Goal: Task Accomplishment & Management: Complete application form

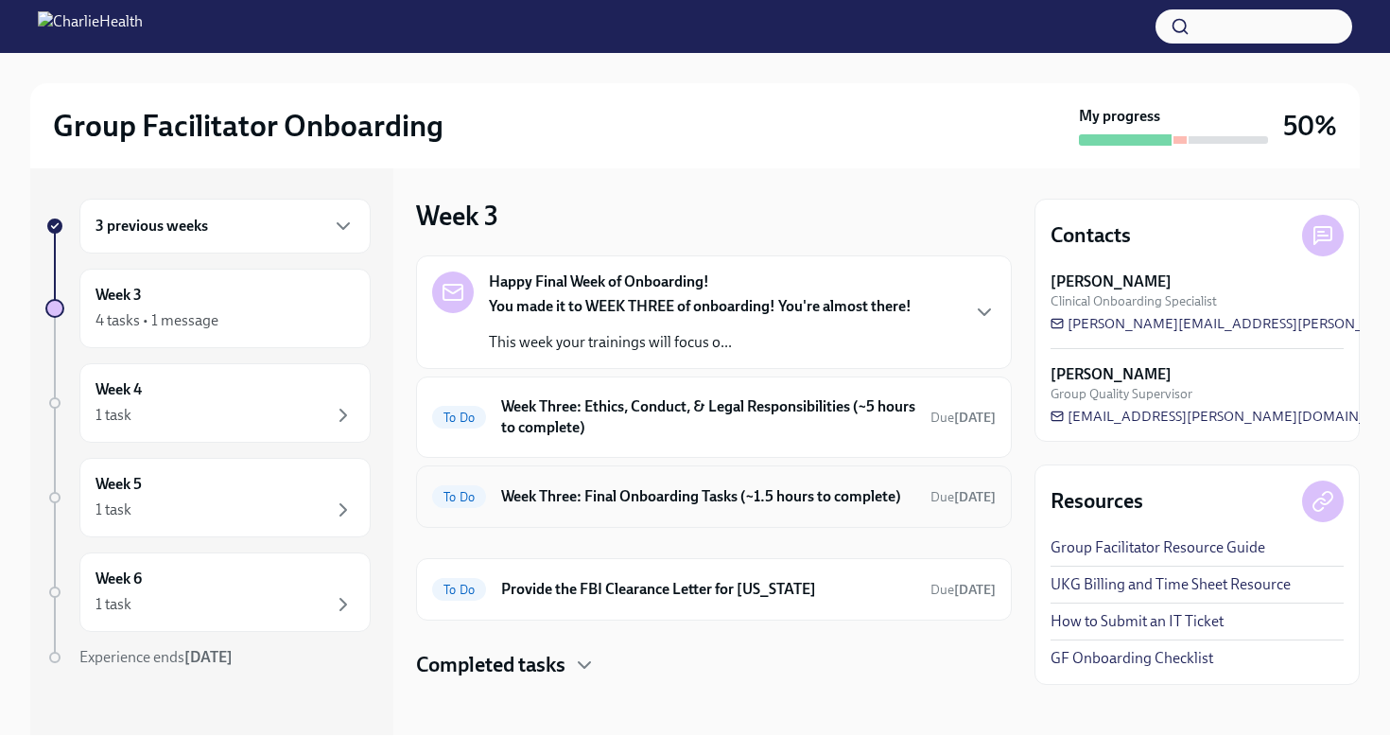
scroll to position [5, 0]
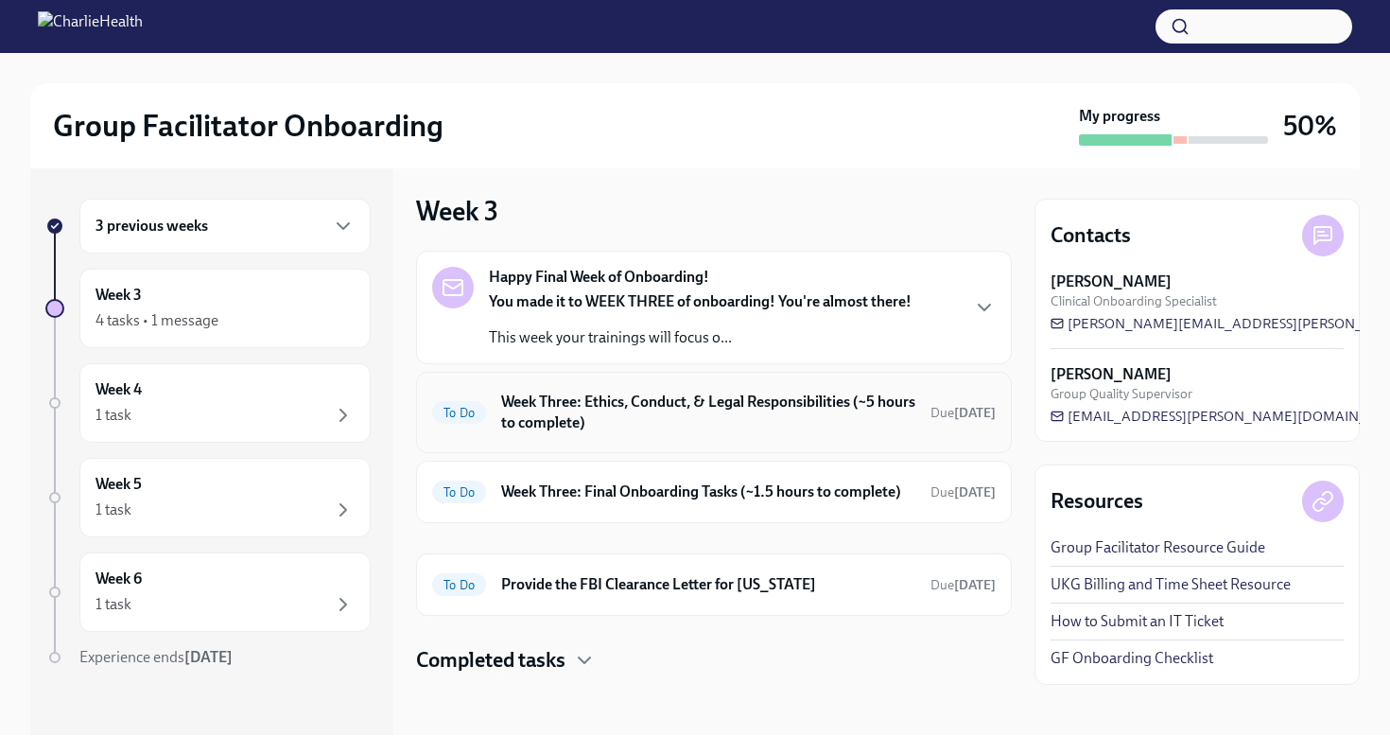
click at [644, 411] on h6 "Week Three: Ethics, Conduct, & Legal Responsibilities (~5 hours to complete)" at bounding box center [708, 412] width 414 height 42
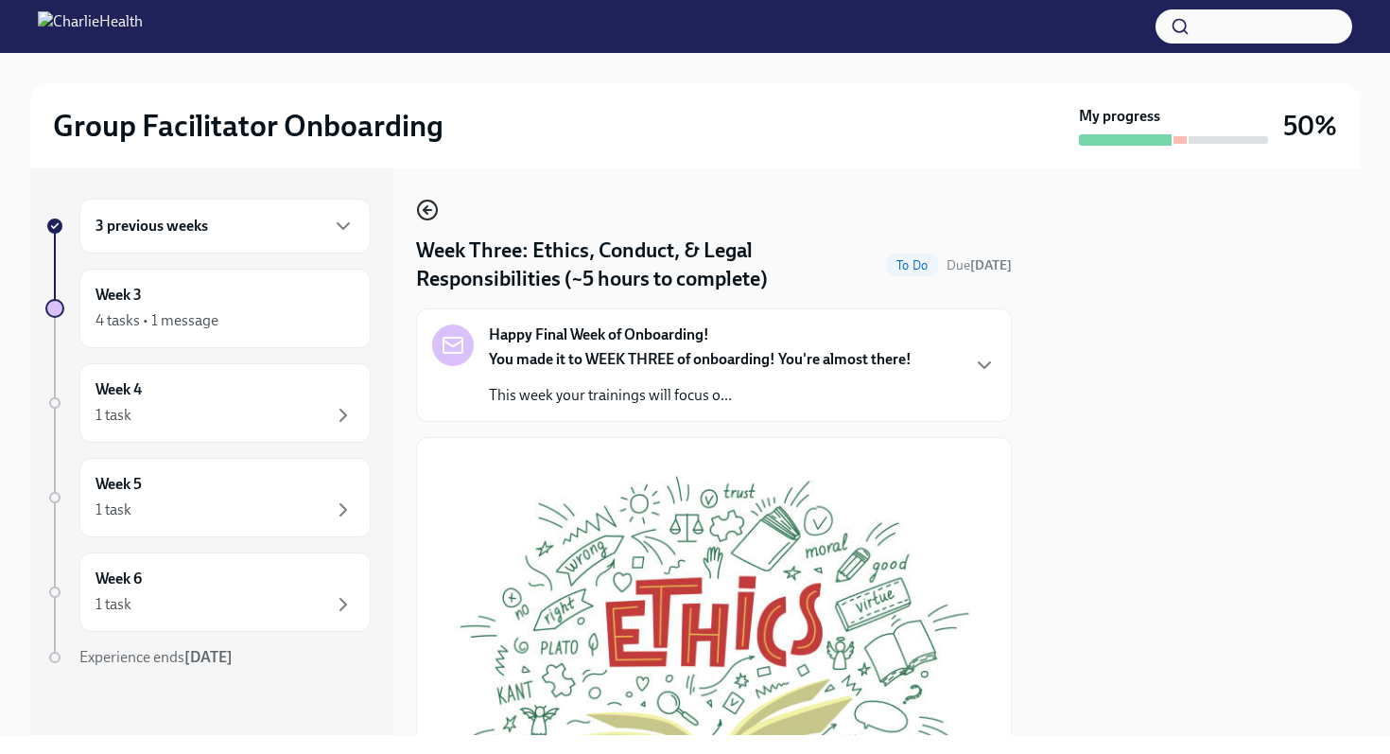
click at [427, 215] on icon "button" at bounding box center [427, 210] width 23 height 23
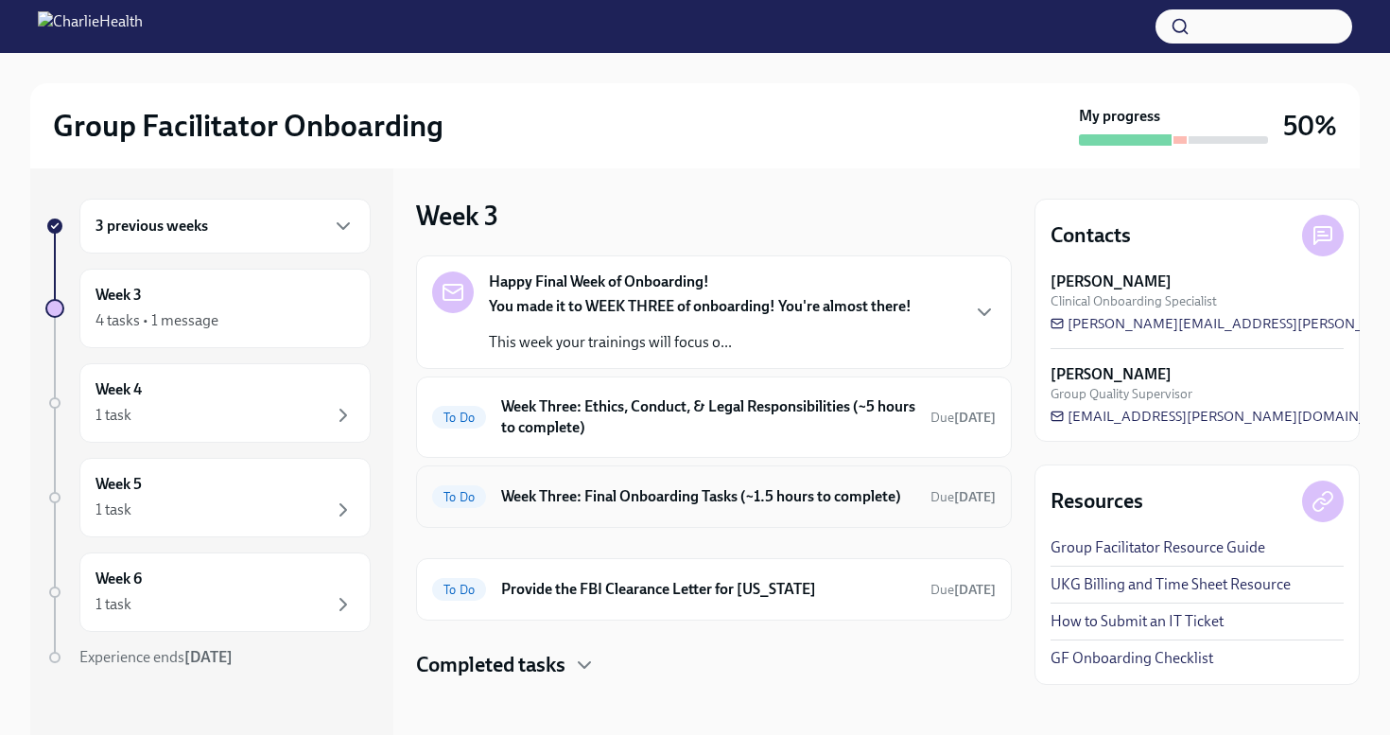
click at [544, 492] on h6 "Week Three: Final Onboarding Tasks (~1.5 hours to complete)" at bounding box center [708, 496] width 414 height 21
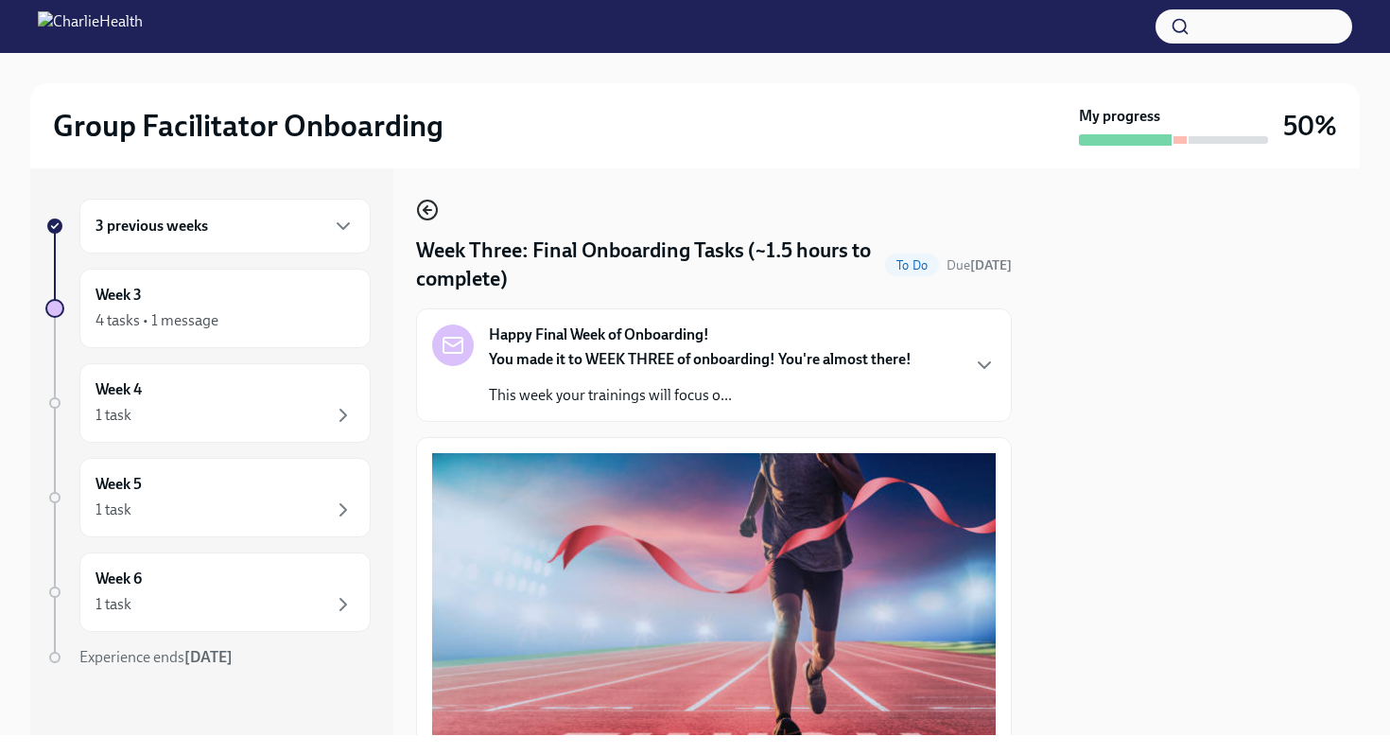
click at [432, 207] on icon "button" at bounding box center [427, 210] width 23 height 23
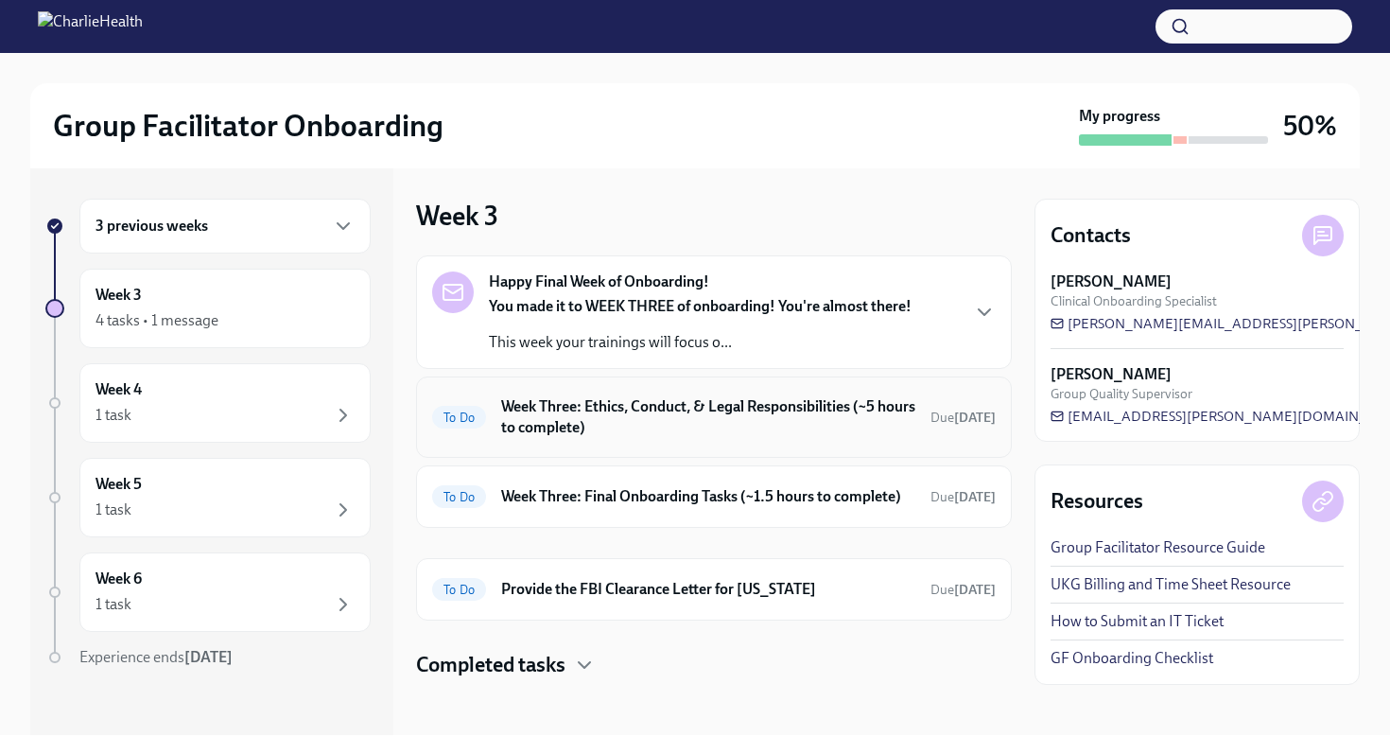
click at [571, 418] on h6 "Week Three: Ethics, Conduct, & Legal Responsibilities (~5 hours to complete)" at bounding box center [708, 417] width 414 height 42
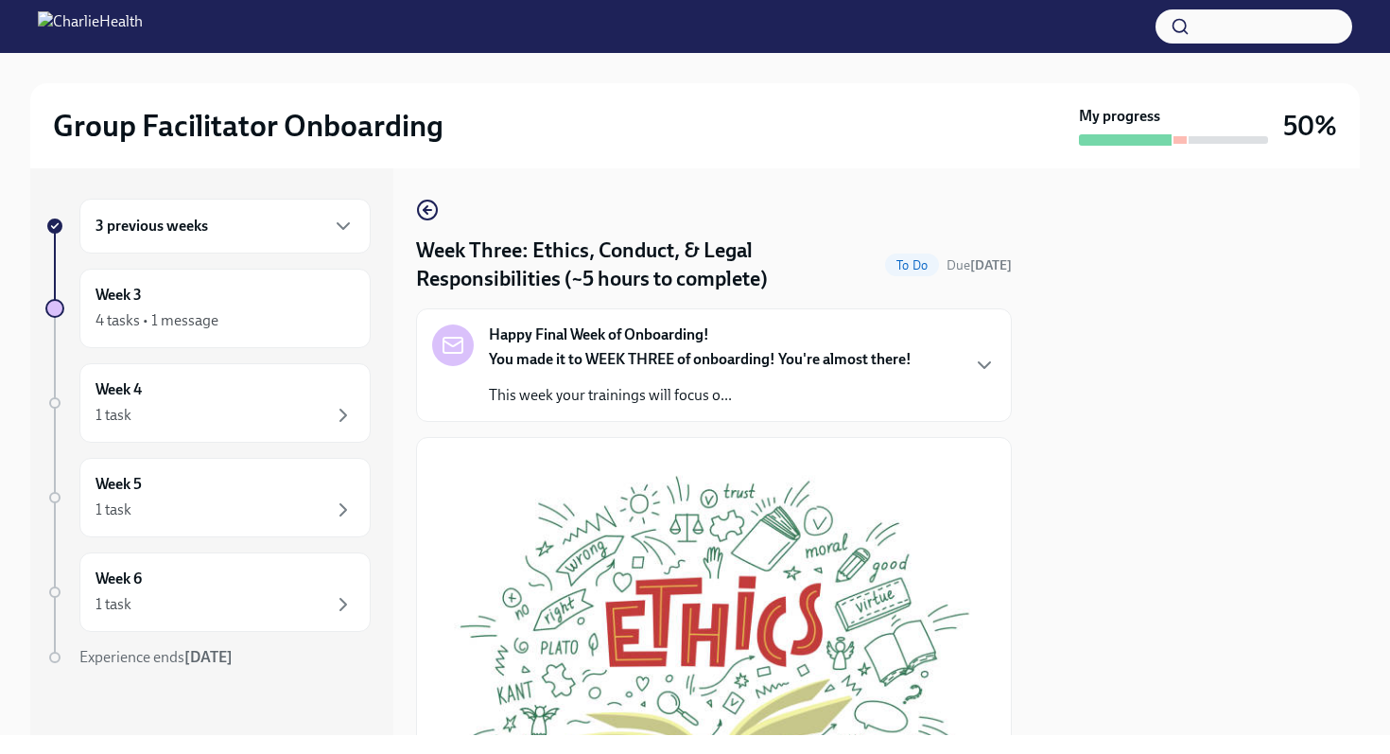
click at [1179, 140] on div at bounding box center [1179, 140] width 13 height 8
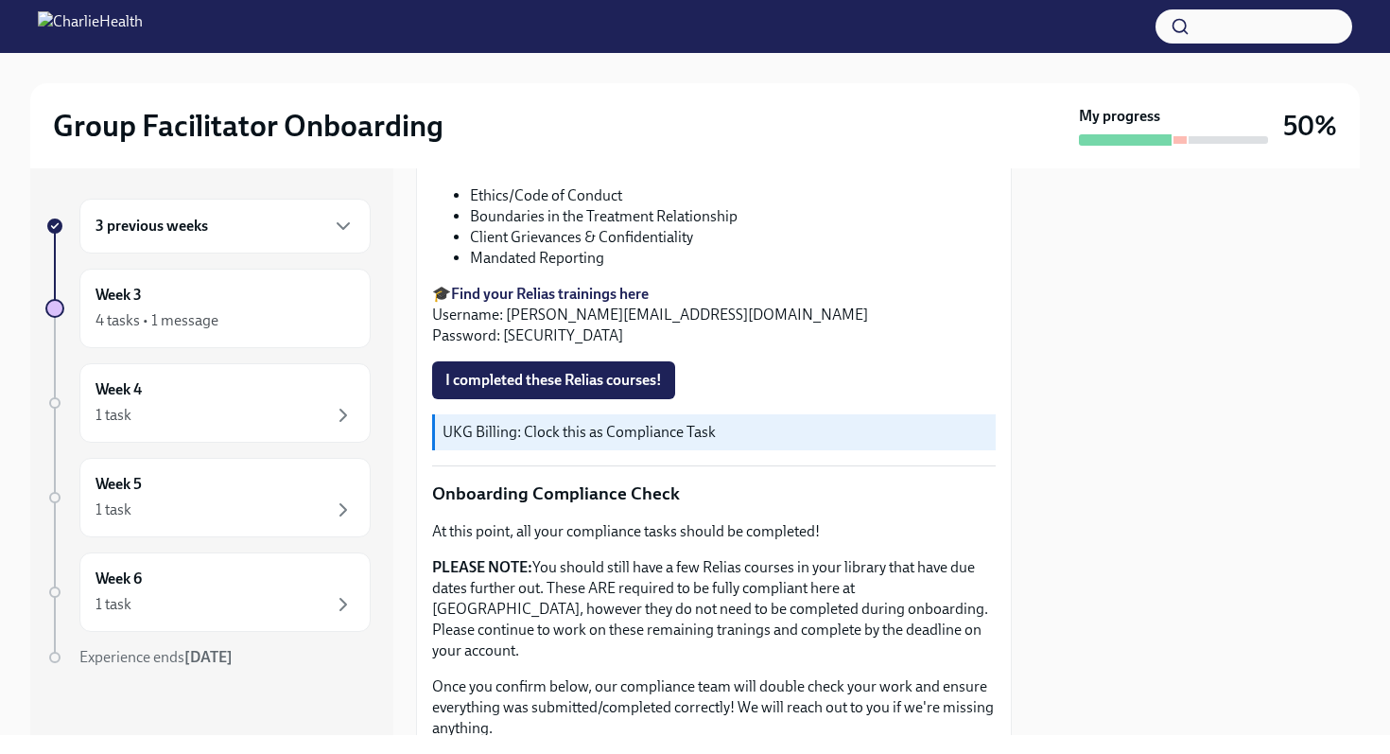
scroll to position [828, 0]
click at [588, 372] on button "I completed these Relias courses!" at bounding box center [553, 381] width 243 height 38
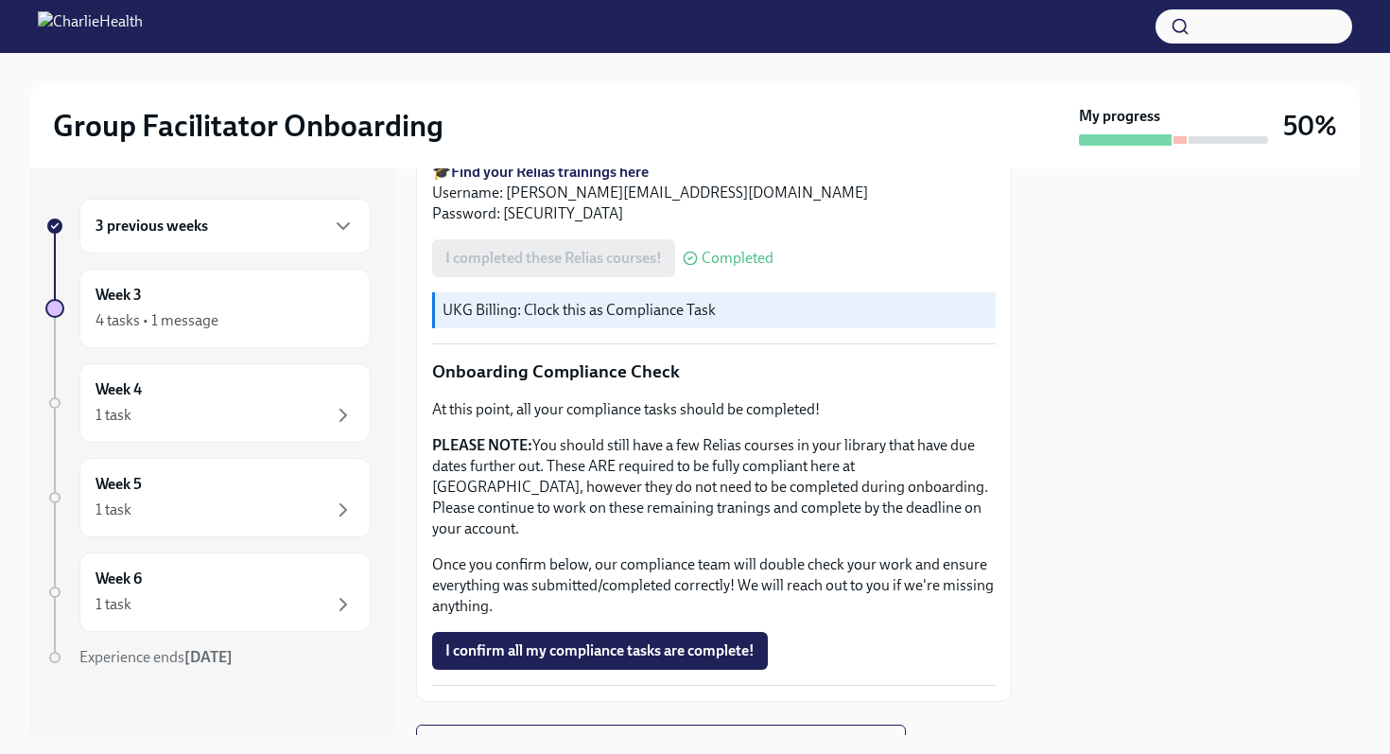
scroll to position [1018, 0]
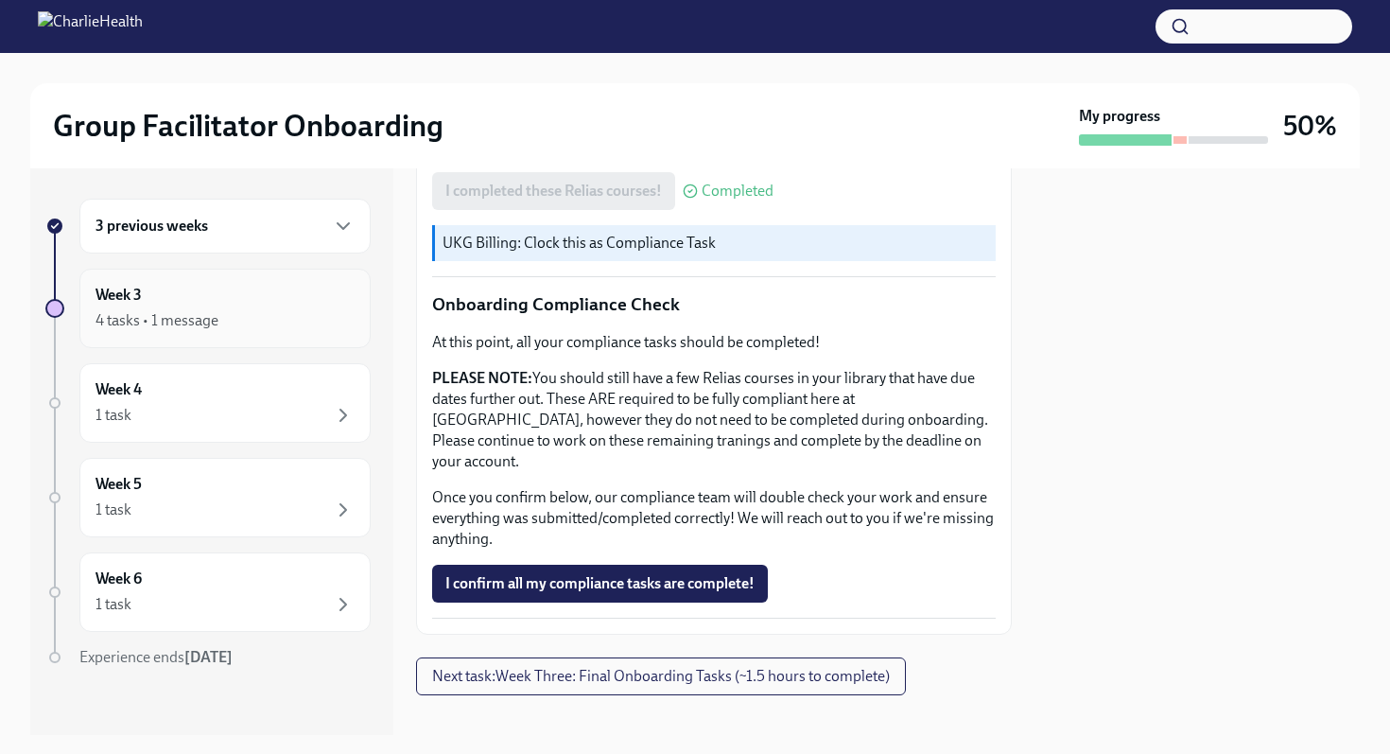
click at [303, 315] on div "4 tasks • 1 message" at bounding box center [225, 320] width 259 height 23
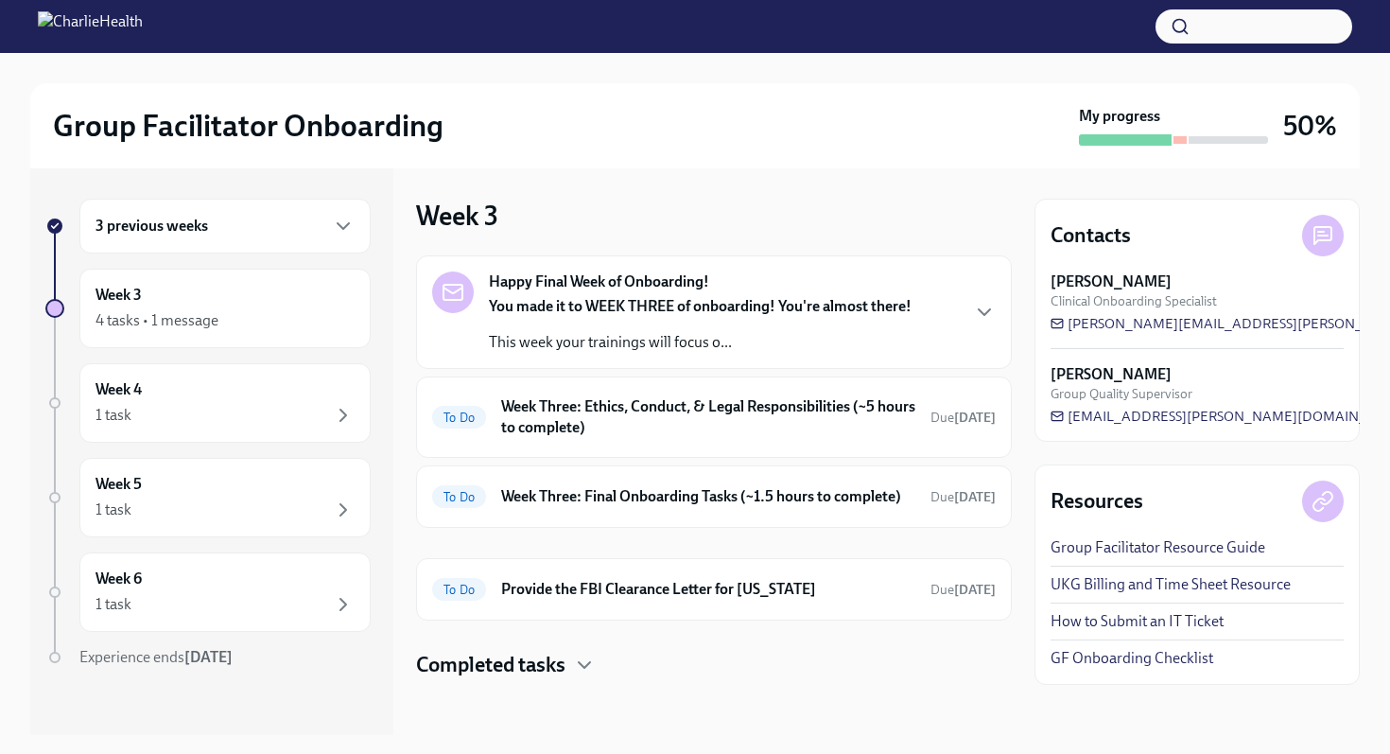
click at [296, 235] on div "3 previous weeks" at bounding box center [225, 226] width 259 height 23
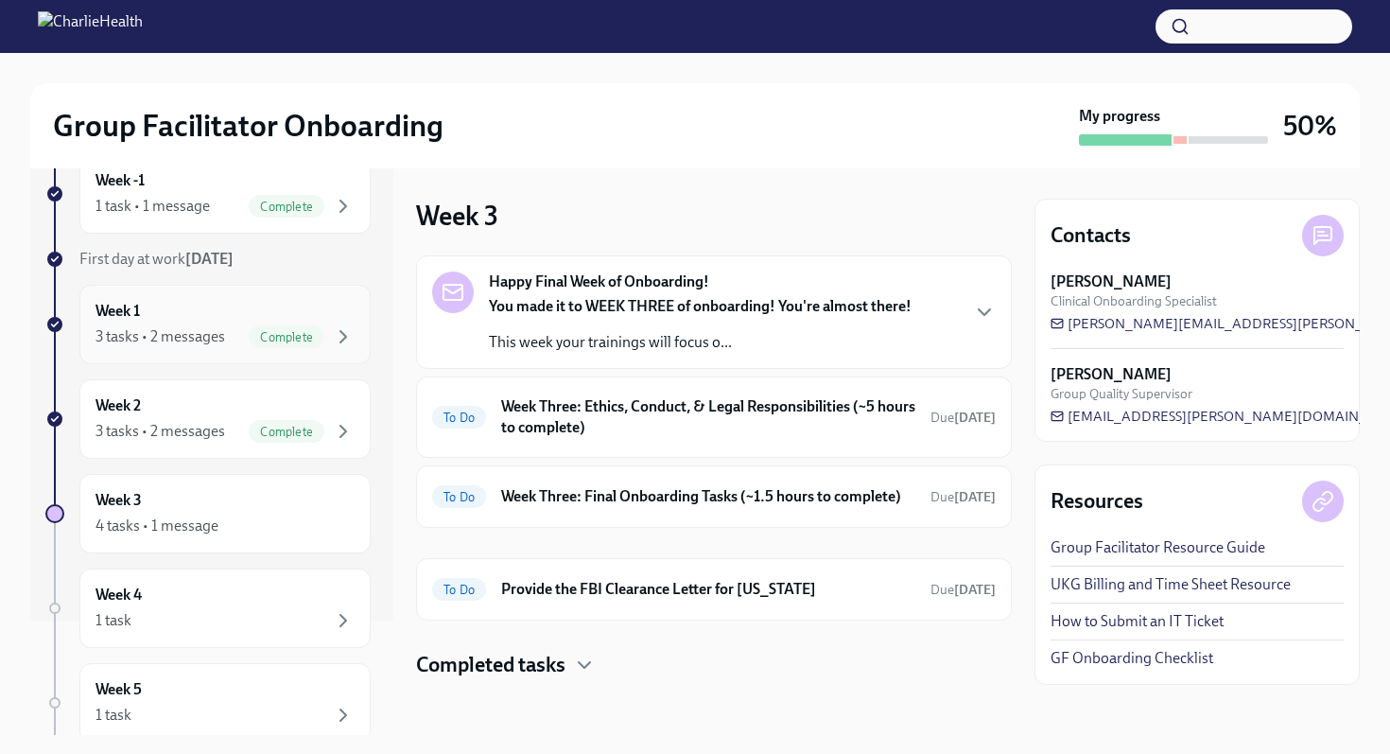
scroll to position [192, 0]
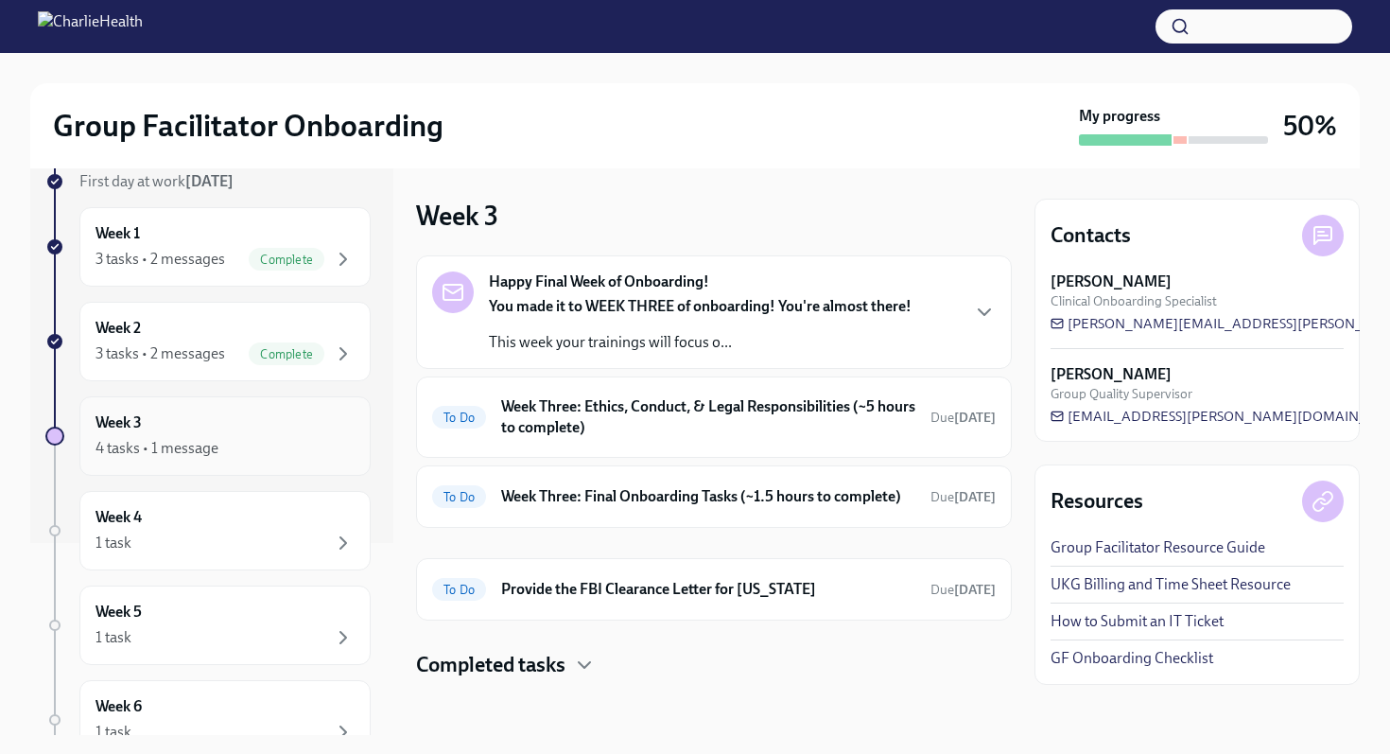
click at [281, 437] on div "4 tasks • 1 message" at bounding box center [225, 448] width 259 height 23
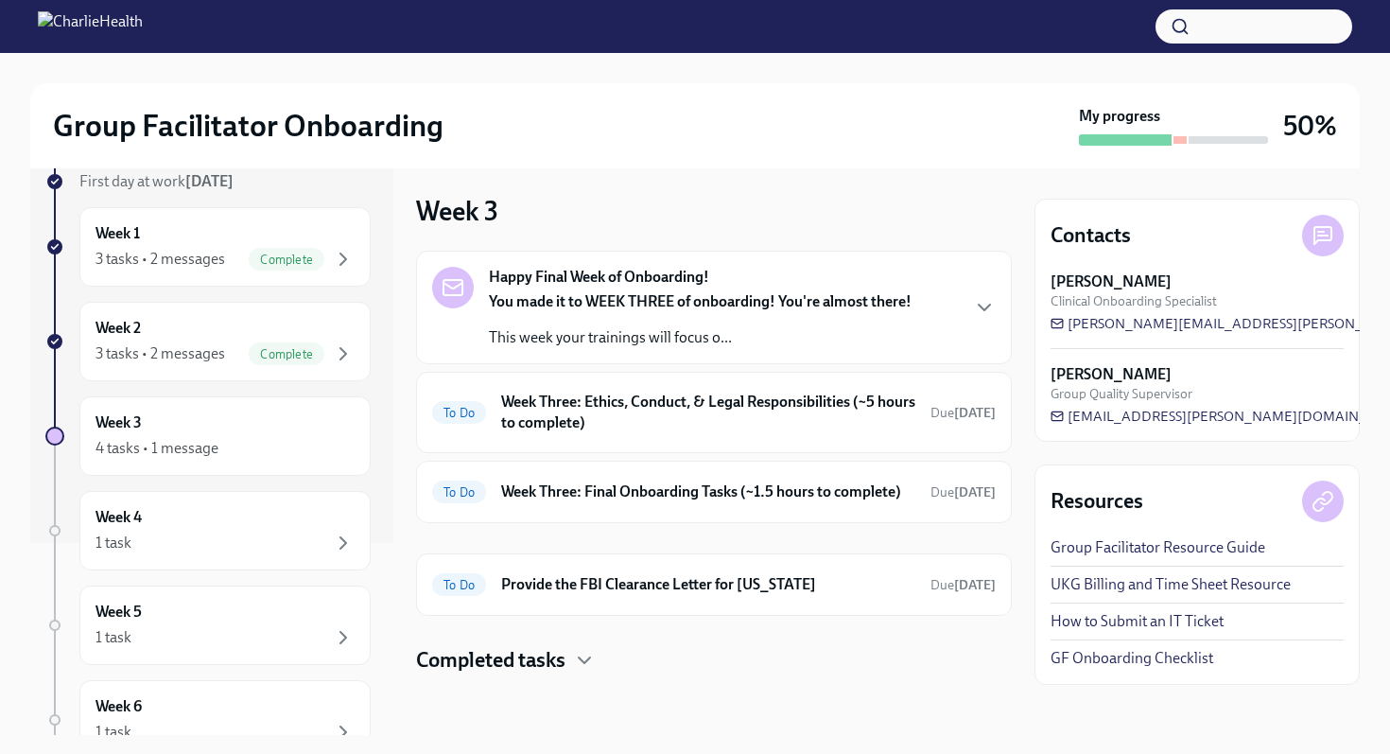
click at [503, 652] on h4 "Completed tasks" at bounding box center [490, 660] width 149 height 28
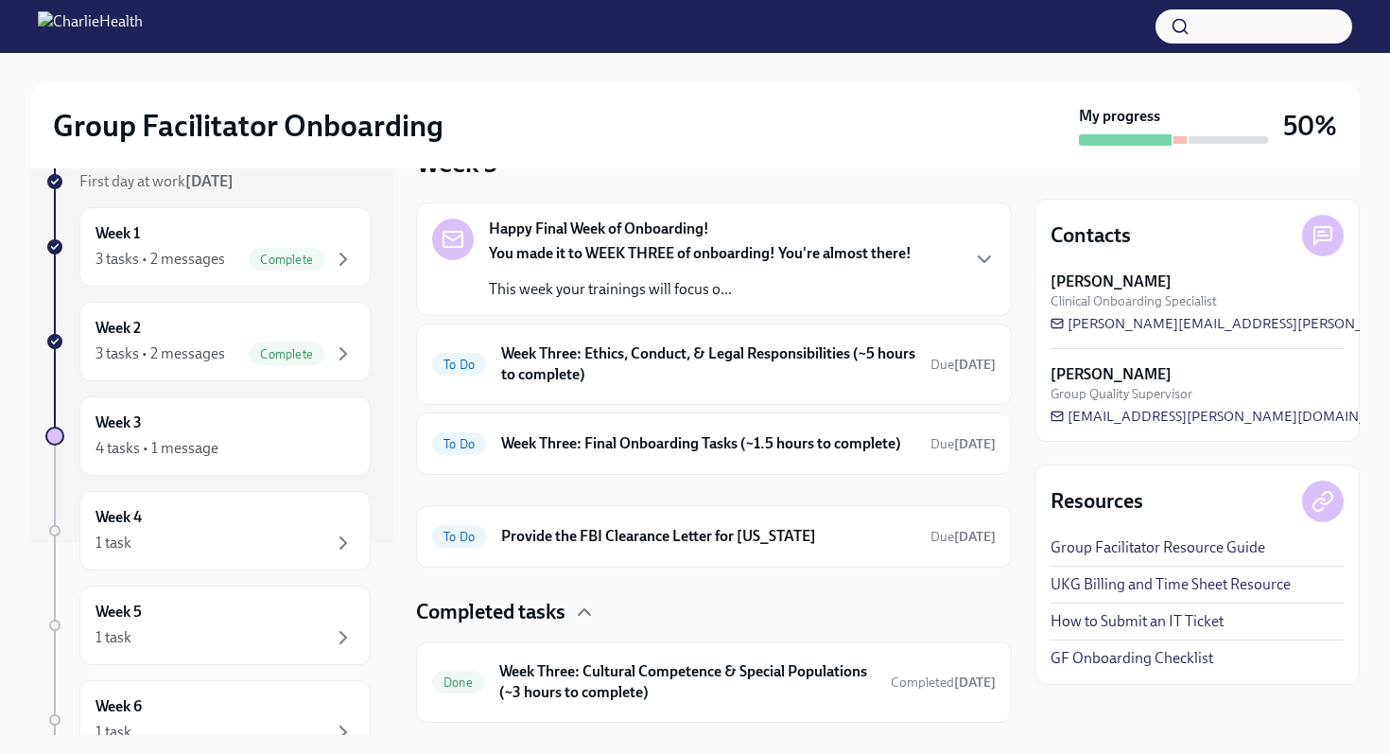
scroll to position [101, 0]
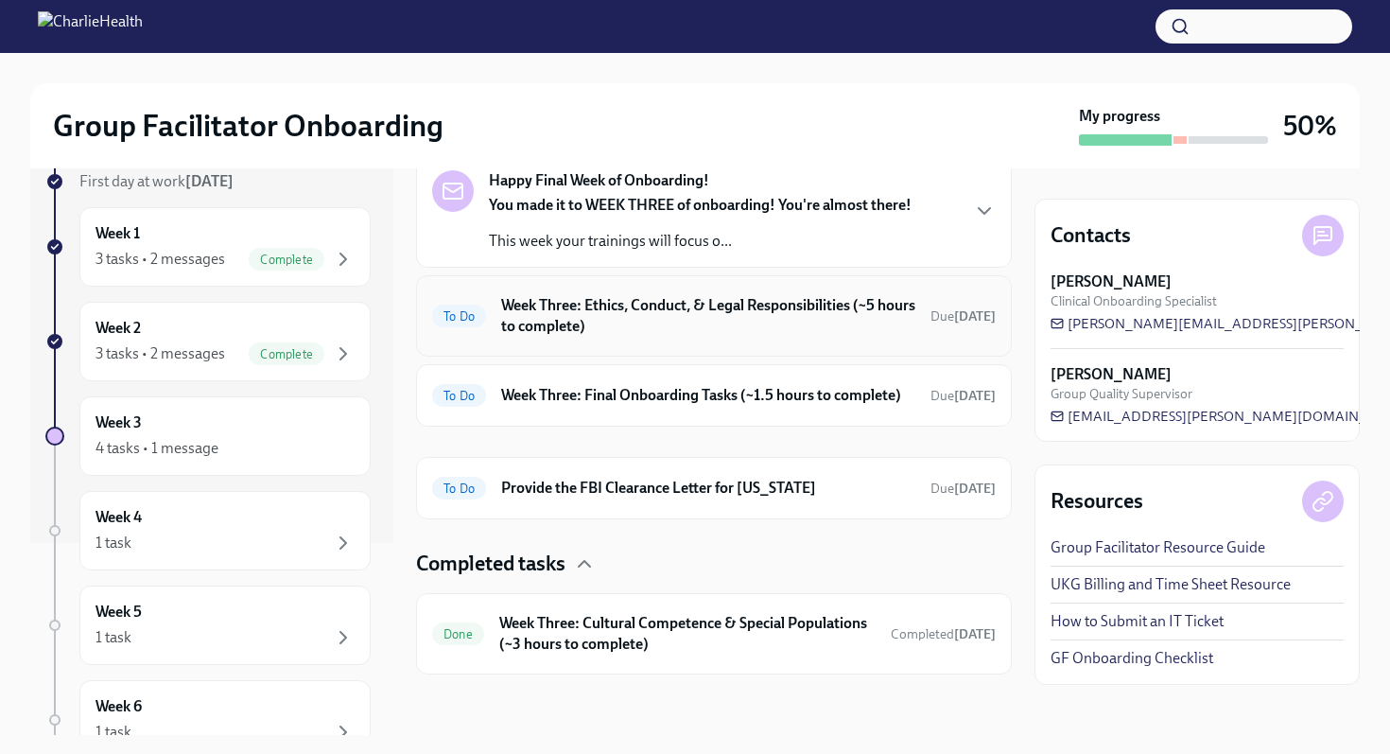
click at [635, 330] on h6 "Week Three: Ethics, Conduct, & Legal Responsibilities (~5 hours to complete)" at bounding box center [708, 316] width 414 height 42
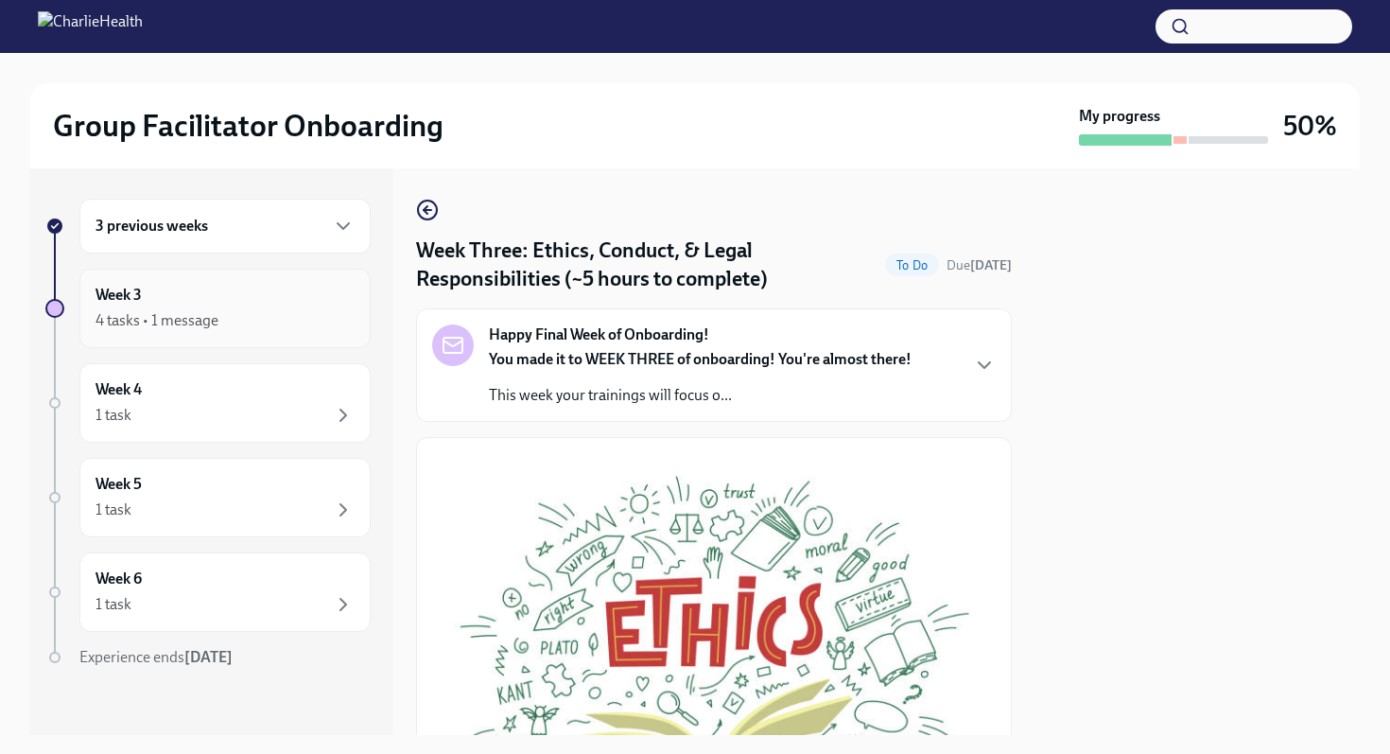
click at [289, 318] on div "4 tasks • 1 message" at bounding box center [225, 320] width 259 height 23
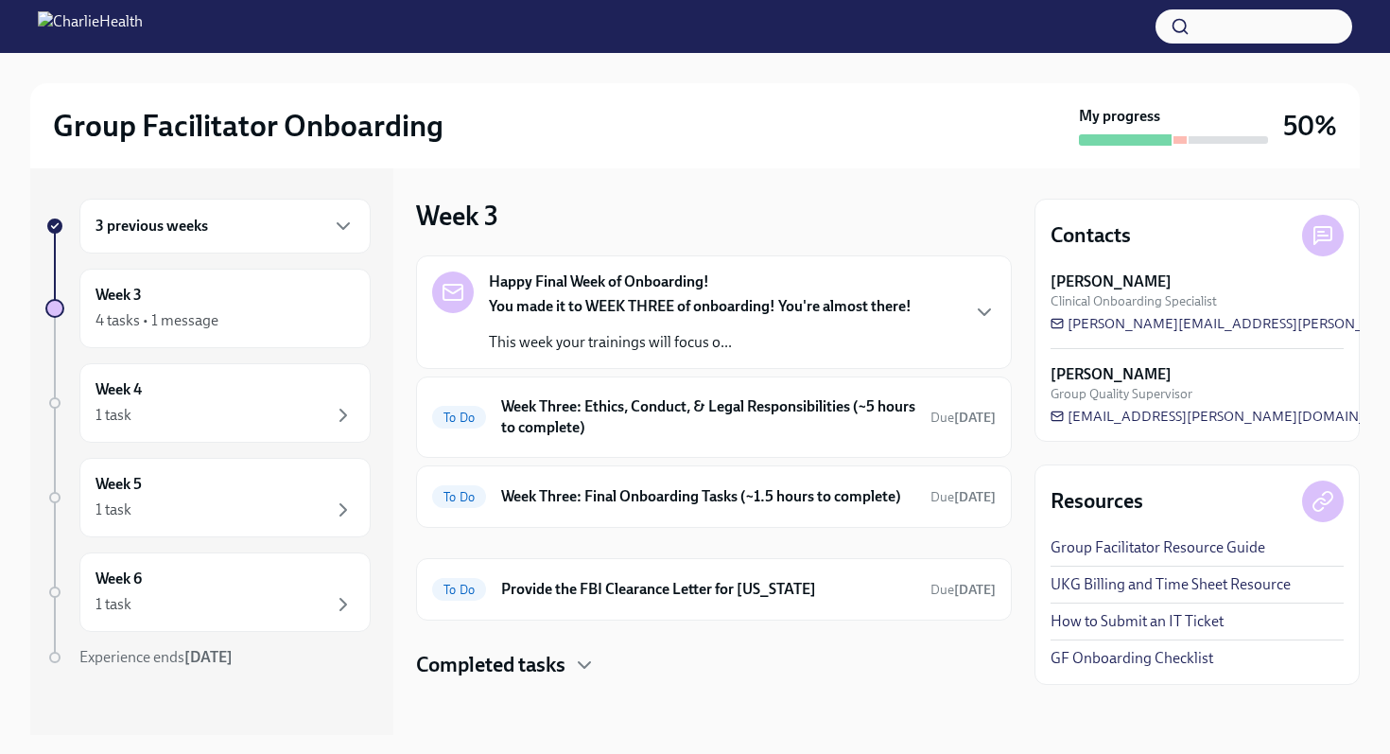
click at [558, 665] on h4 "Completed tasks" at bounding box center [490, 665] width 149 height 28
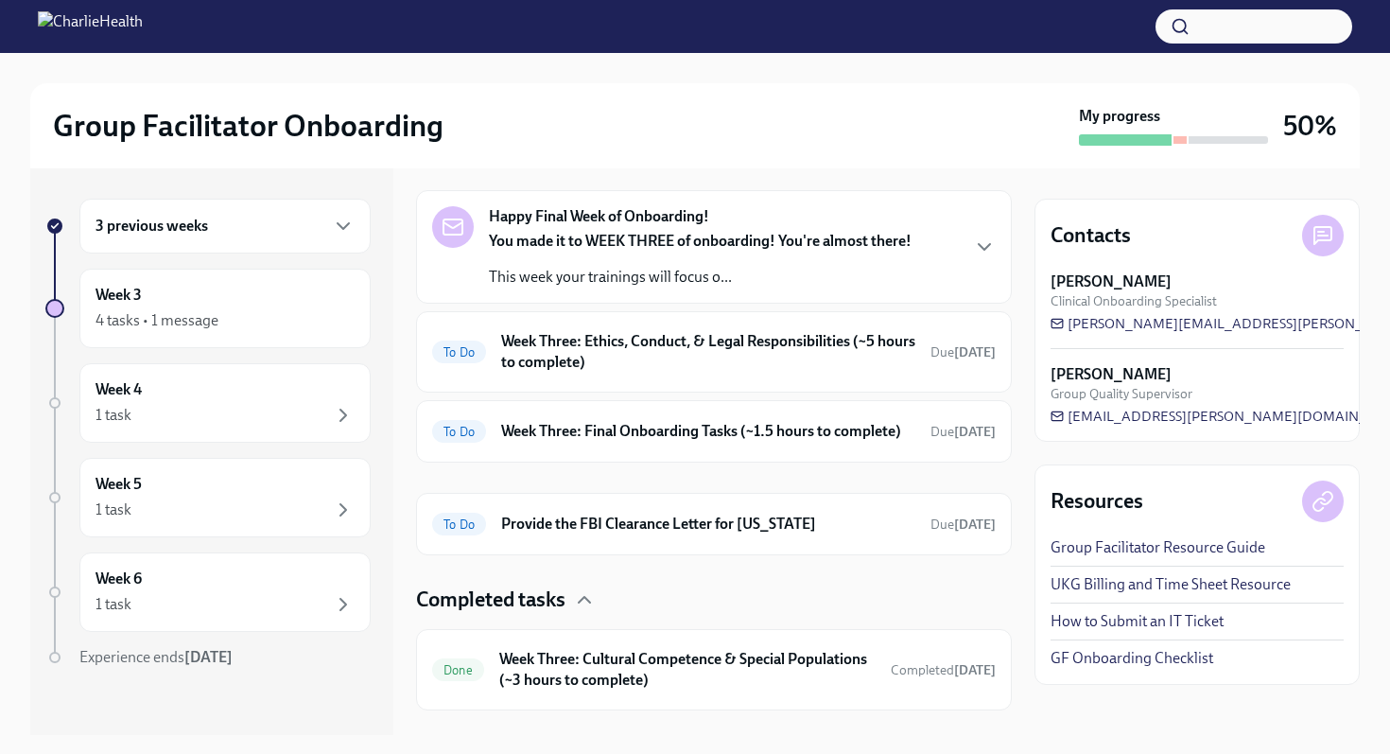
scroll to position [101, 0]
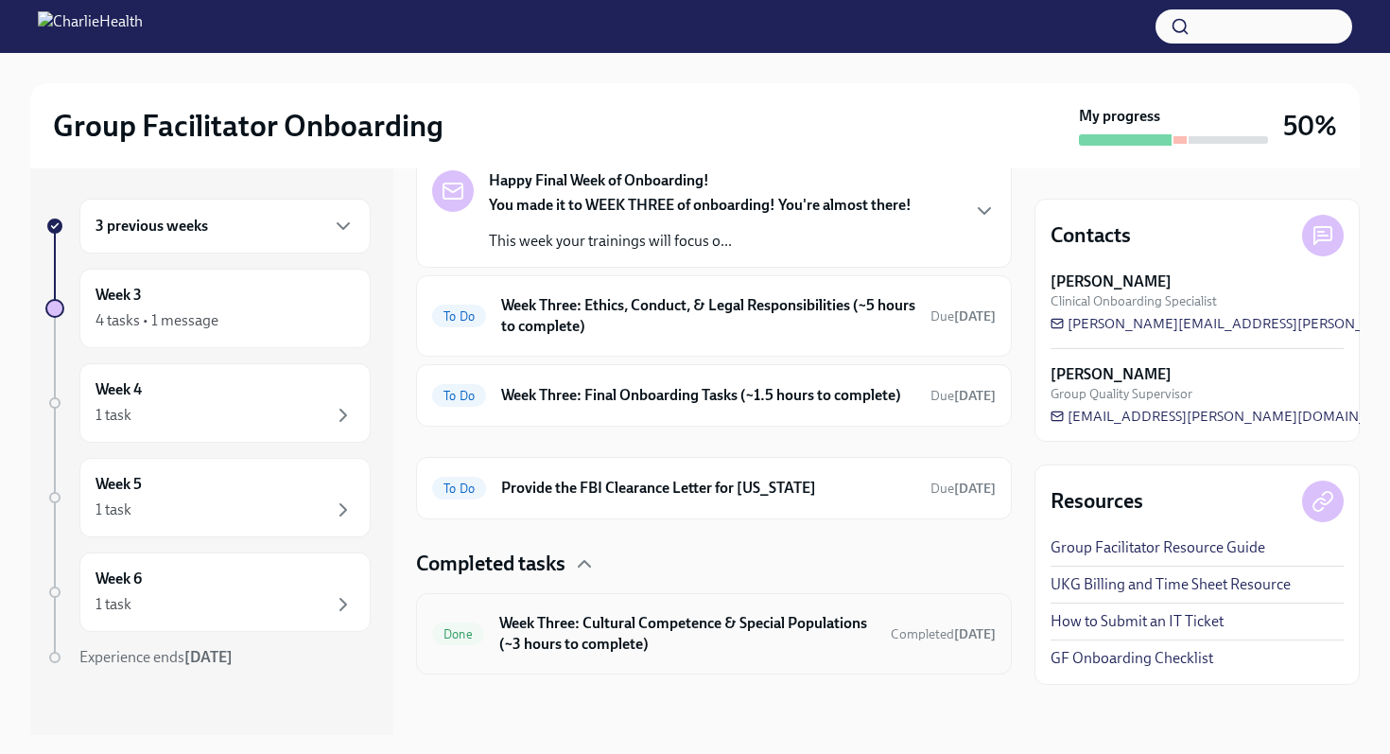
click at [577, 626] on h6 "Week Three: Cultural Competence & Special Populations (~3 hours to complete)" at bounding box center [687, 634] width 376 height 42
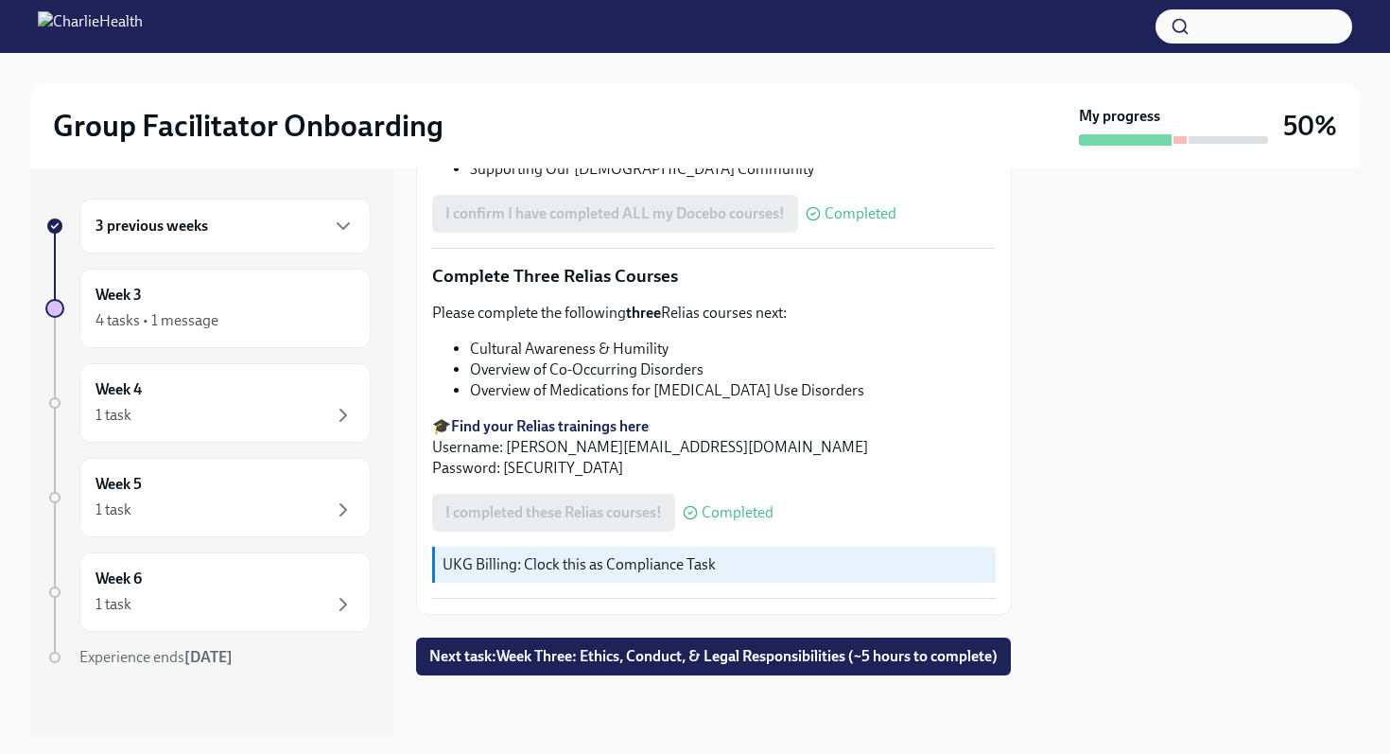
scroll to position [1383, 0]
click at [309, 299] on div "Week 3 4 tasks • 1 message" at bounding box center [225, 308] width 259 height 47
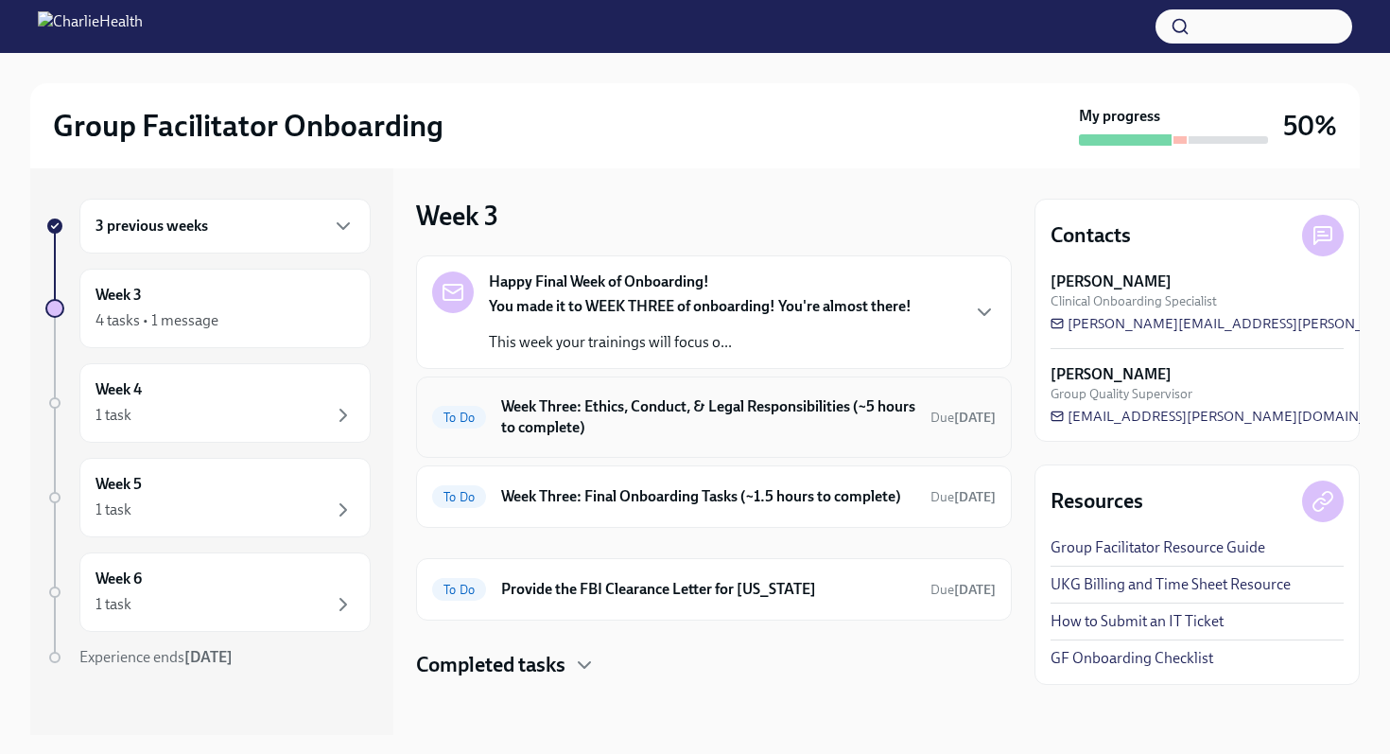
click at [559, 417] on h6 "Week Three: Ethics, Conduct, & Legal Responsibilities (~5 hours to complete)" at bounding box center [708, 417] width 414 height 42
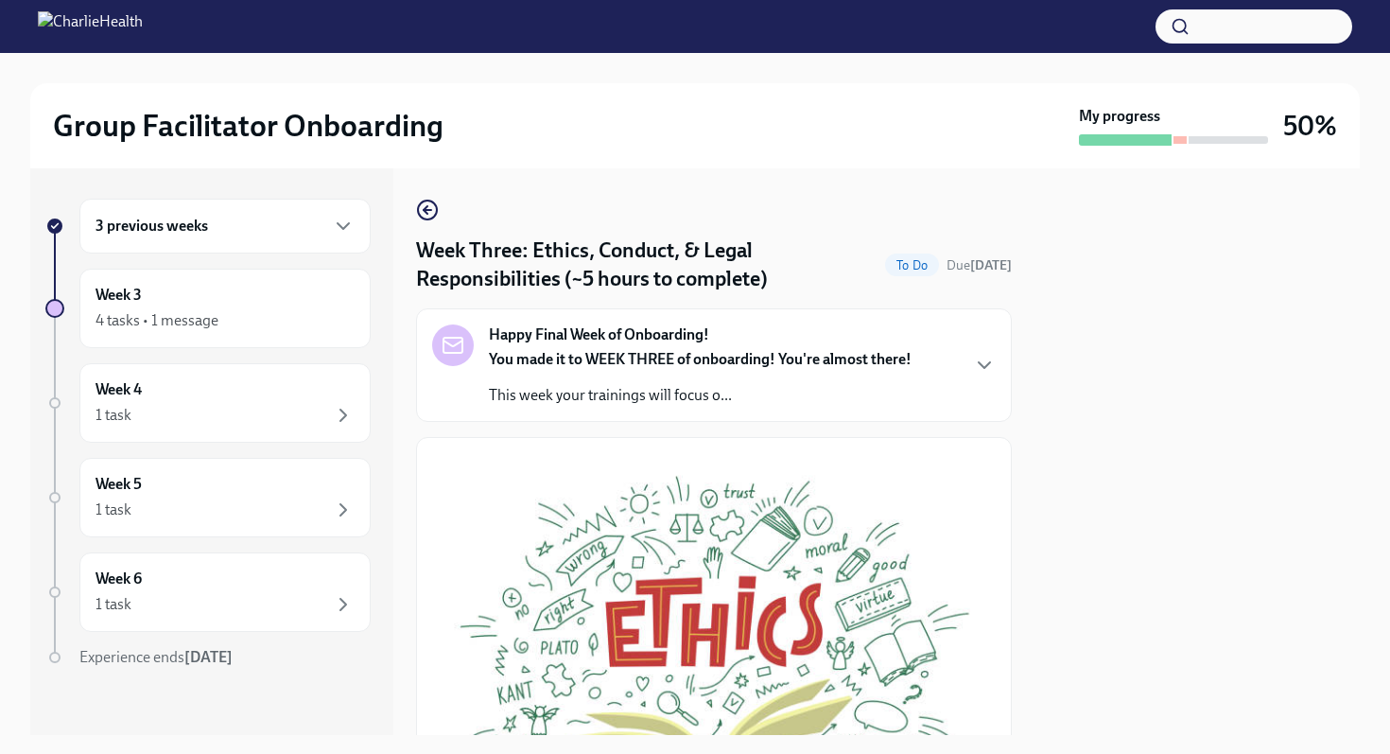
click at [569, 369] on p "You made it to WEEK THREE of onboarding! You're almost there!" at bounding box center [700, 359] width 423 height 21
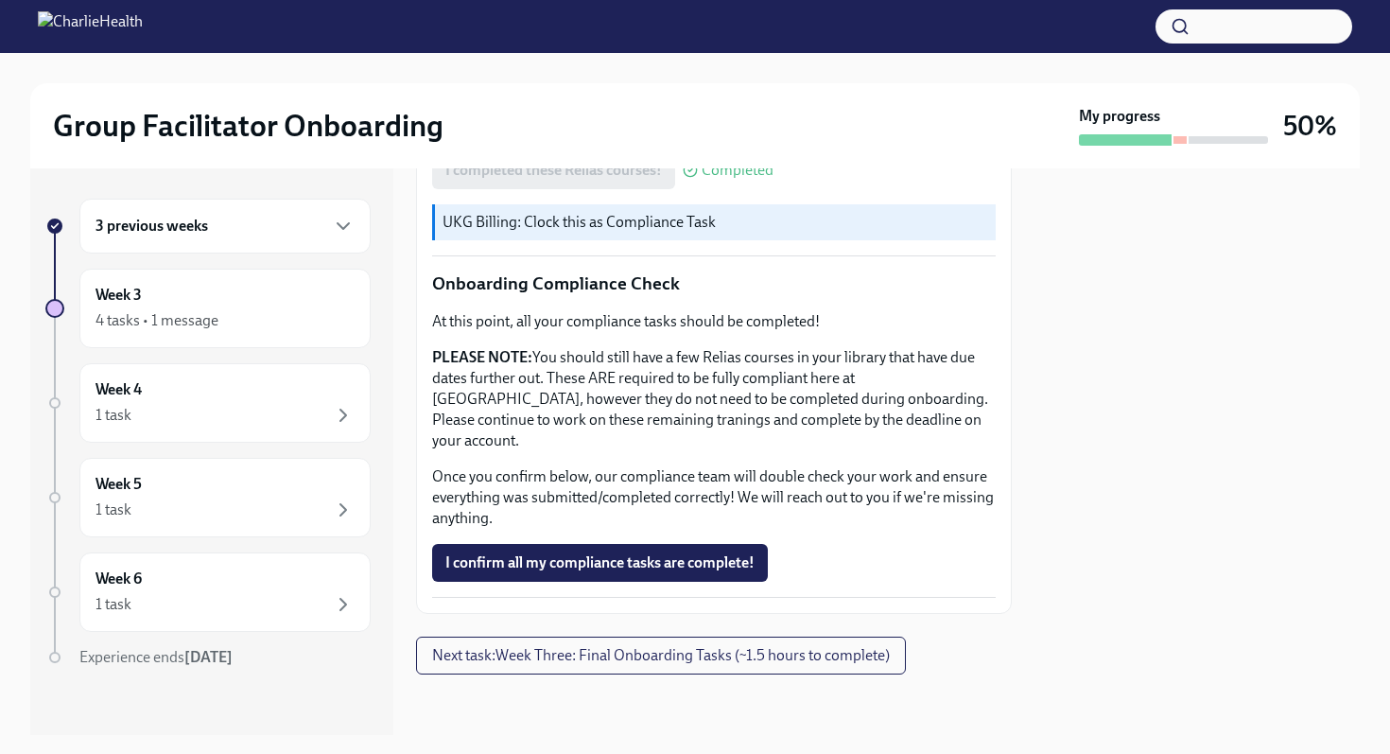
scroll to position [1713, 0]
click at [589, 569] on button "I confirm all my compliance tasks are complete!" at bounding box center [600, 563] width 336 height 38
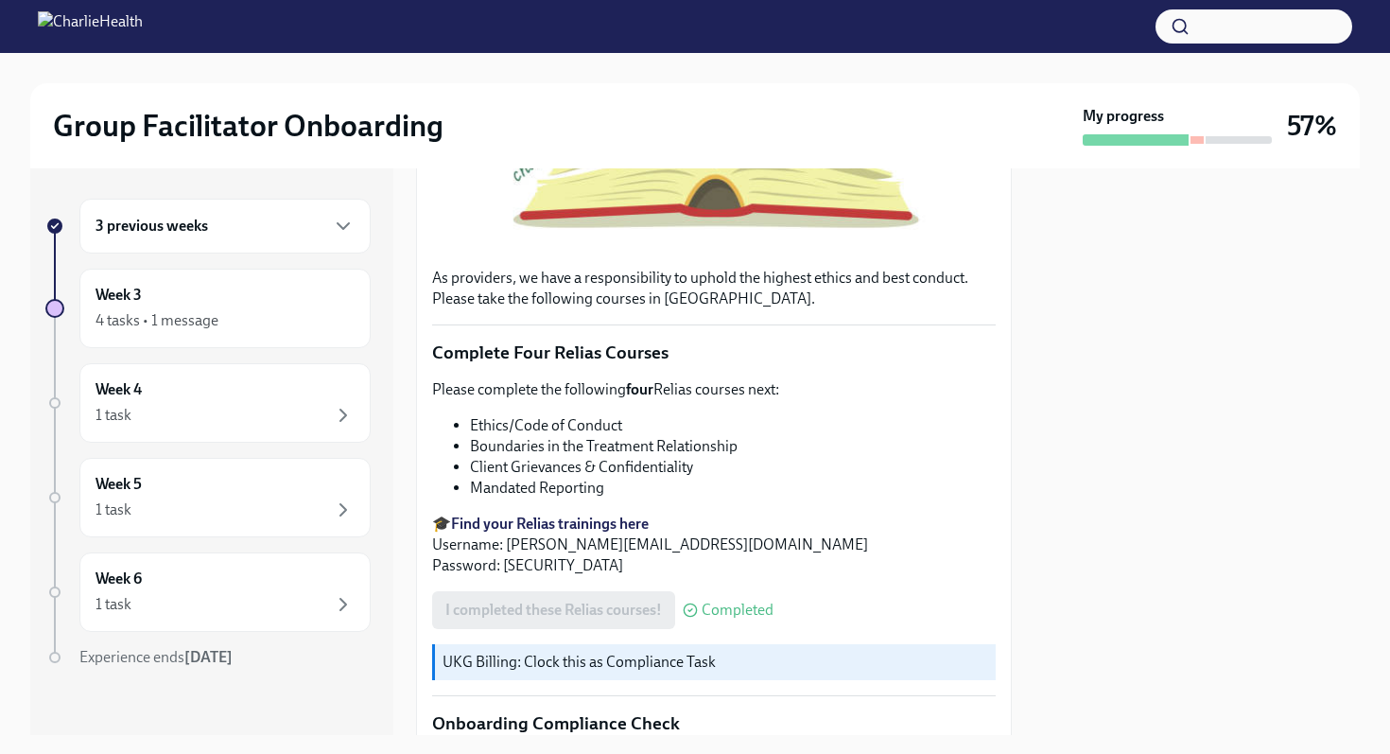
scroll to position [1732, 0]
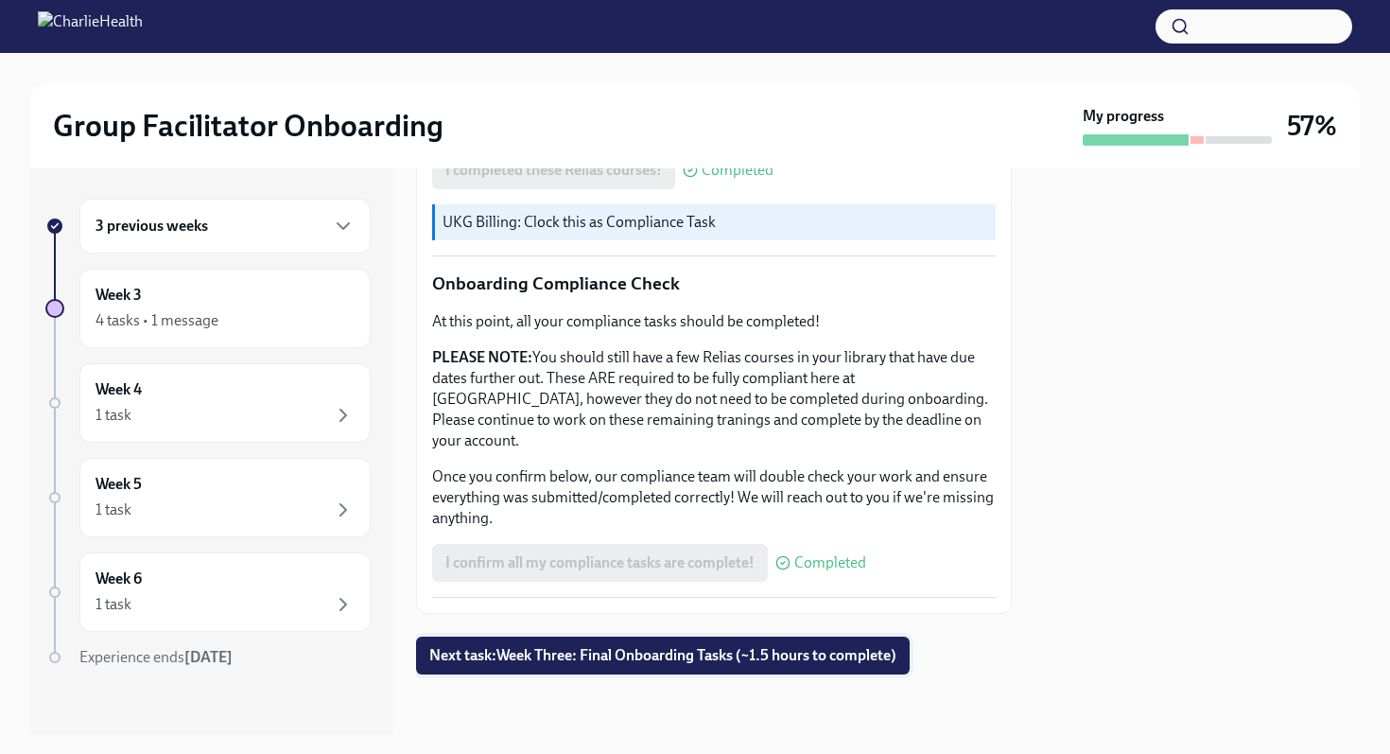
click at [577, 646] on span "Next task : Week Three: Final Onboarding Tasks (~1.5 hours to complete)" at bounding box center [662, 655] width 467 height 19
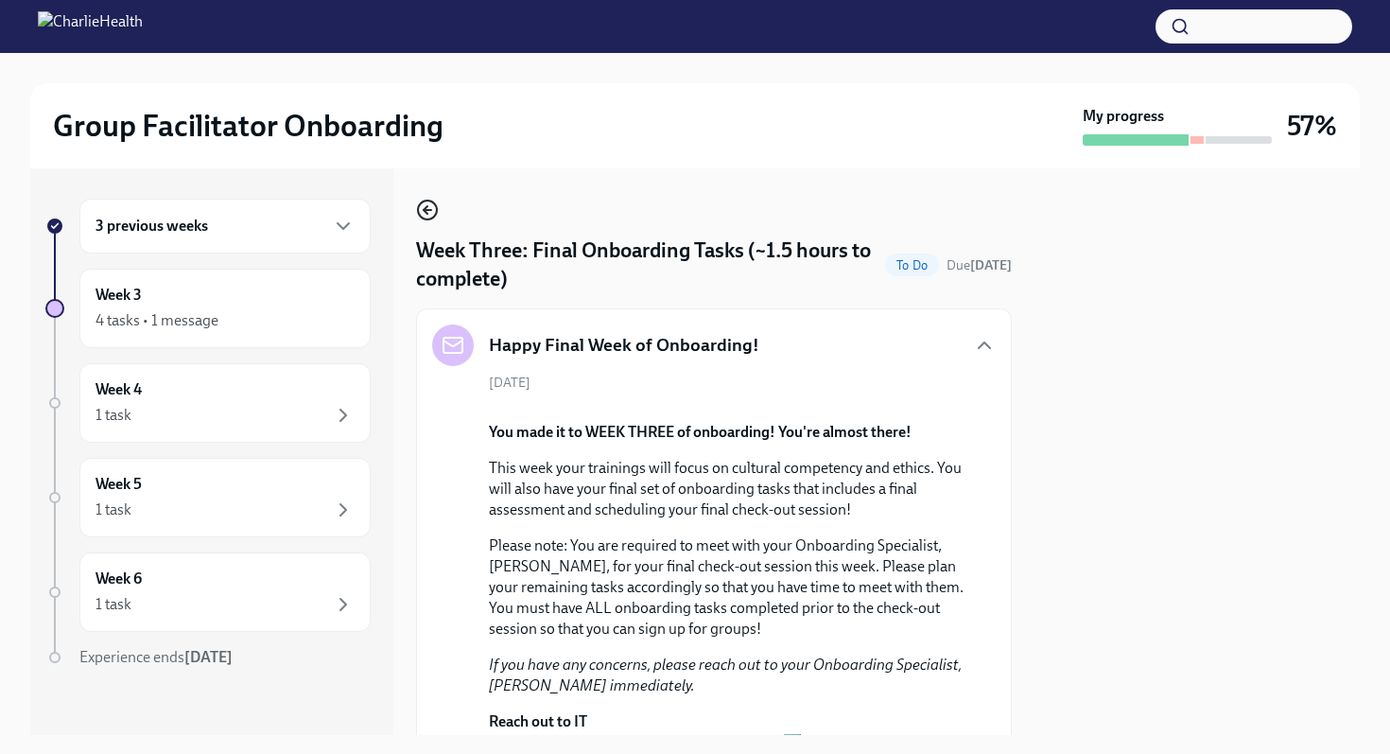
click at [430, 210] on icon "button" at bounding box center [428, 210] width 8 height 0
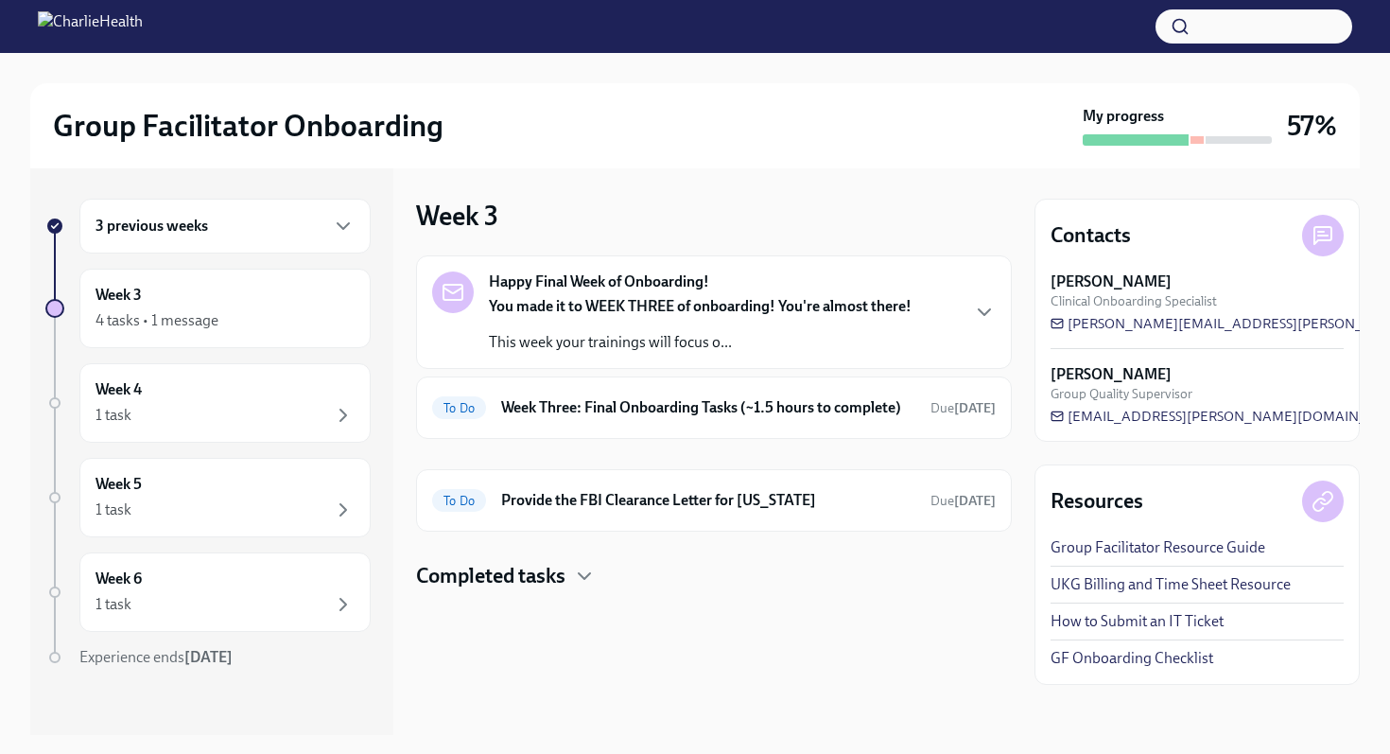
click at [484, 561] on div "Happy Final Week of Onboarding! You made it to WEEK THREE of onboarding! You're…" at bounding box center [714, 422] width 596 height 335
click at [488, 581] on h4 "Completed tasks" at bounding box center [490, 576] width 149 height 28
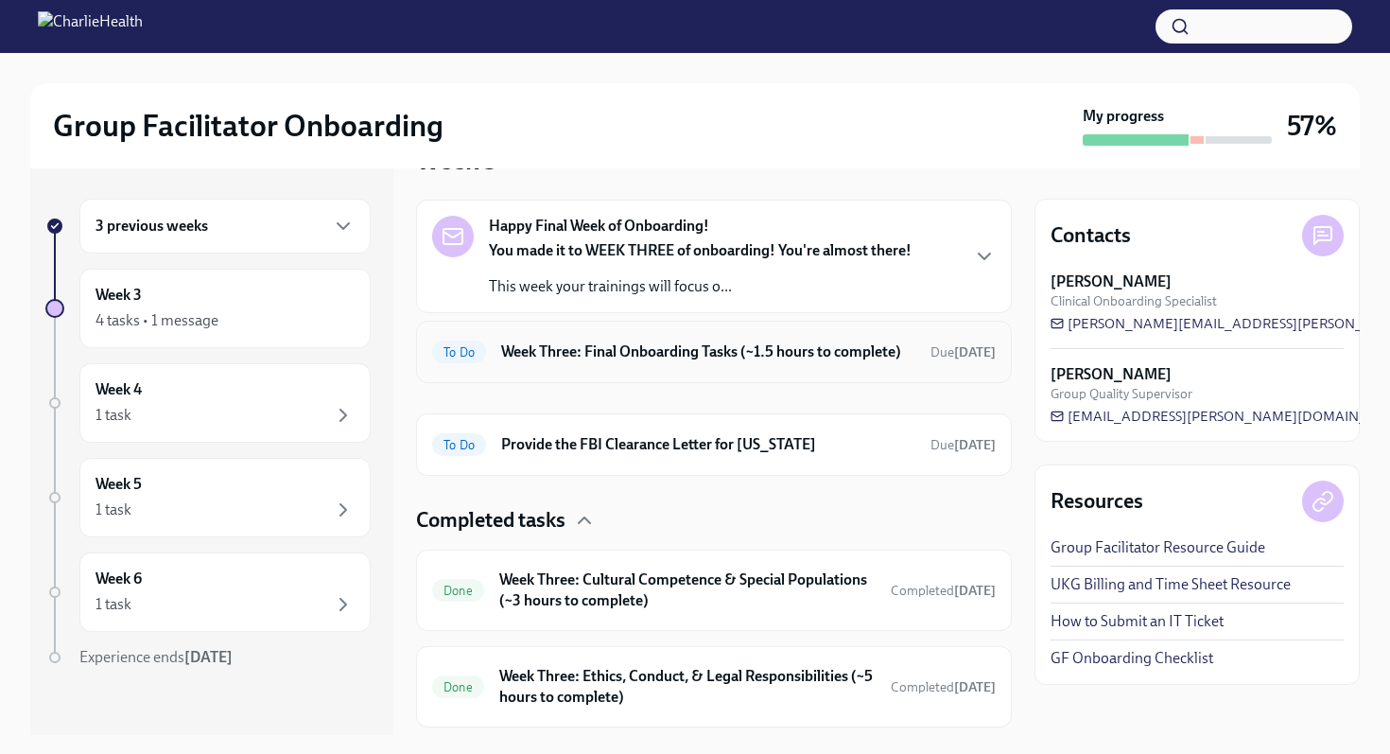
scroll to position [53, 0]
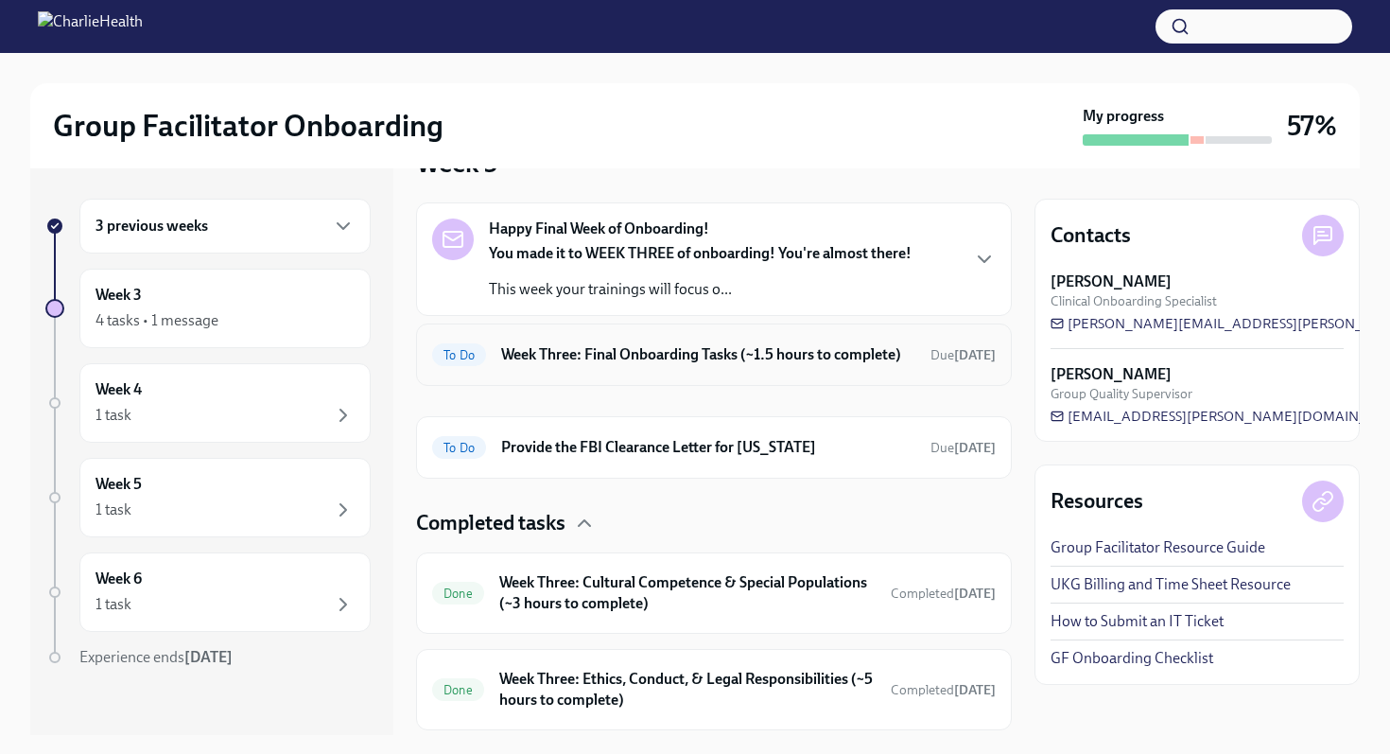
click at [592, 354] on h6 "Week Three: Final Onboarding Tasks (~1.5 hours to complete)" at bounding box center [708, 354] width 414 height 21
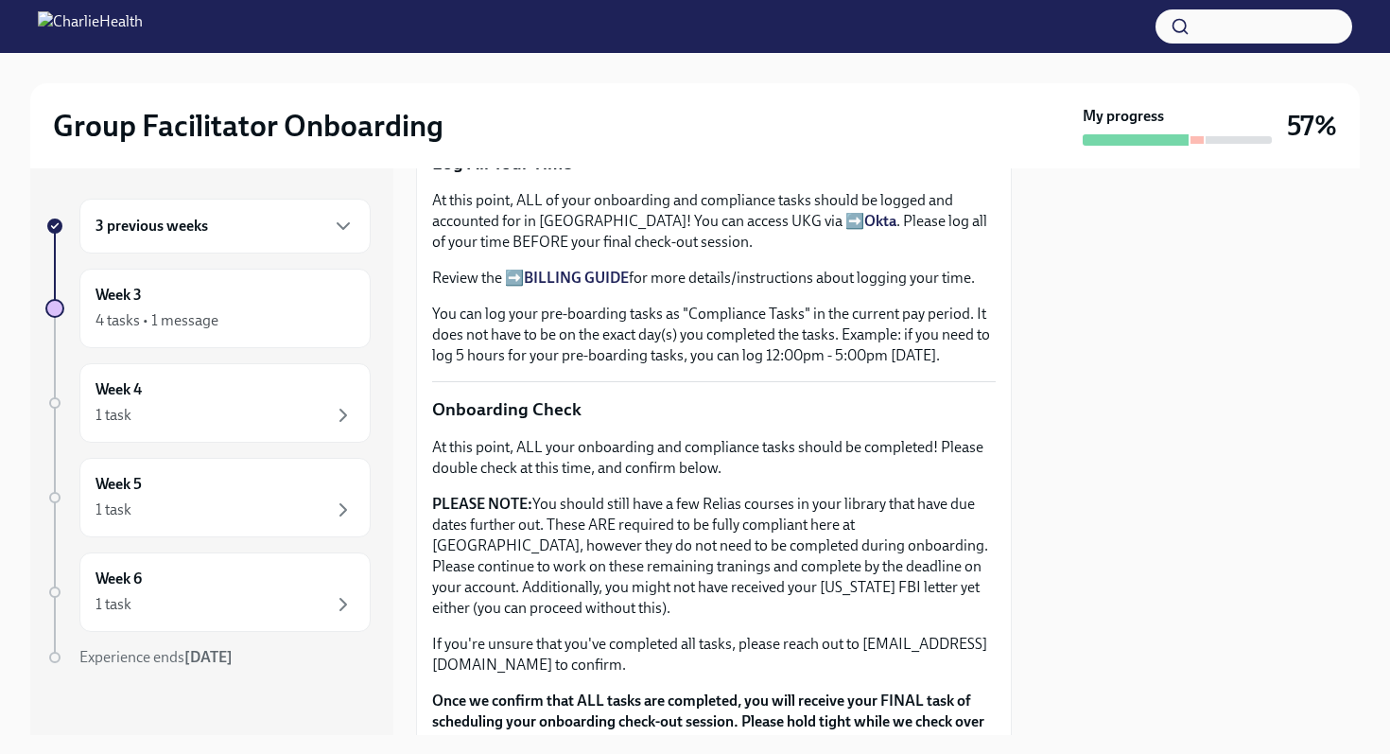
scroll to position [1276, 0]
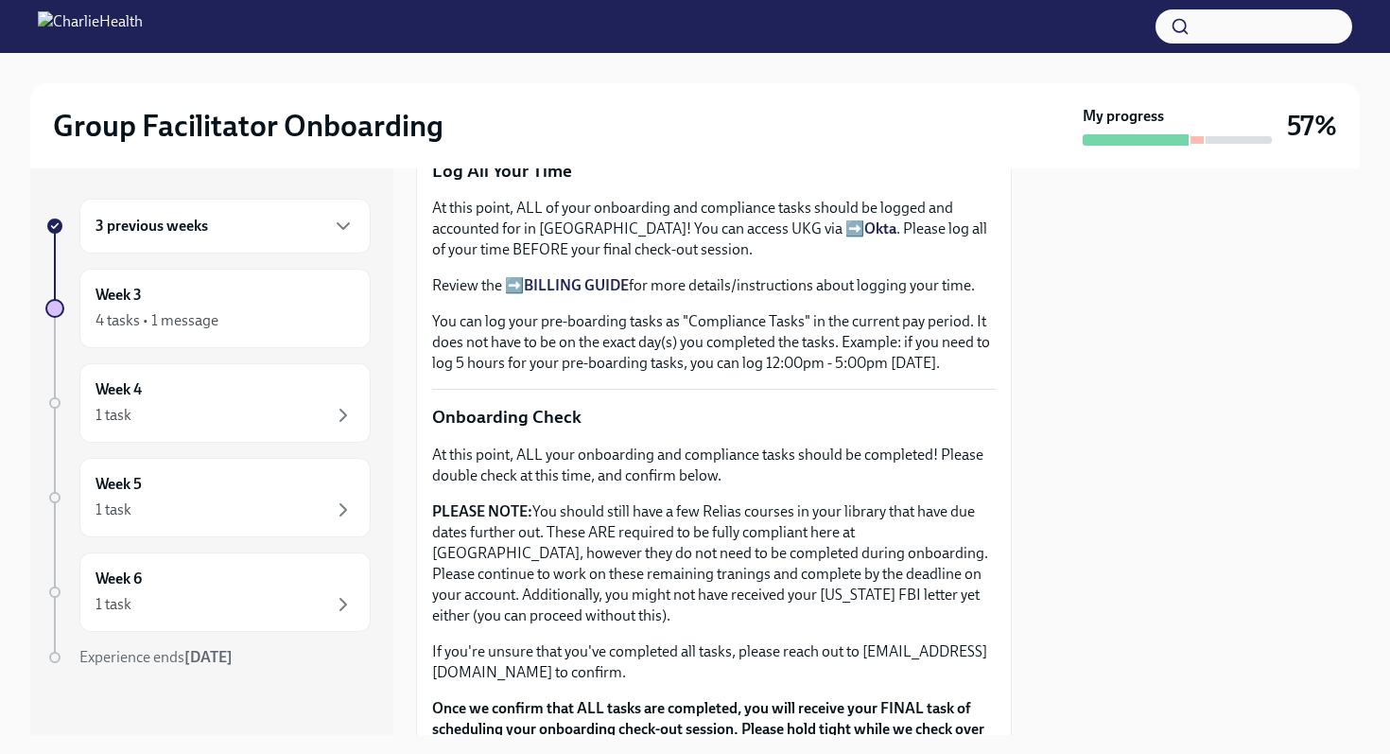
click at [611, 287] on strong "BILLING GUIDE" at bounding box center [576, 285] width 105 height 18
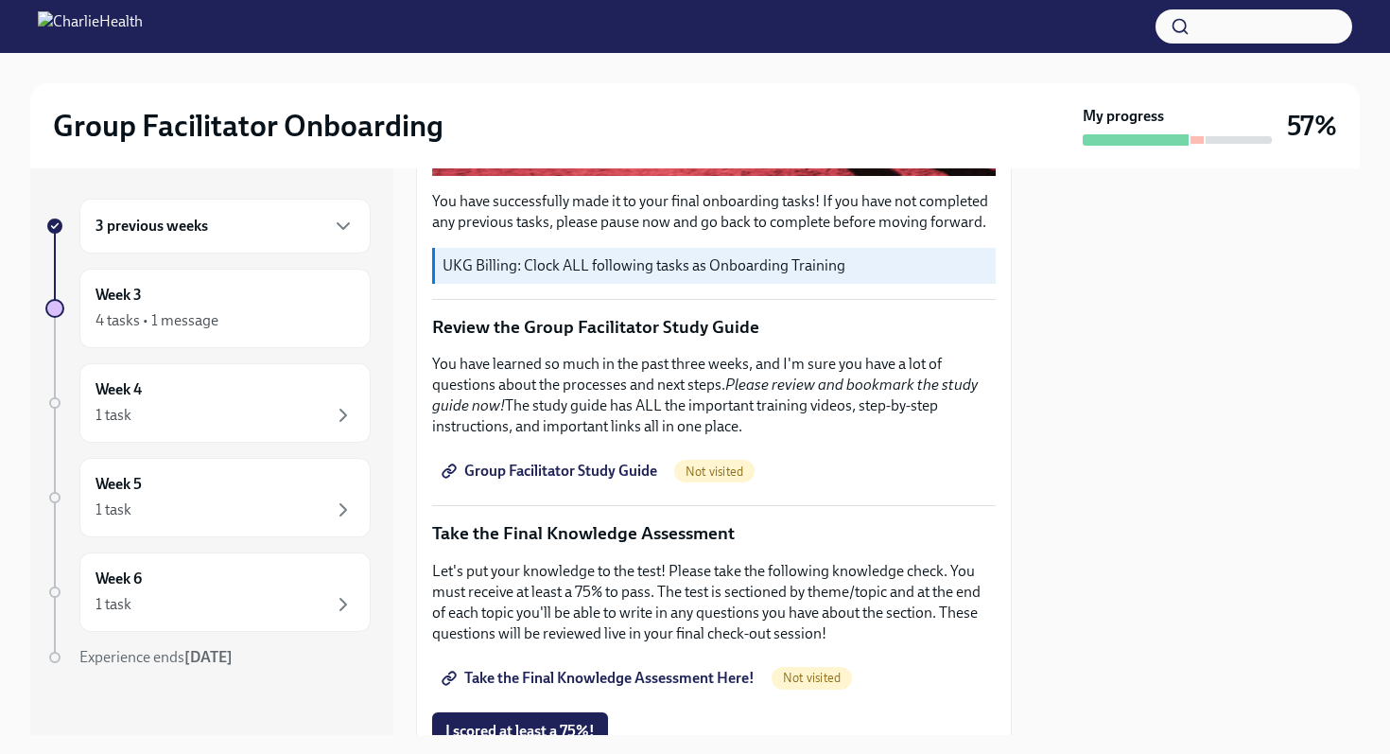
scroll to position [0, 0]
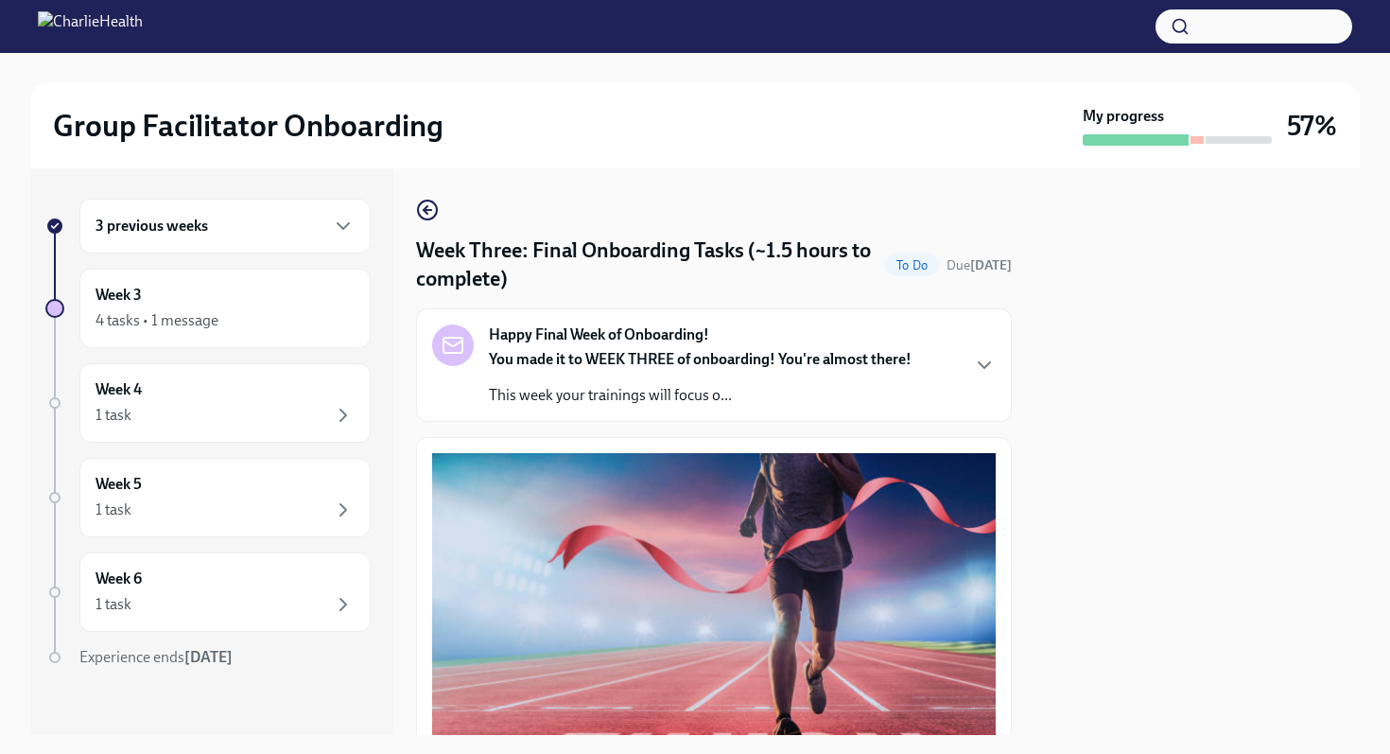
click at [427, 208] on icon "button" at bounding box center [427, 210] width 23 height 23
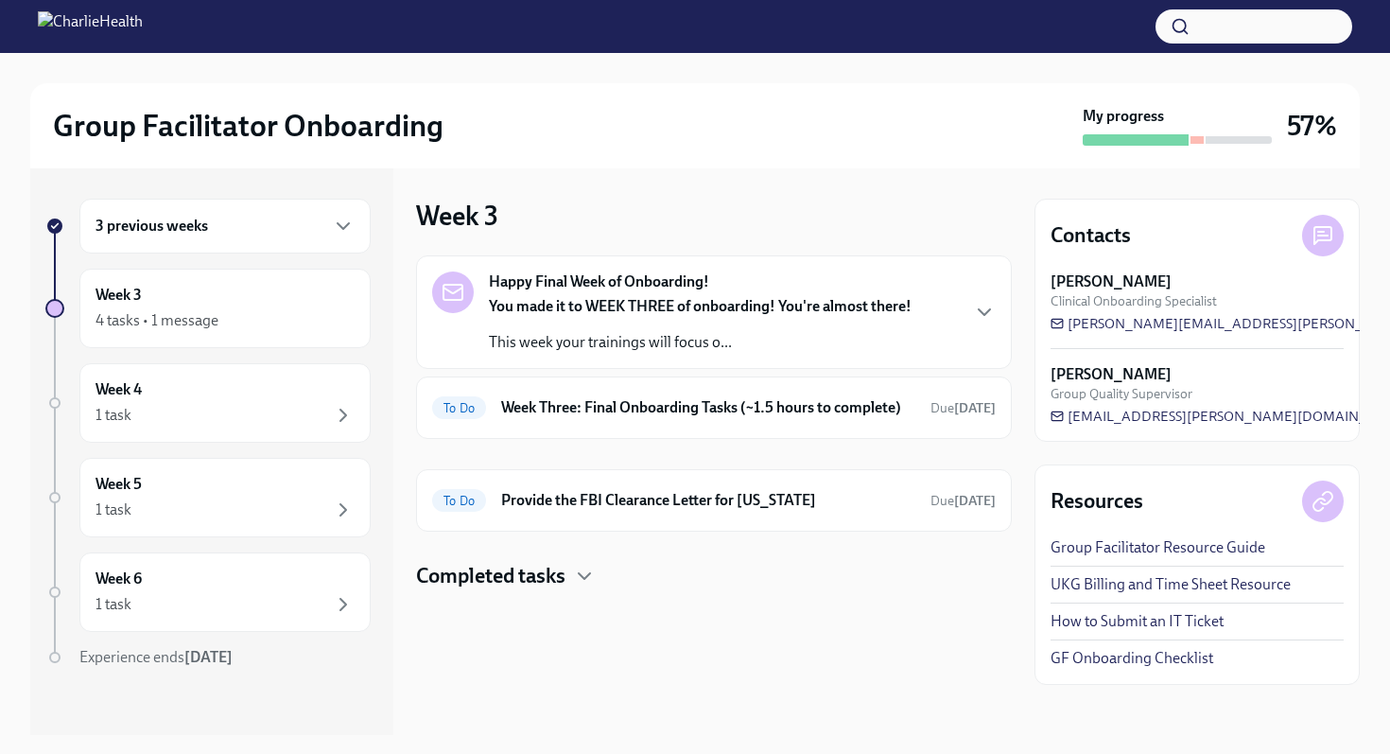
click at [504, 586] on h4 "Completed tasks" at bounding box center [490, 576] width 149 height 28
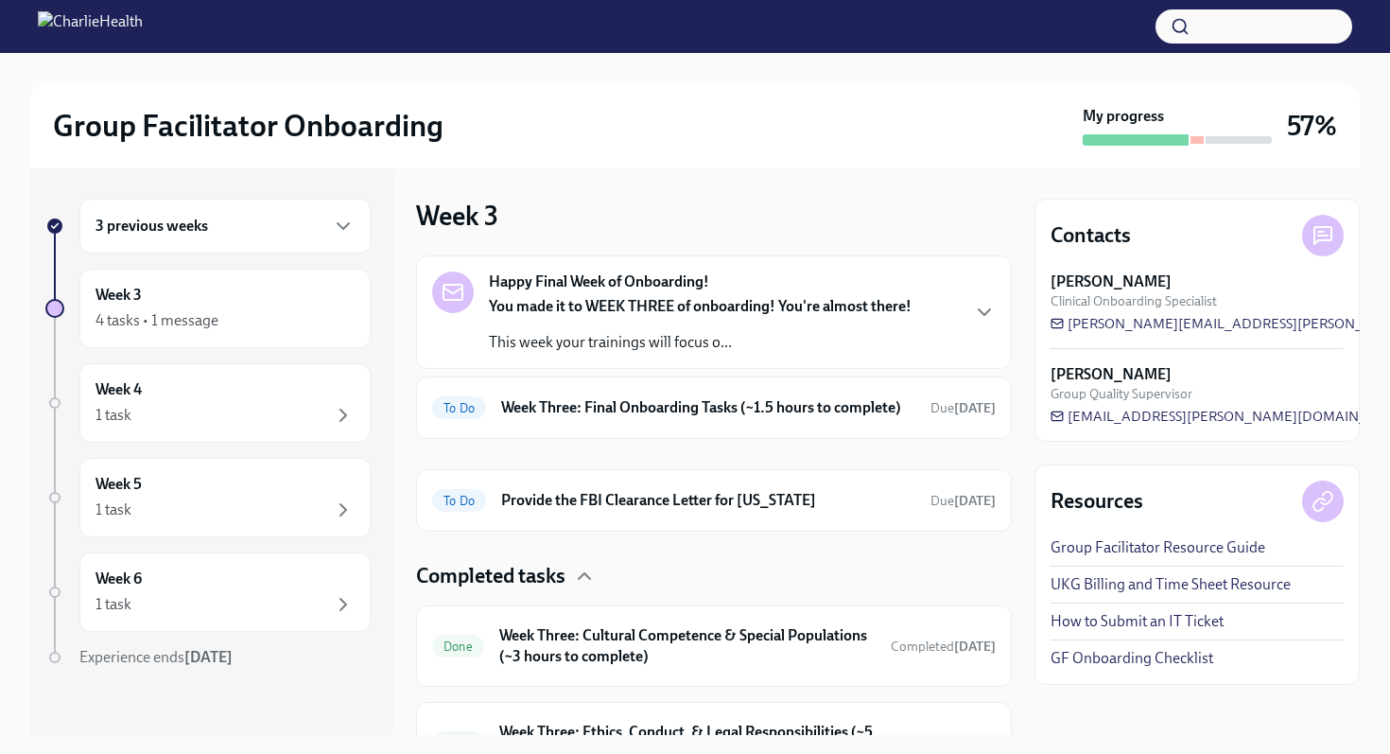
scroll to position [109, 0]
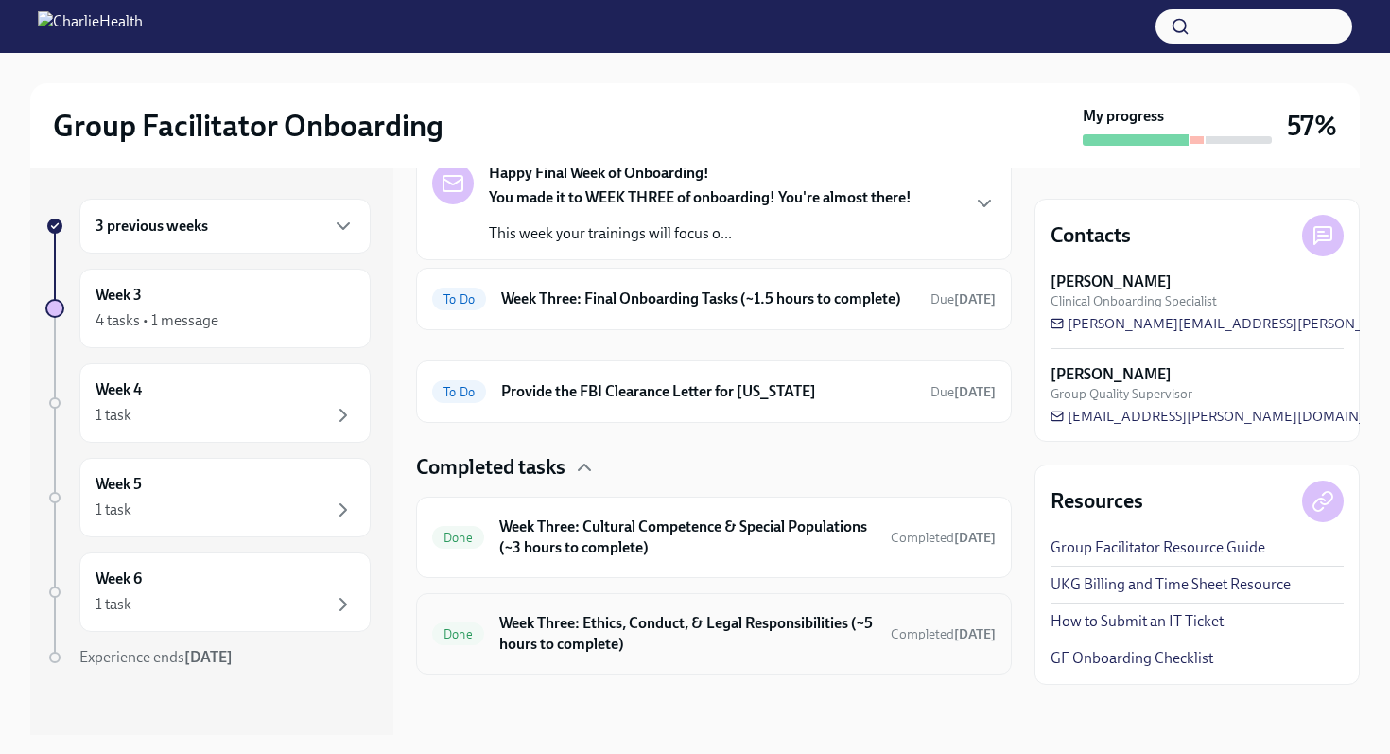
click at [540, 626] on h6 "Week Three: Ethics, Conduct, & Legal Responsibilities (~5 hours to complete)" at bounding box center [687, 634] width 376 height 42
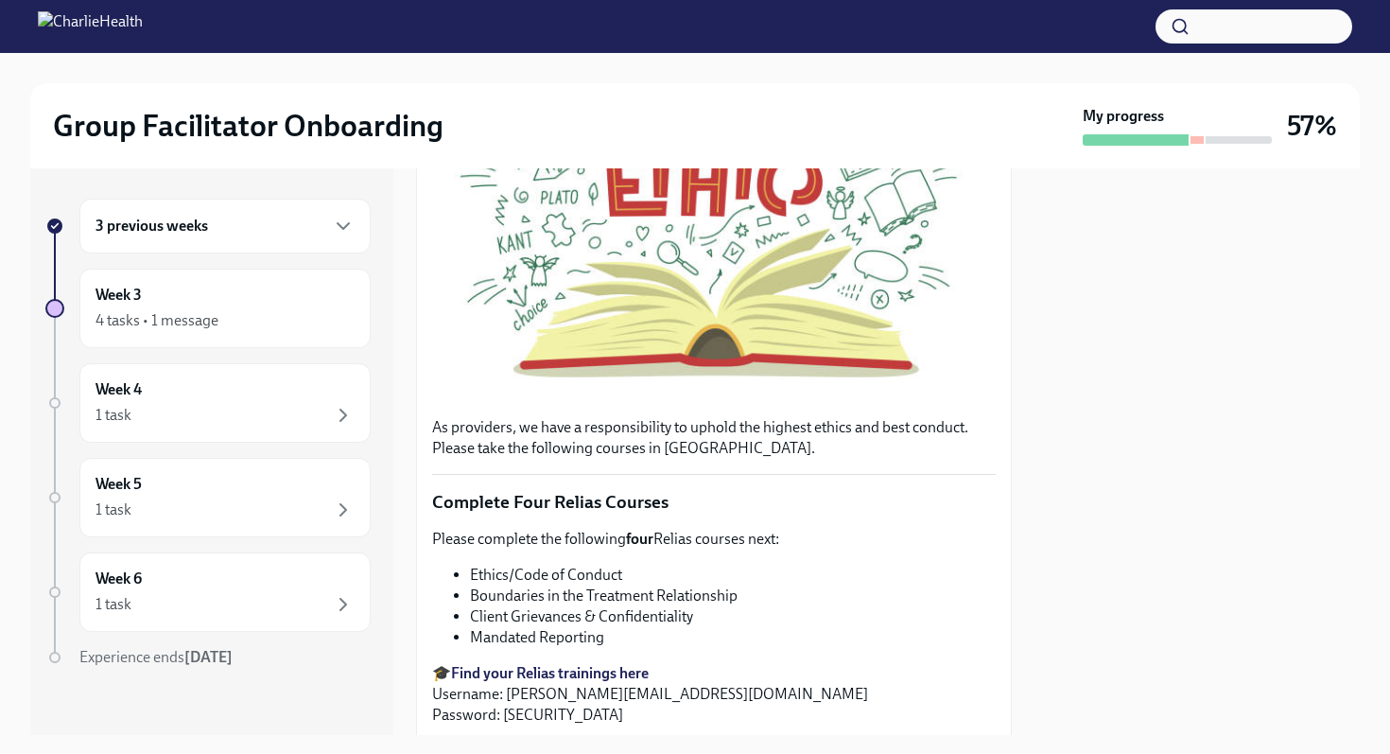
scroll to position [446, 0]
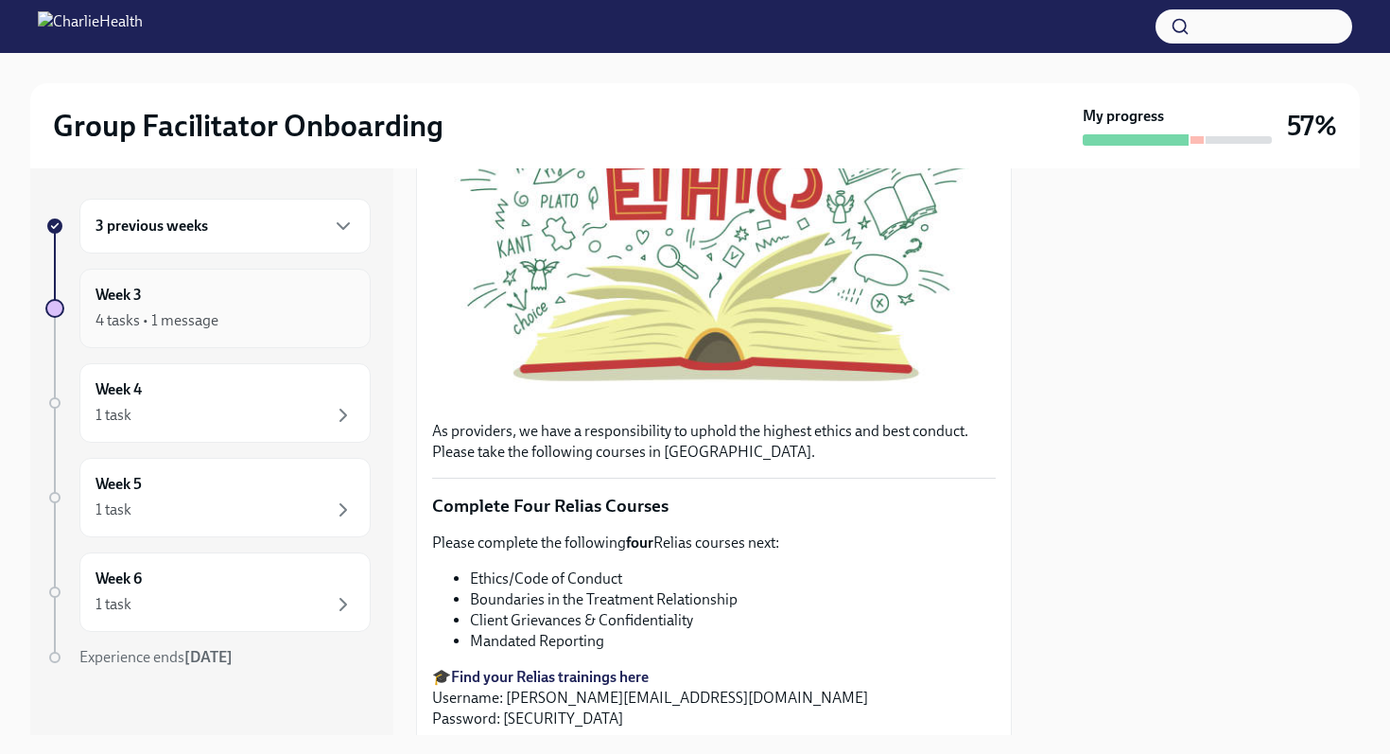
click at [316, 317] on div "4 tasks • 1 message" at bounding box center [225, 320] width 259 height 23
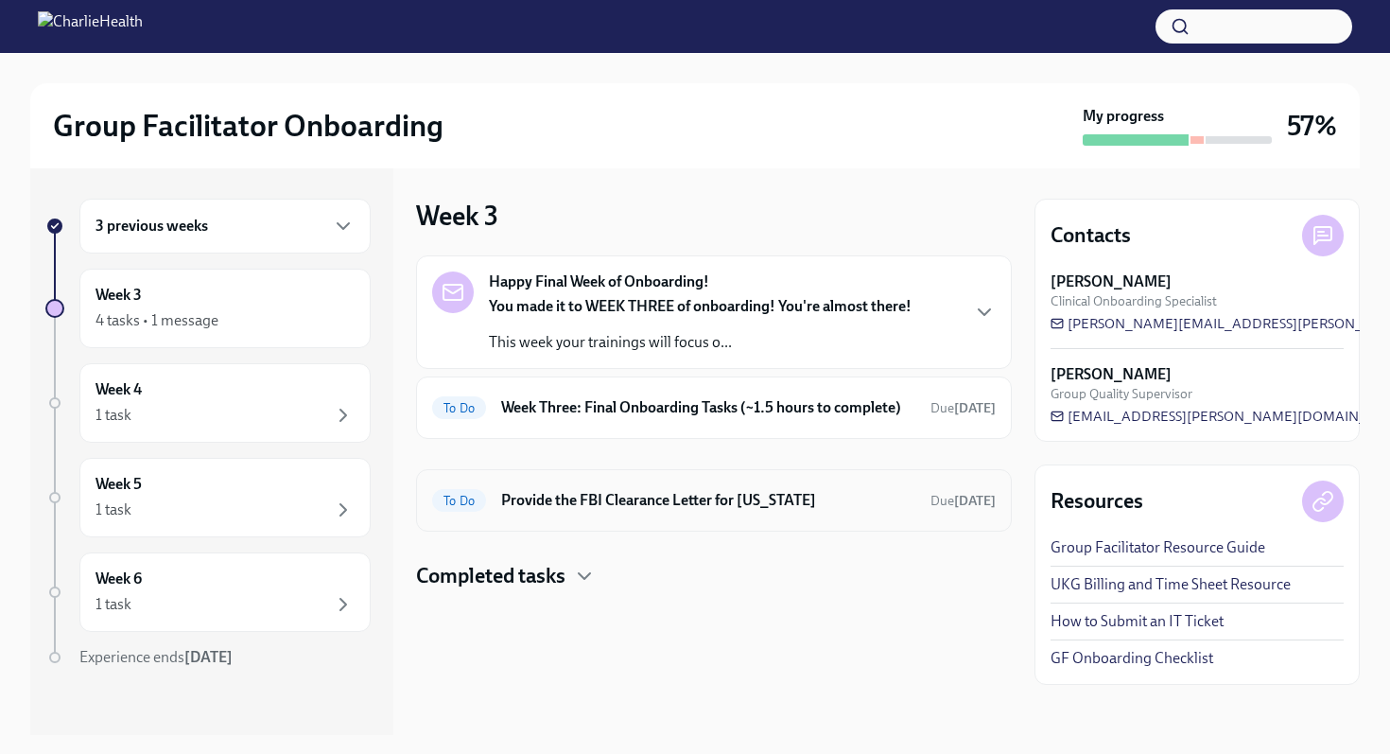
click at [576, 496] on h6 "Provide the FBI Clearance Letter for Pennsylvania" at bounding box center [708, 500] width 414 height 21
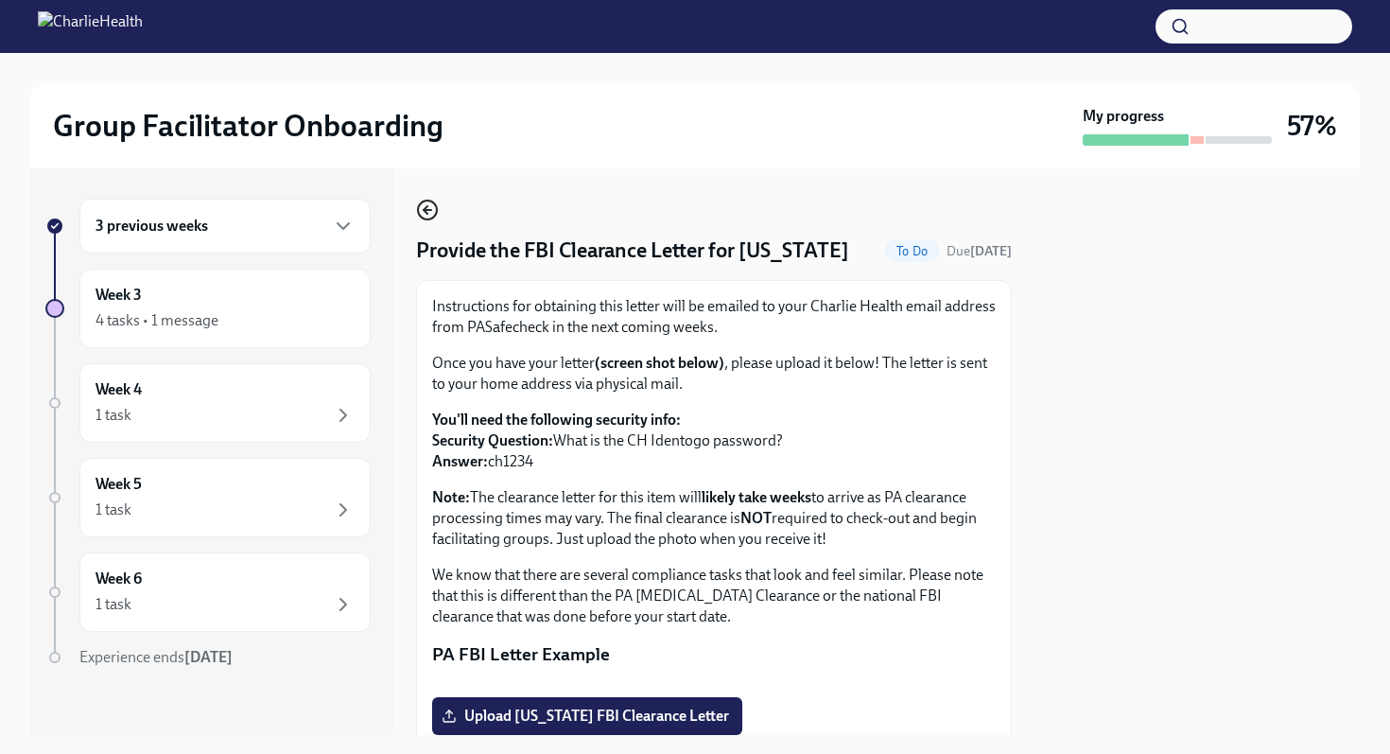
click at [418, 207] on circle "button" at bounding box center [427, 209] width 19 height 19
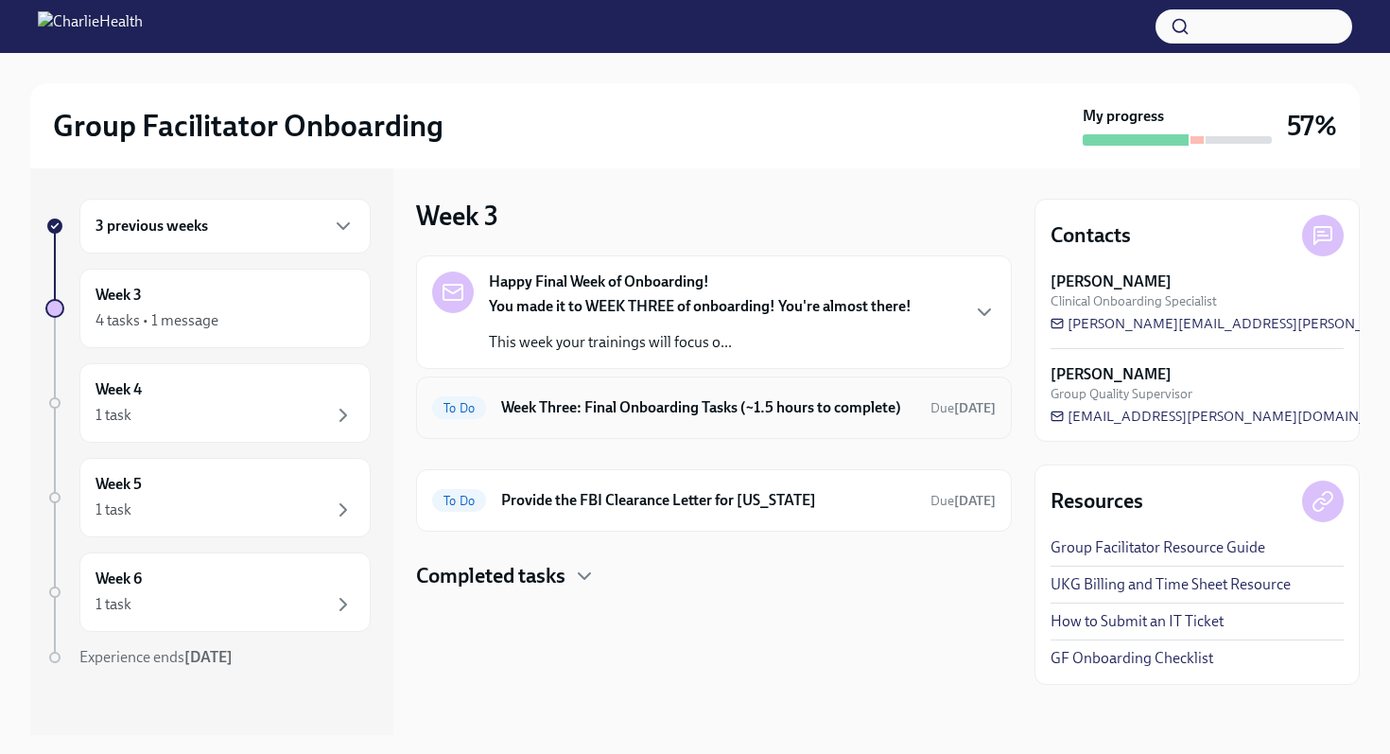
click at [518, 425] on div "To Do Week Three: Final Onboarding Tasks (~1.5 hours to complete) Due in 3 days" at bounding box center [714, 407] width 596 height 62
click at [547, 421] on div "To Do Week Three: Final Onboarding Tasks (~1.5 hours to complete) Due in 3 days" at bounding box center [714, 407] width 564 height 30
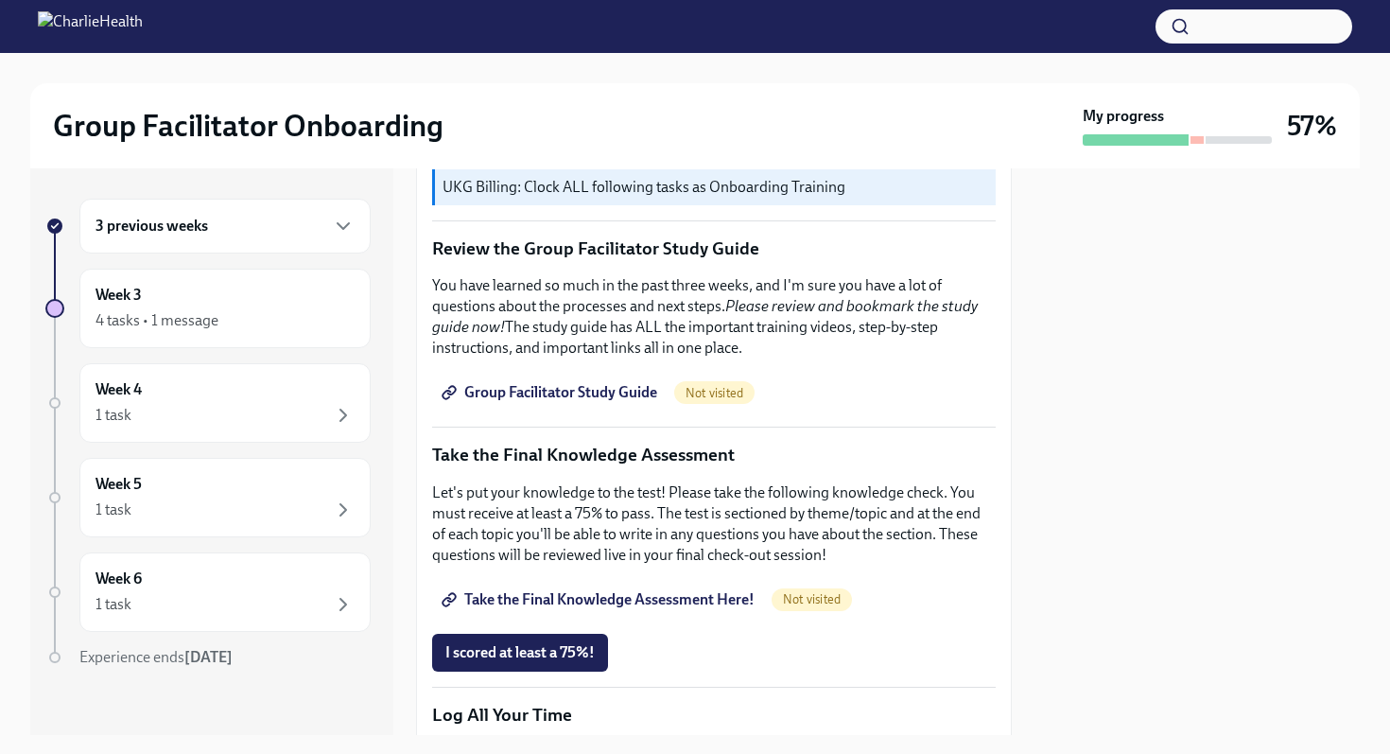
scroll to position [733, 0]
click at [580, 390] on span "Group Facilitator Study Guide" at bounding box center [551, 391] width 212 height 19
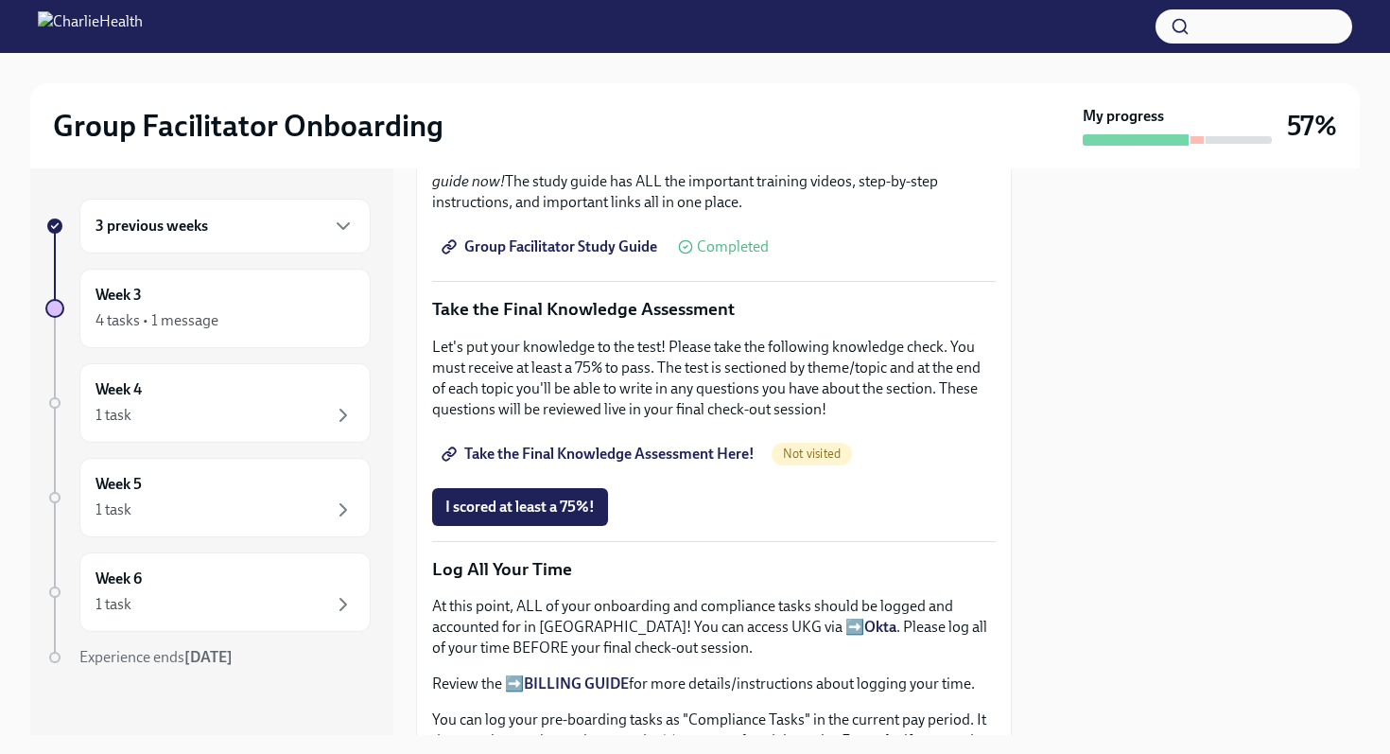
scroll to position [872, 0]
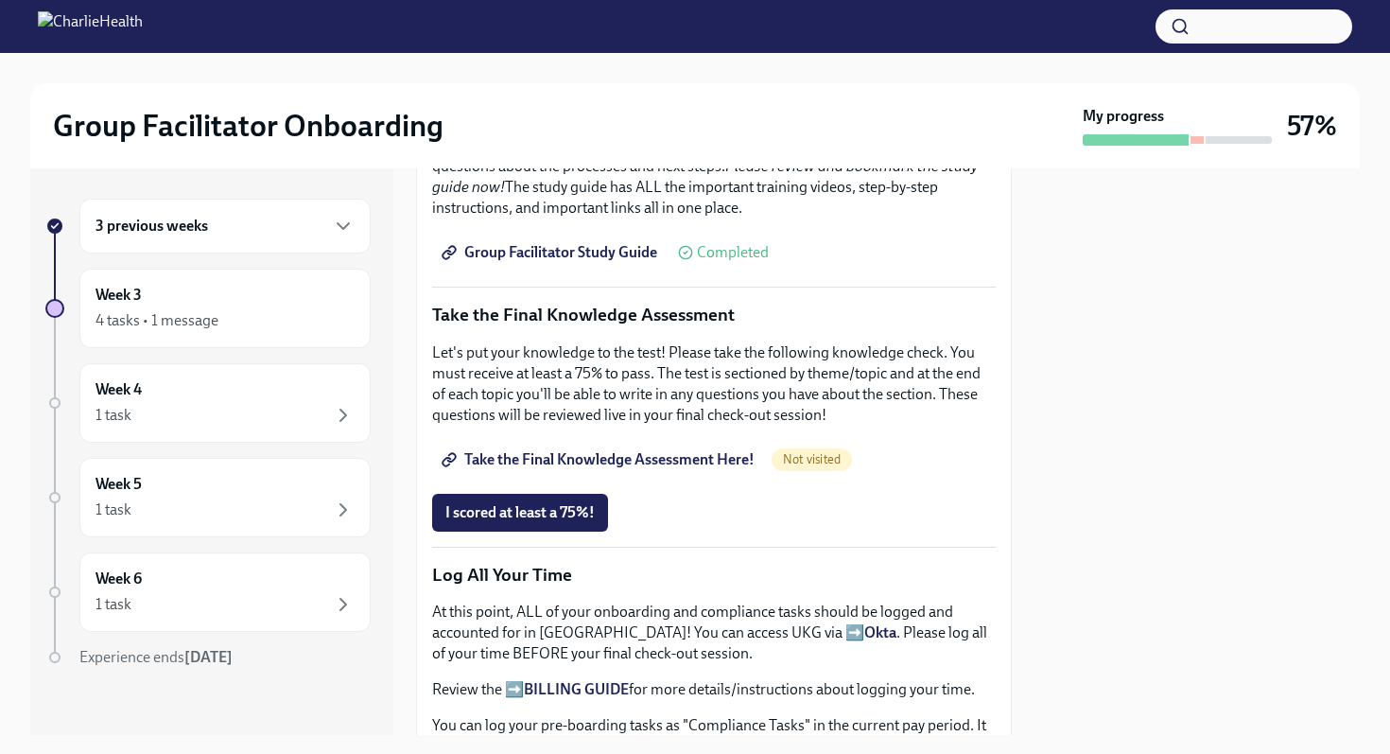
click at [540, 456] on span "Take the Final Knowledge Assessment Here!" at bounding box center [599, 459] width 309 height 19
click at [148, 288] on div "Week 3 4 tasks • 1 message" at bounding box center [225, 308] width 259 height 47
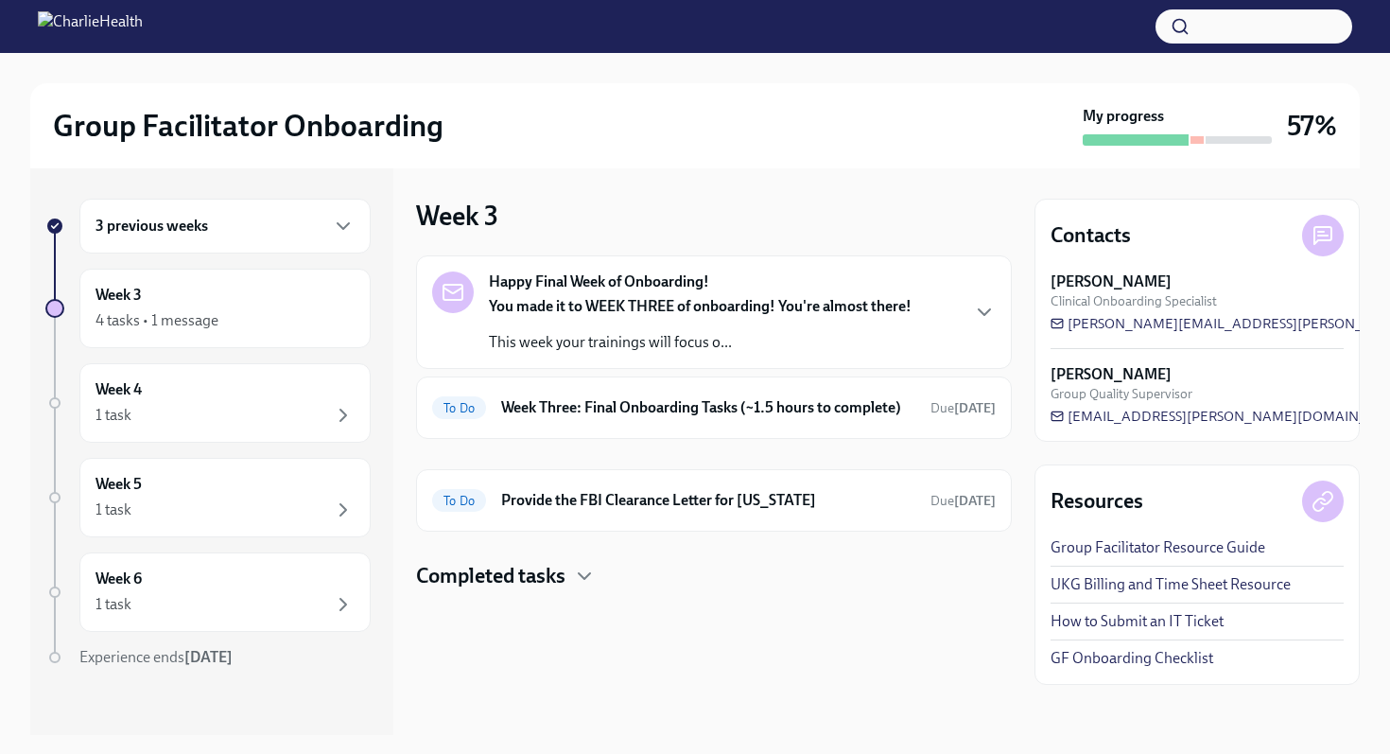
click at [150, 221] on h6 "3 previous weeks" at bounding box center [152, 226] width 113 height 21
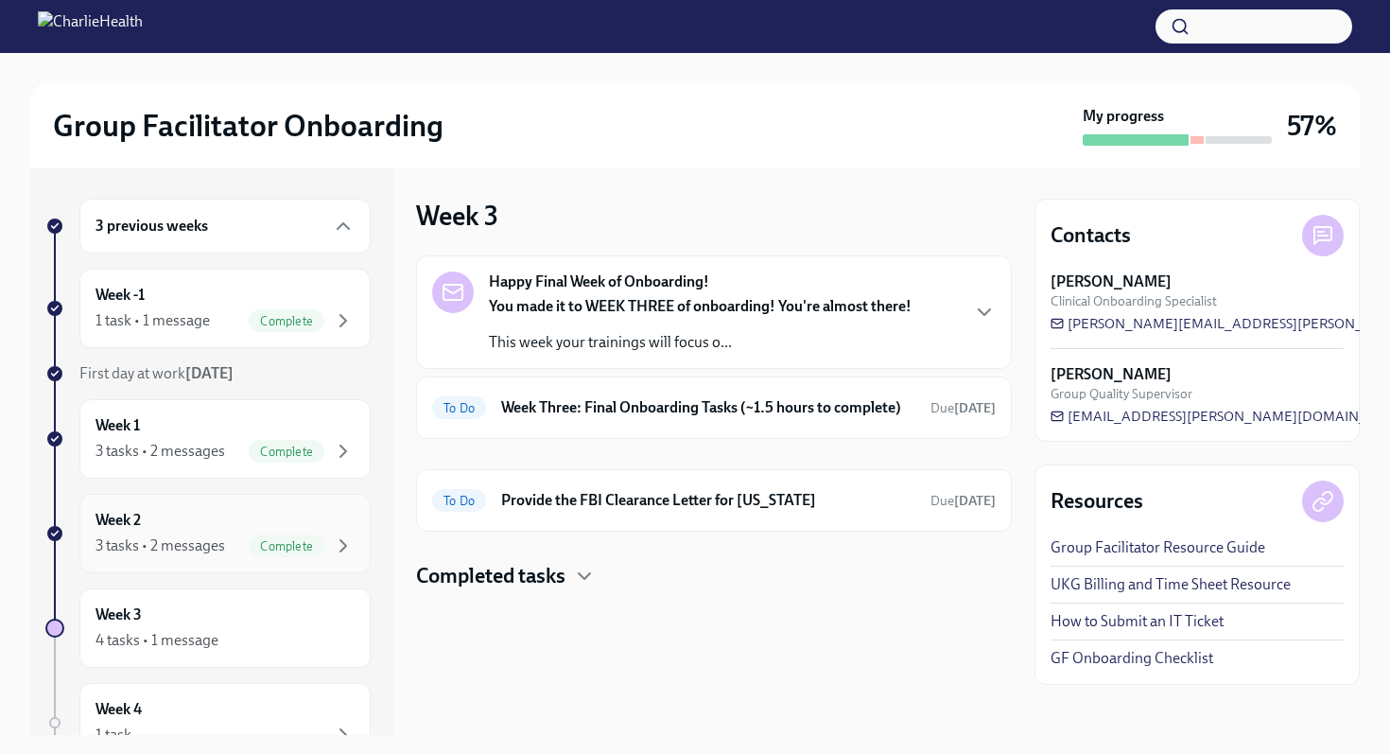
click at [209, 508] on div "Week 2 3 tasks • 2 messages Complete" at bounding box center [224, 533] width 291 height 79
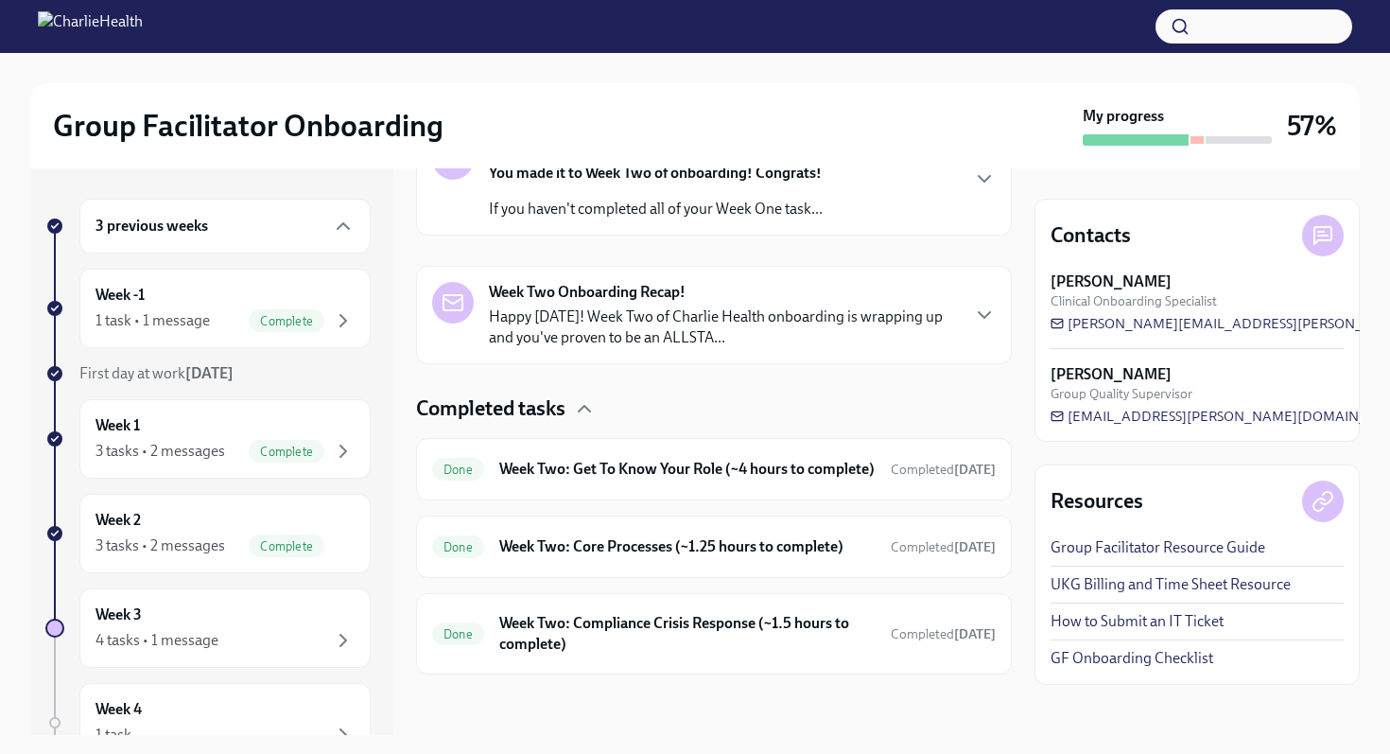
scroll to position [377, 0]
click at [565, 556] on h6 "Week Two: Core Processes (~1.25 hours to complete)" at bounding box center [687, 546] width 376 height 21
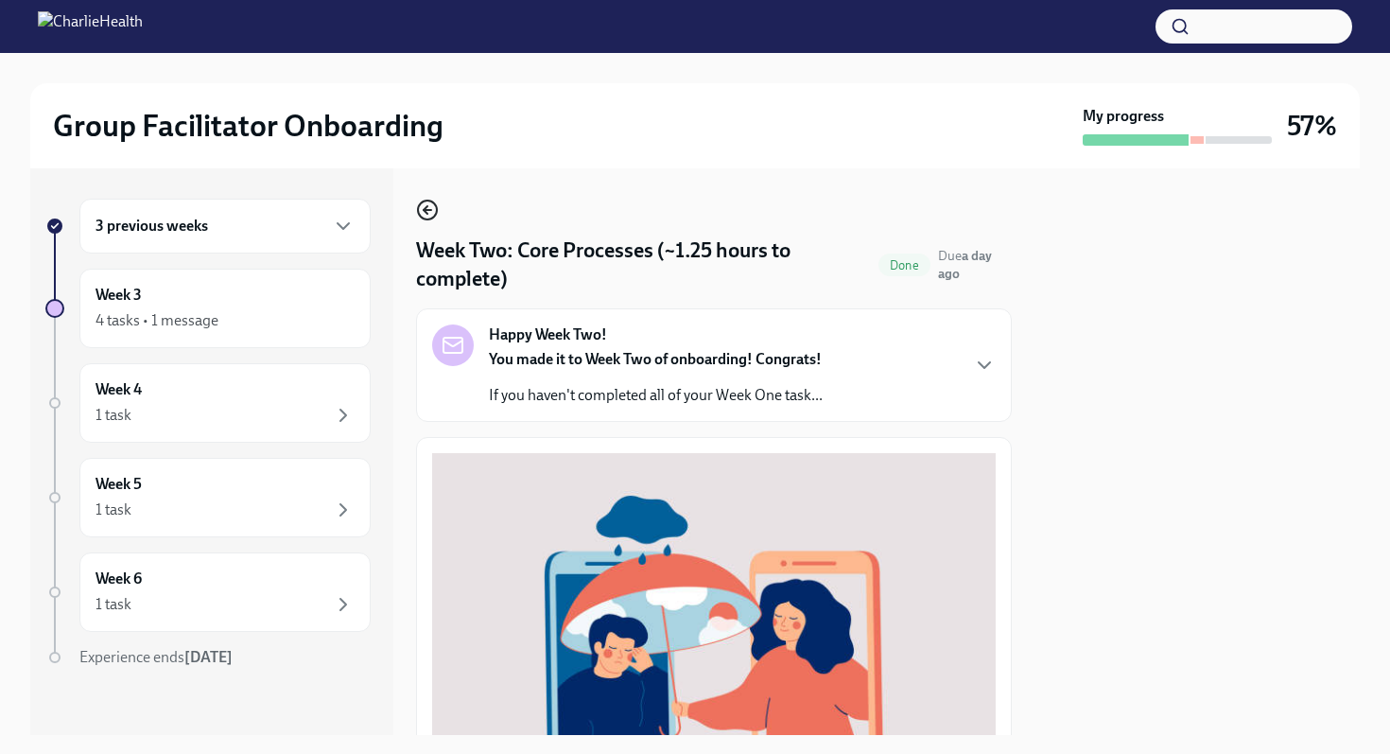
click at [426, 218] on icon "button" at bounding box center [427, 210] width 23 height 23
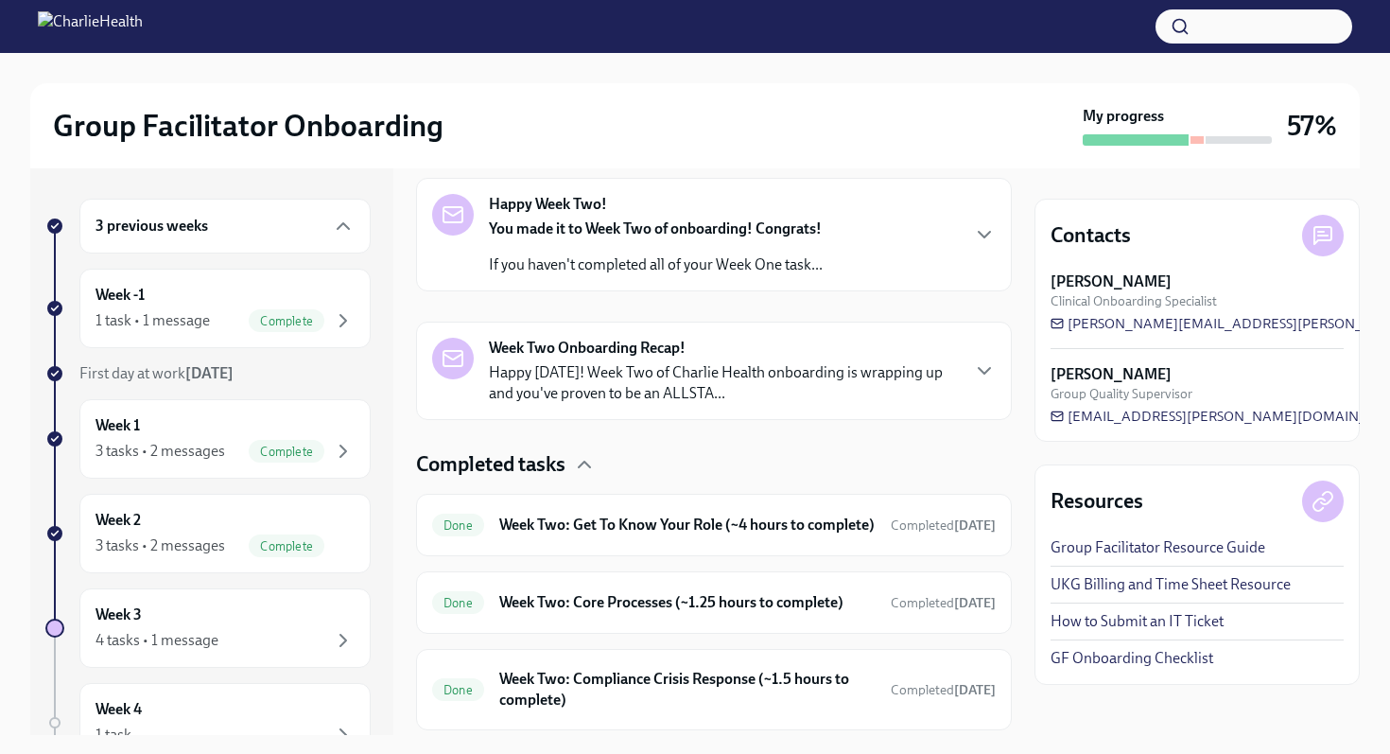
scroll to position [377, 0]
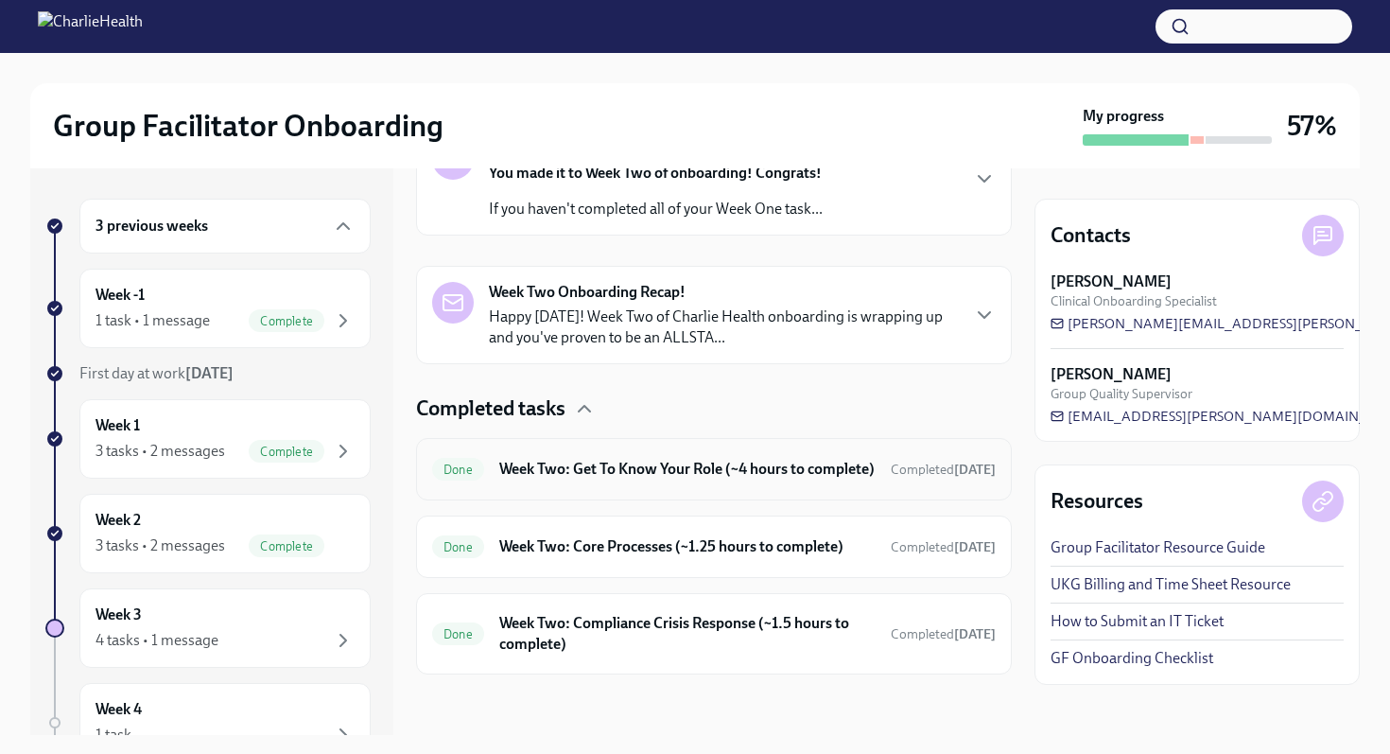
click at [513, 459] on h6 "Week Two: Get To Know Your Role (~4 hours to complete)" at bounding box center [687, 469] width 376 height 21
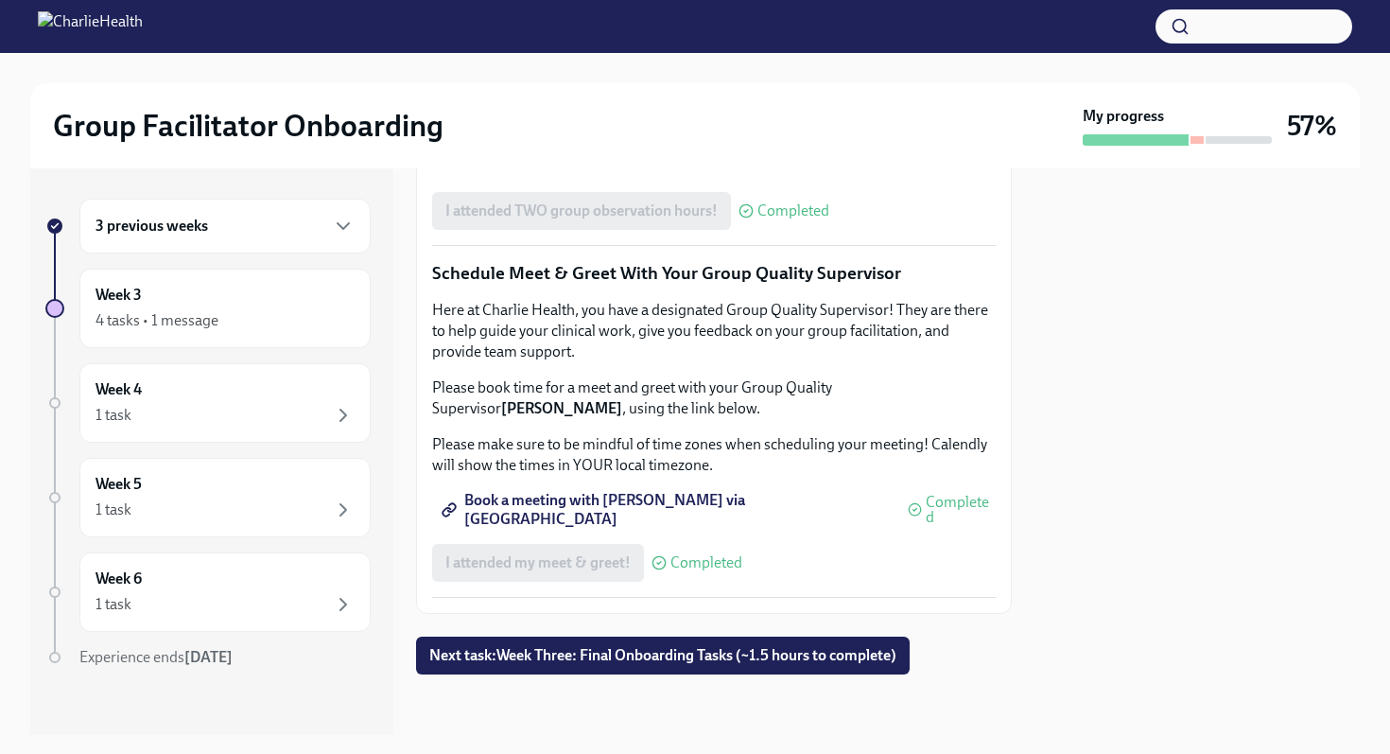
scroll to position [1466, 0]
click at [512, 167] on span "Complete this form to schedule your observations" at bounding box center [617, 157] width 344 height 19
click at [433, 656] on span "Next task : Week Three: Final Onboarding Tasks (~1.5 hours to complete)" at bounding box center [662, 655] width 467 height 19
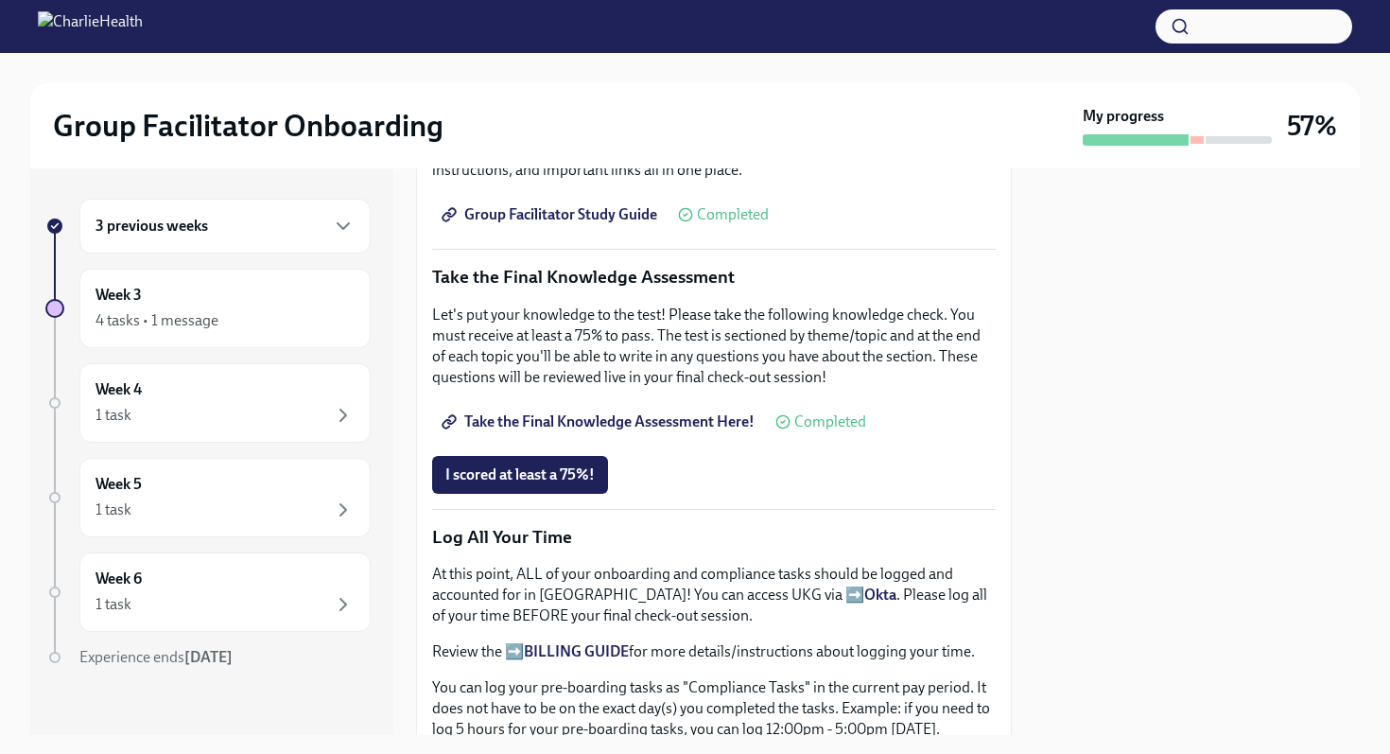
scroll to position [934, 0]
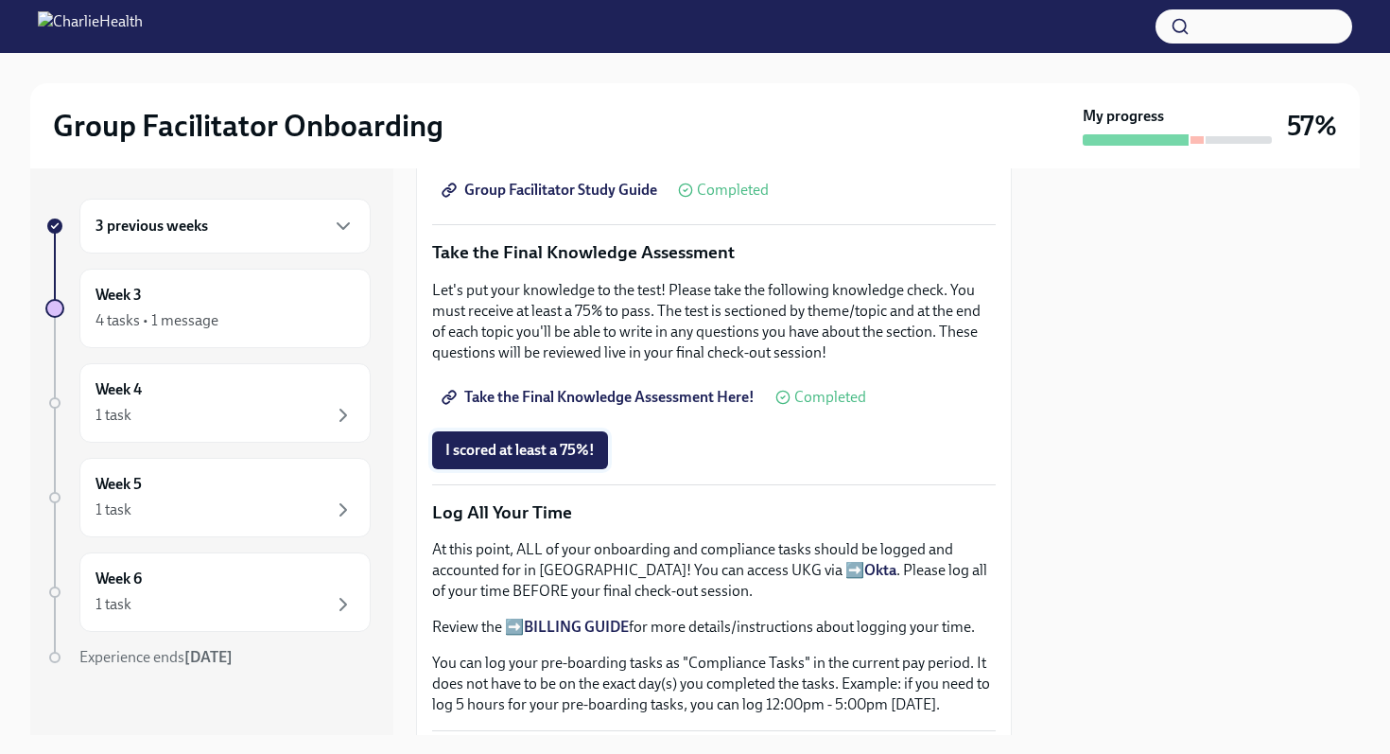
click at [461, 453] on span "I scored at least a 75%!" at bounding box center [519, 450] width 149 height 19
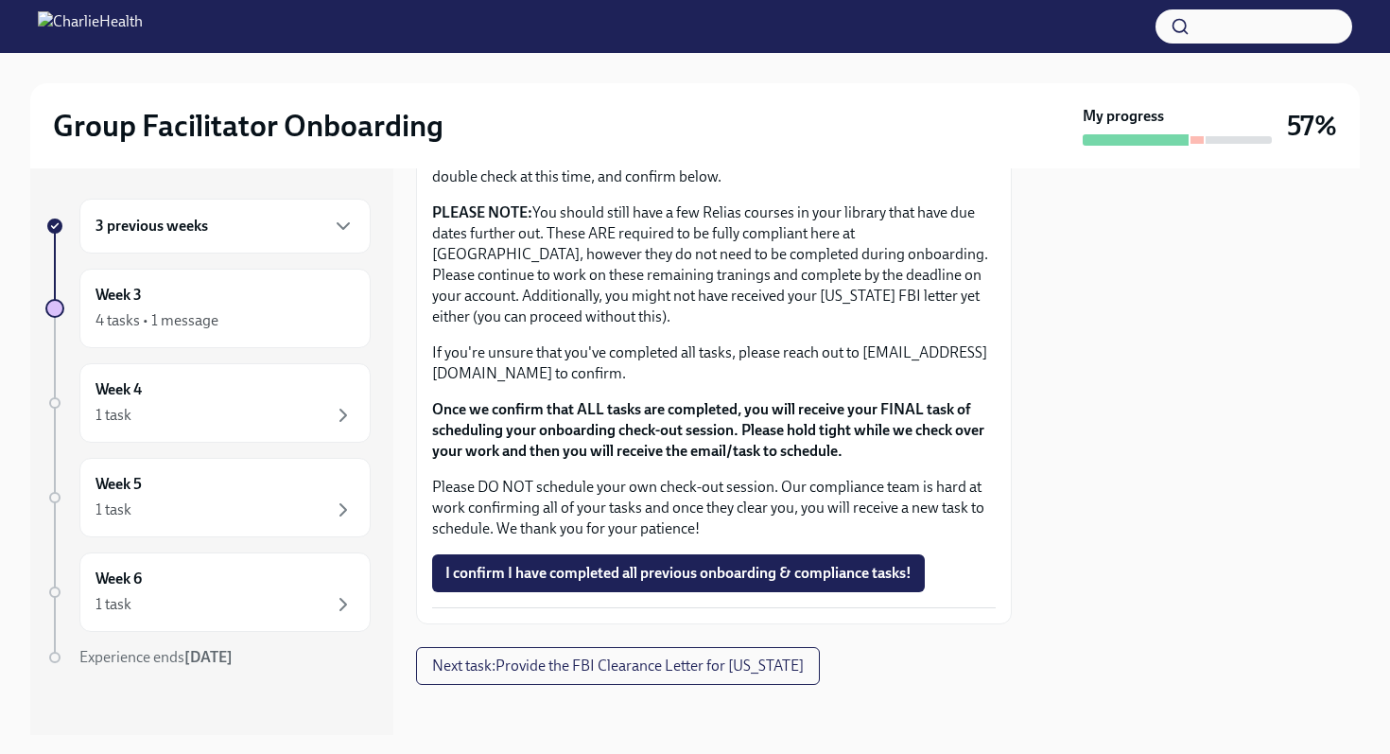
scroll to position [1585, 0]
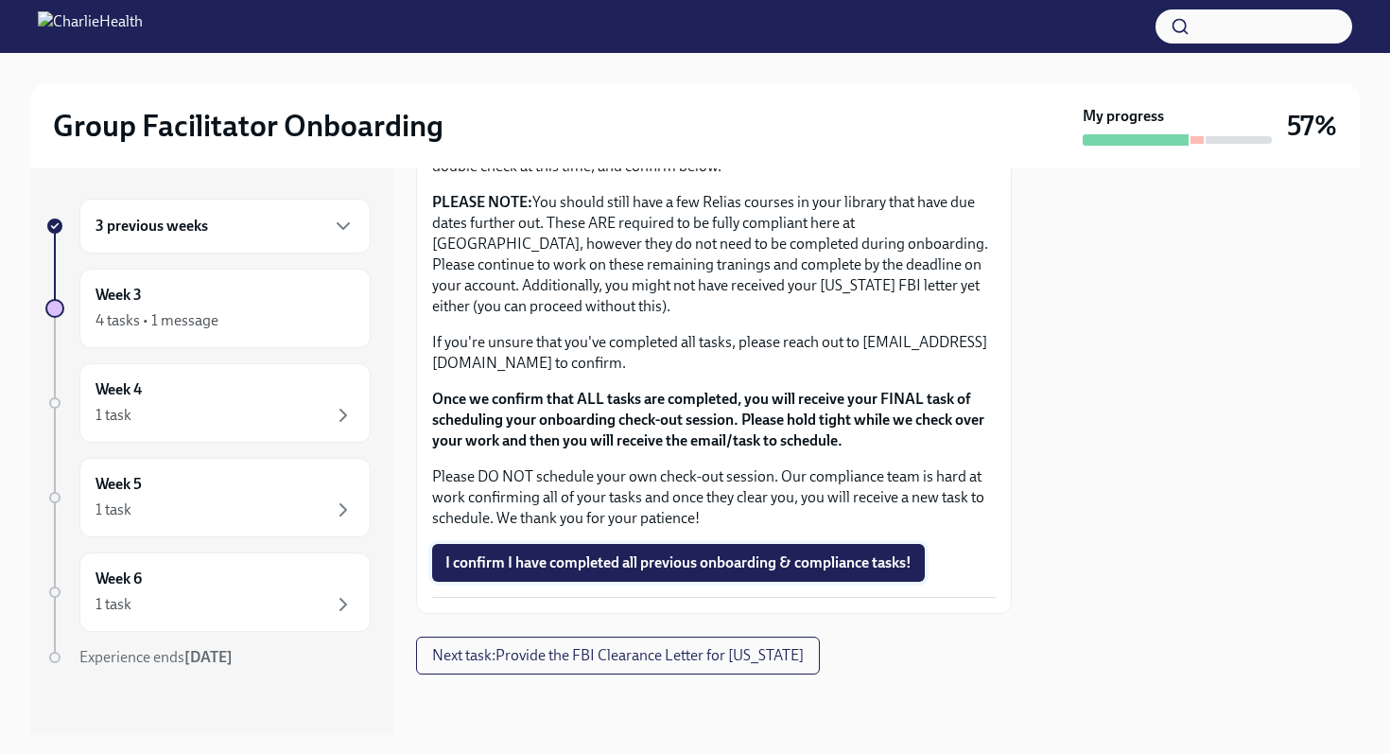
click at [577, 559] on span "I confirm I have completed all previous onboarding & compliance tasks!" at bounding box center [678, 562] width 466 height 19
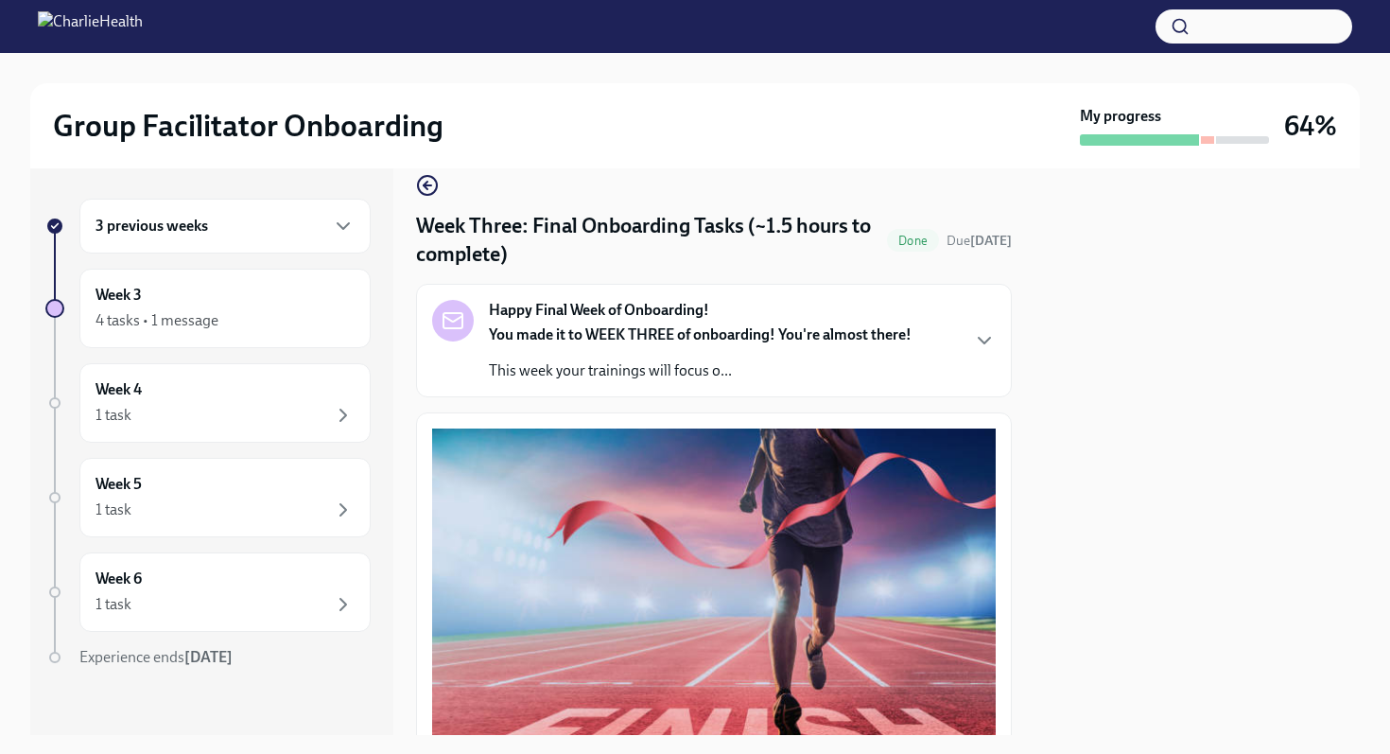
scroll to position [0, 0]
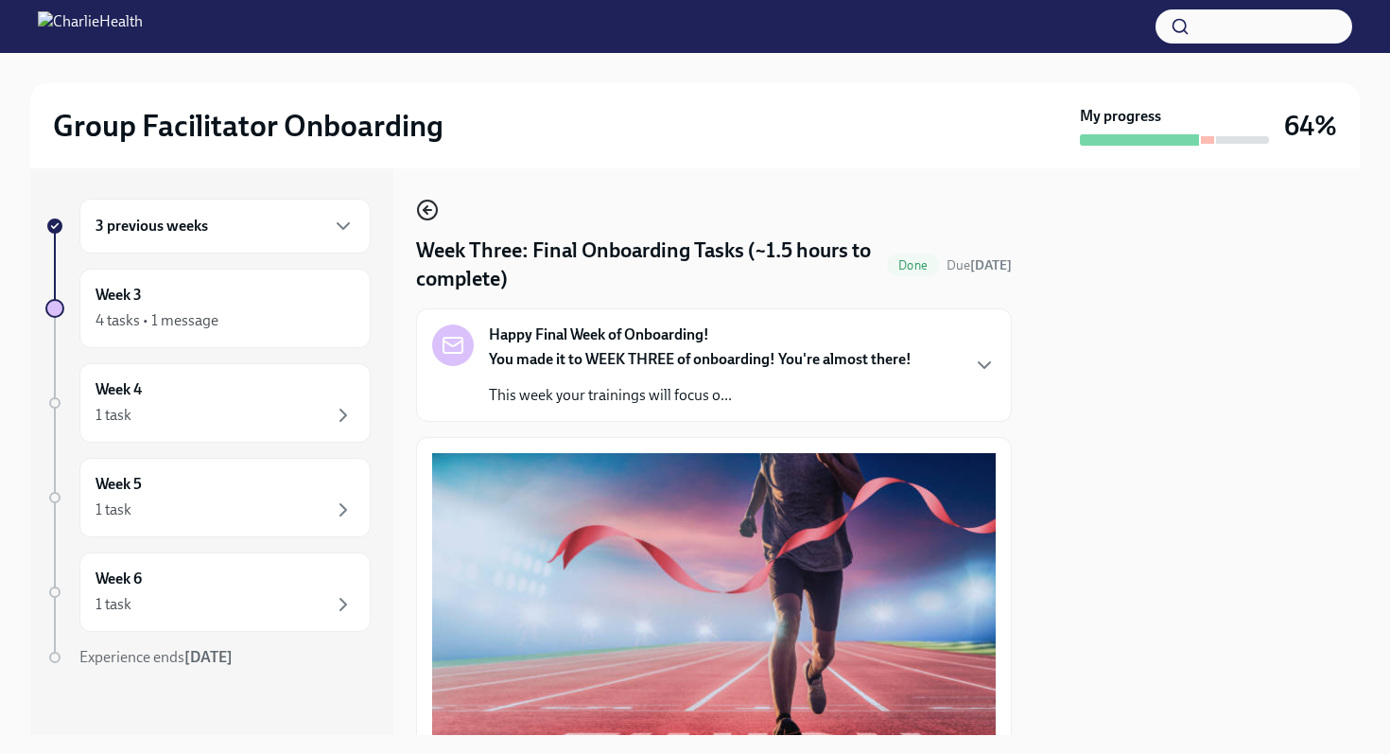
click at [434, 210] on icon "button" at bounding box center [427, 210] width 23 height 23
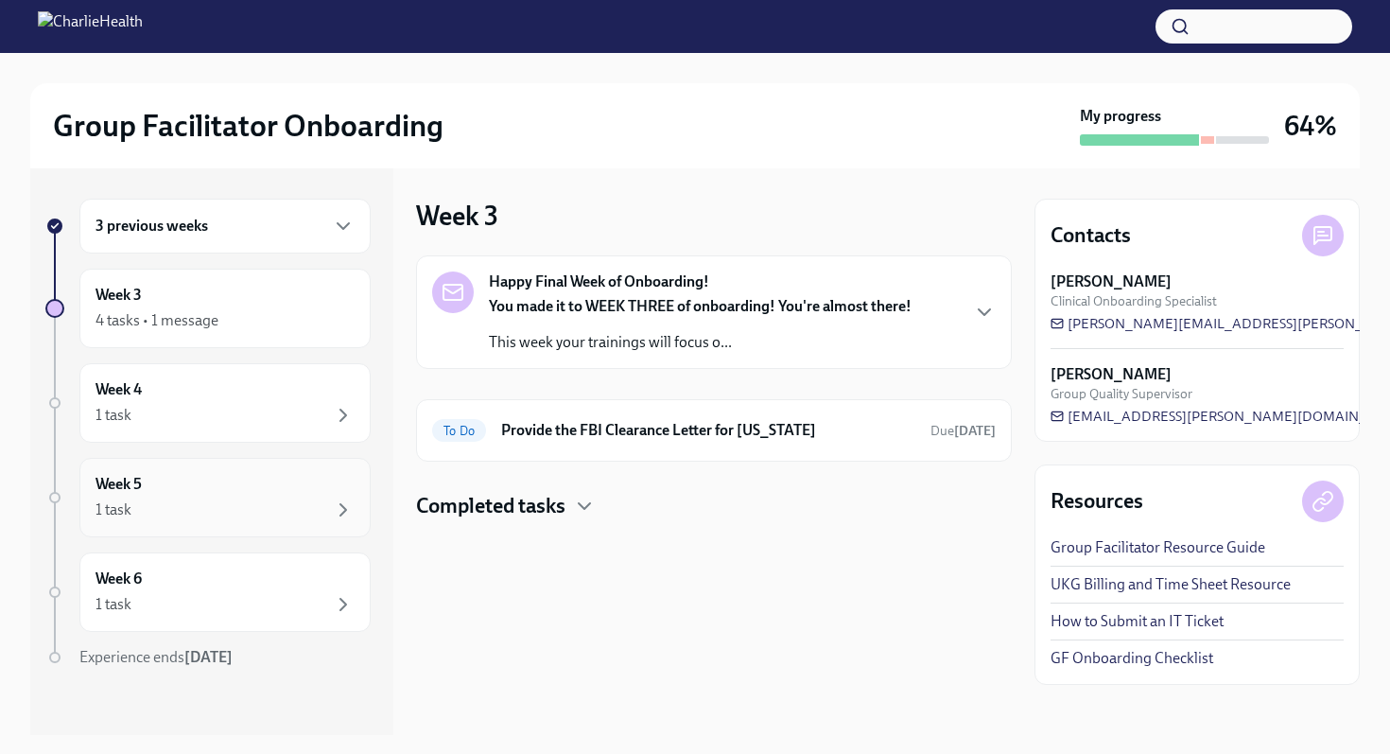
scroll to position [9, 0]
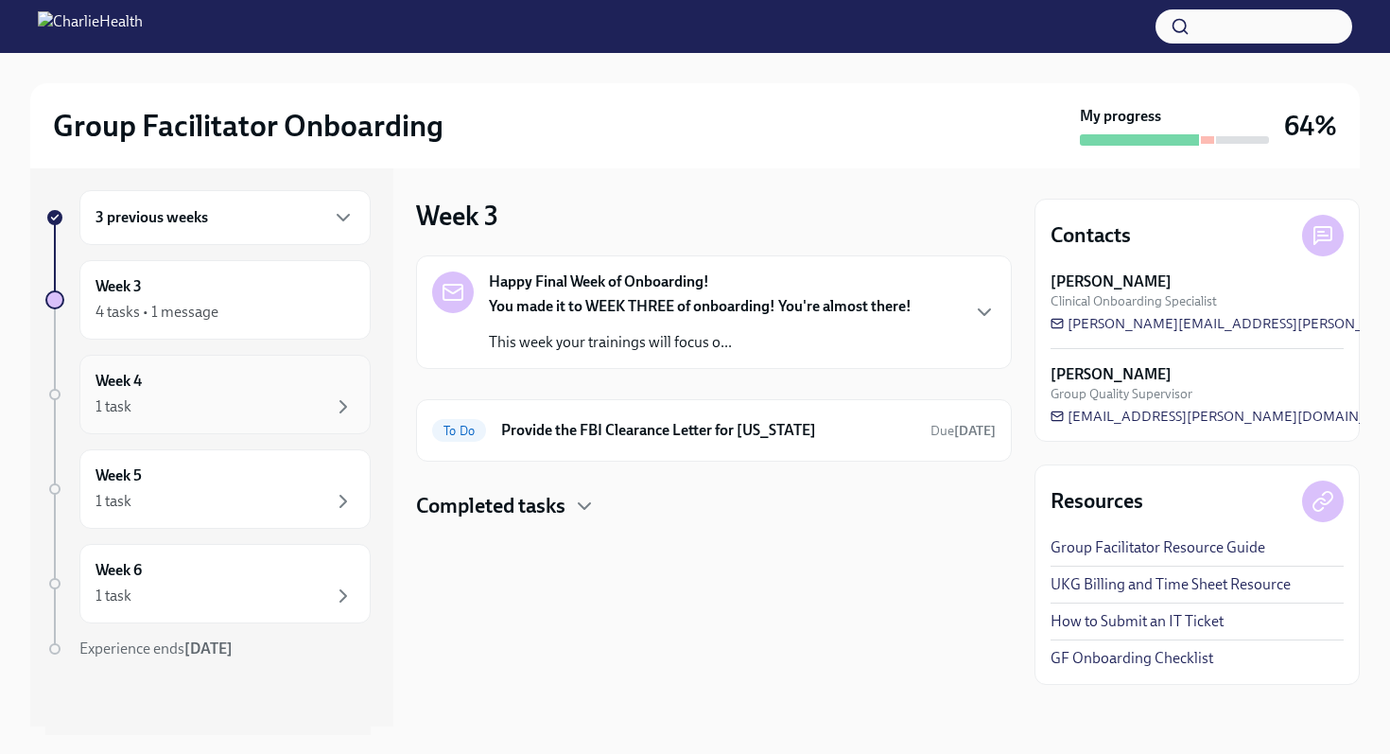
click at [317, 368] on div "Week 4 1 task" at bounding box center [224, 394] width 291 height 79
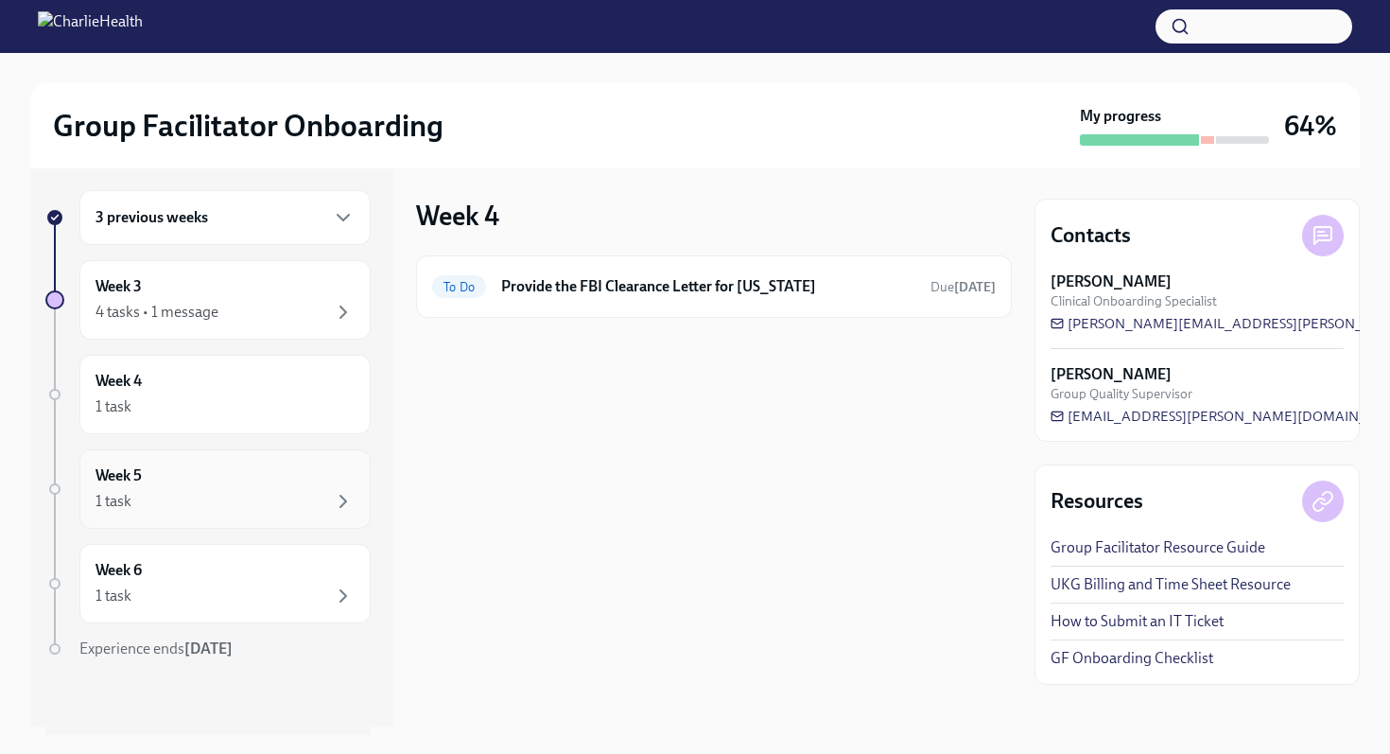
click at [309, 496] on div "1 task" at bounding box center [225, 501] width 259 height 23
click at [289, 551] on div "Week 6 1 task" at bounding box center [224, 583] width 291 height 79
click at [1307, 135] on h3 "64%" at bounding box center [1310, 126] width 53 height 34
click at [1211, 142] on div at bounding box center [1207, 140] width 13 height 8
click at [279, 585] on div "1 task" at bounding box center [225, 595] width 259 height 23
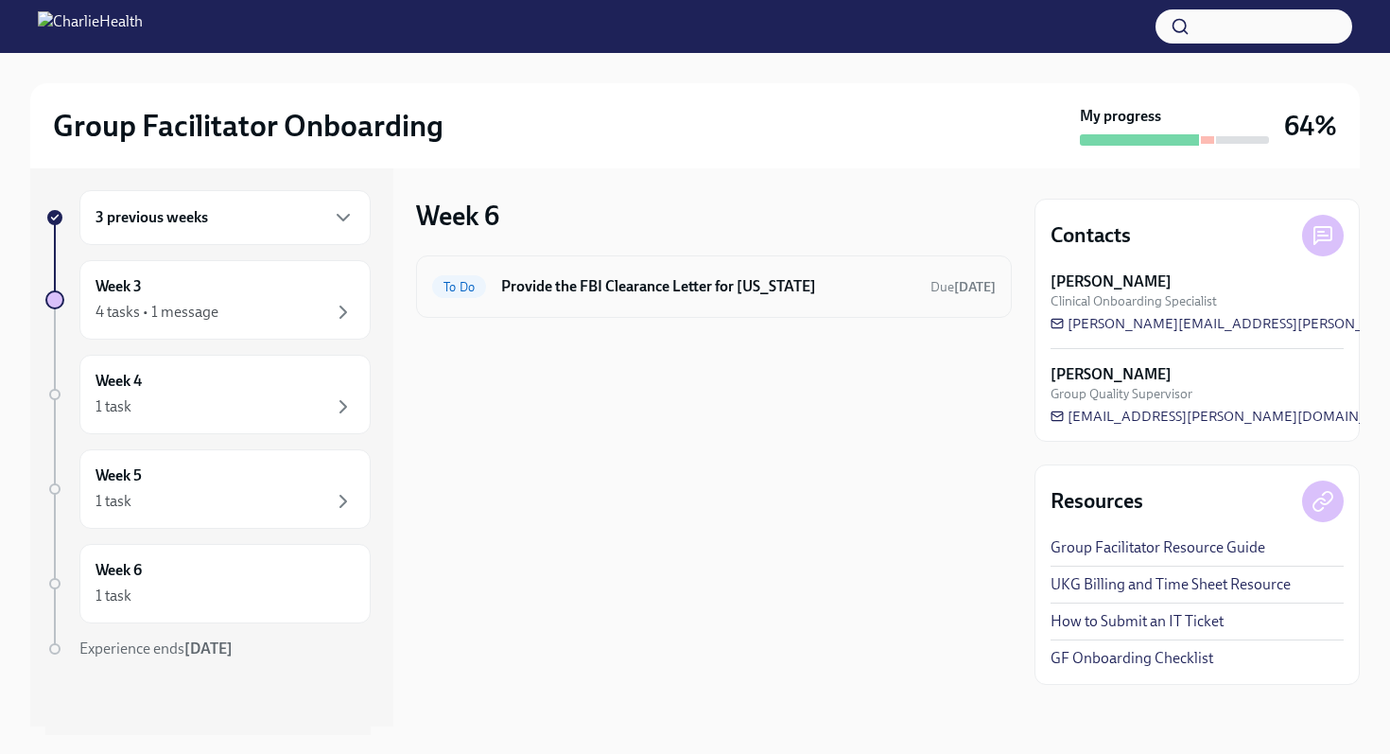
click at [510, 291] on h6 "Provide the FBI Clearance Letter for Pennsylvania" at bounding box center [708, 286] width 414 height 21
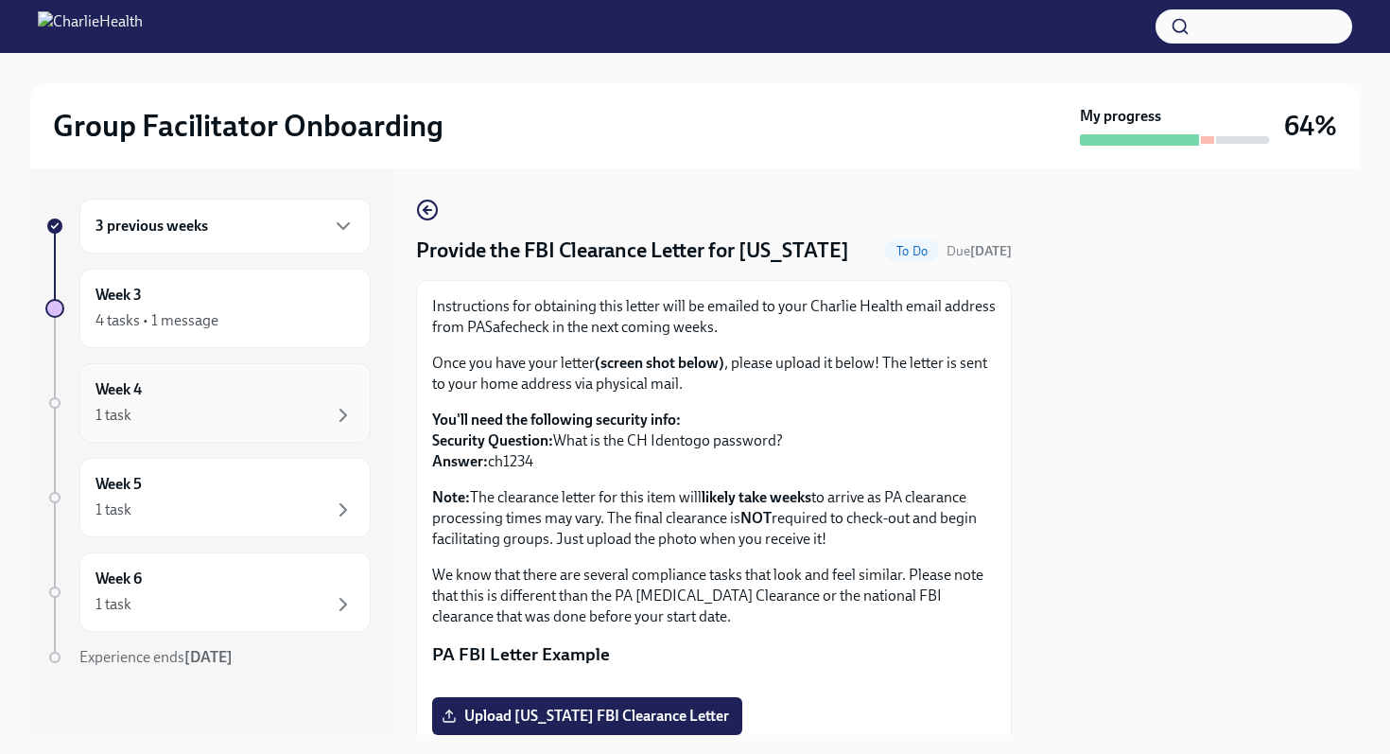
click at [281, 399] on div "Week 4 1 task" at bounding box center [225, 402] width 259 height 47
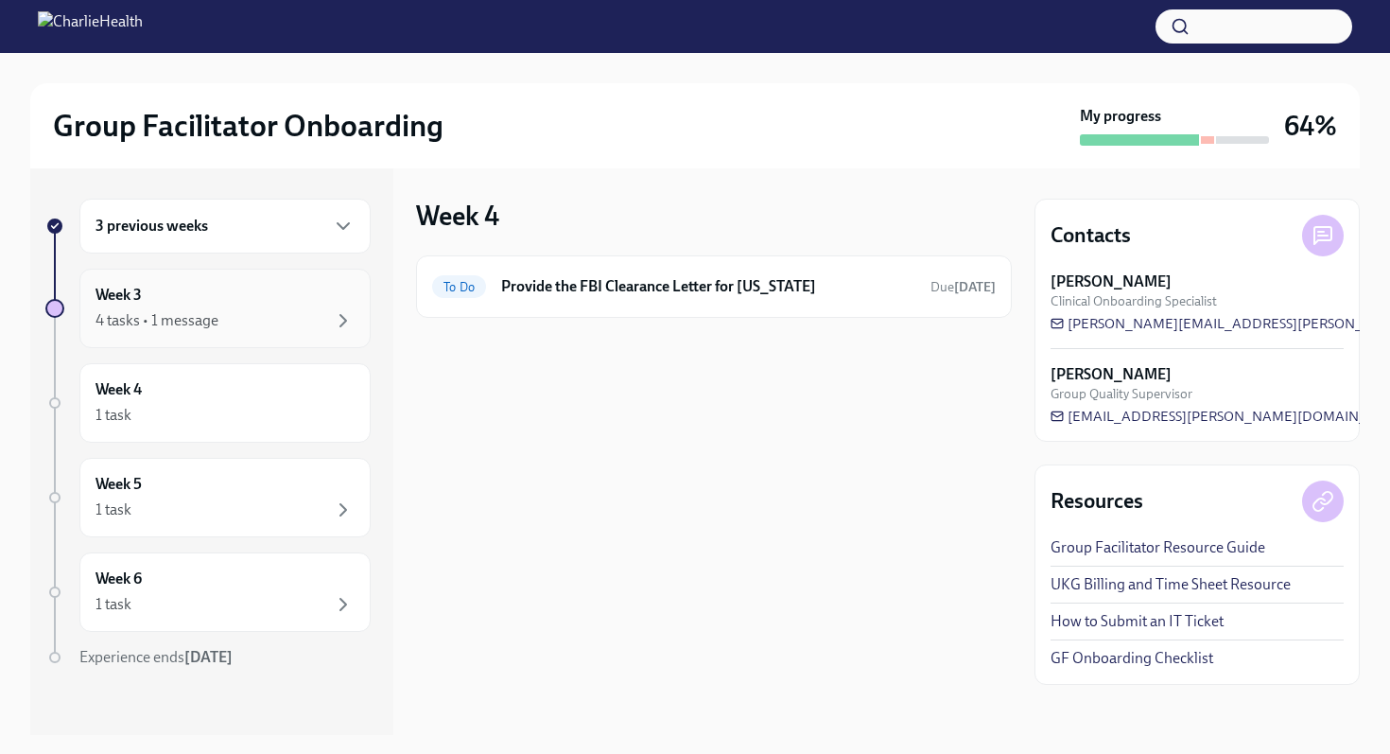
click at [275, 334] on div "Week 3 4 tasks • 1 message" at bounding box center [224, 308] width 291 height 79
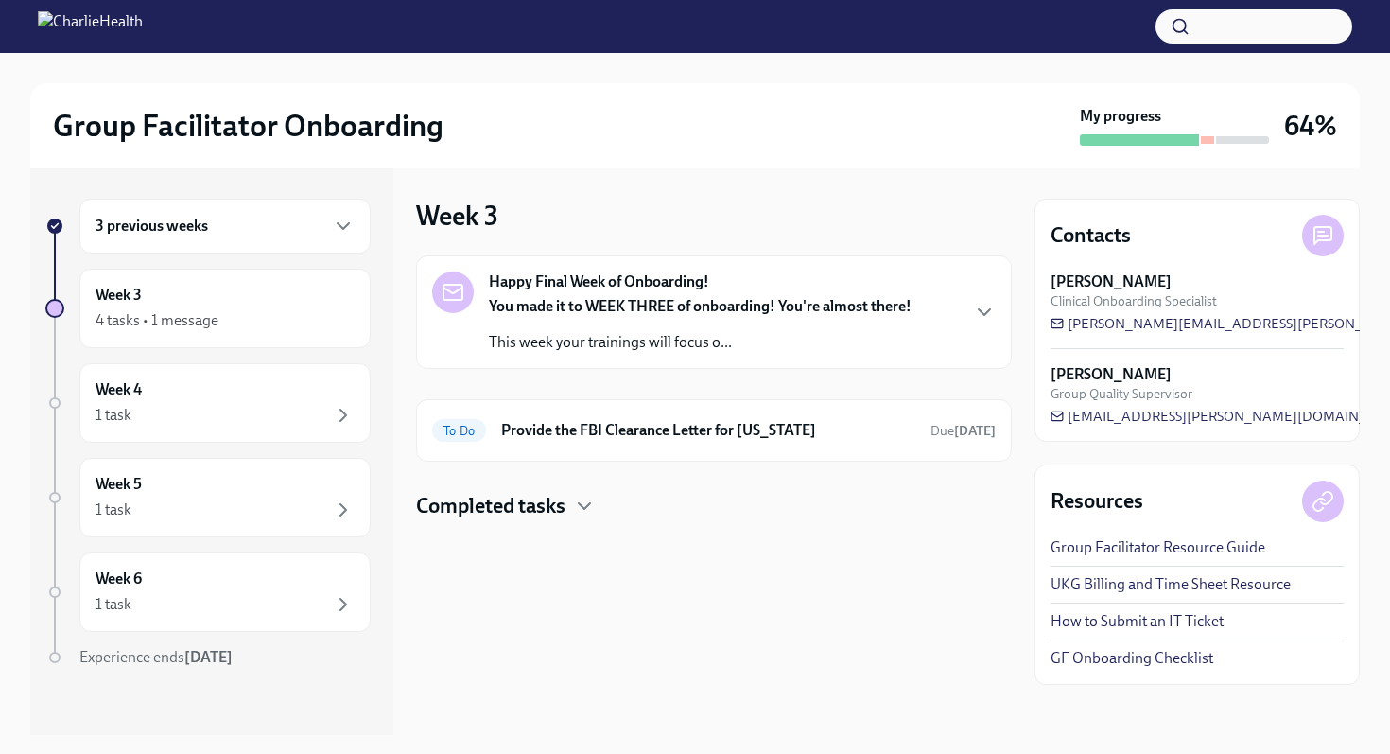
click at [284, 245] on div "3 previous weeks" at bounding box center [224, 226] width 291 height 55
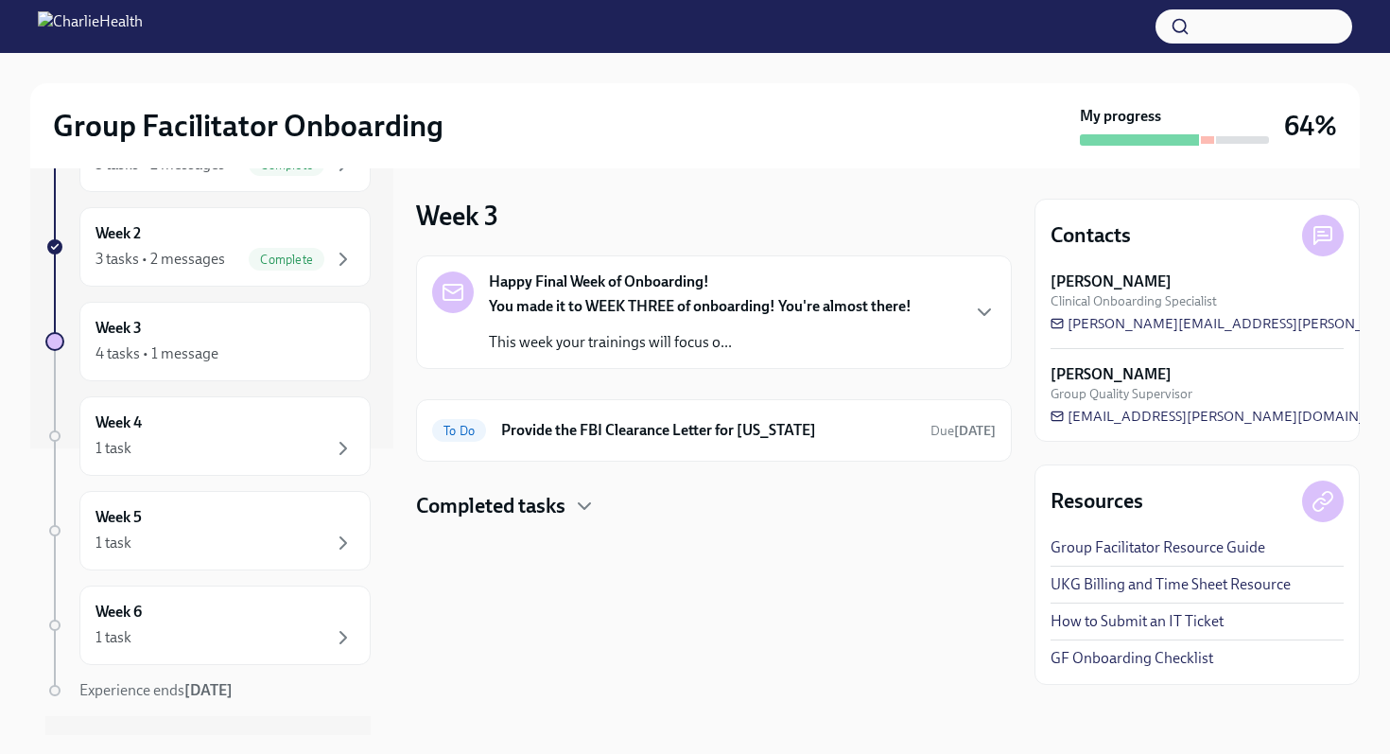
scroll to position [316, 0]
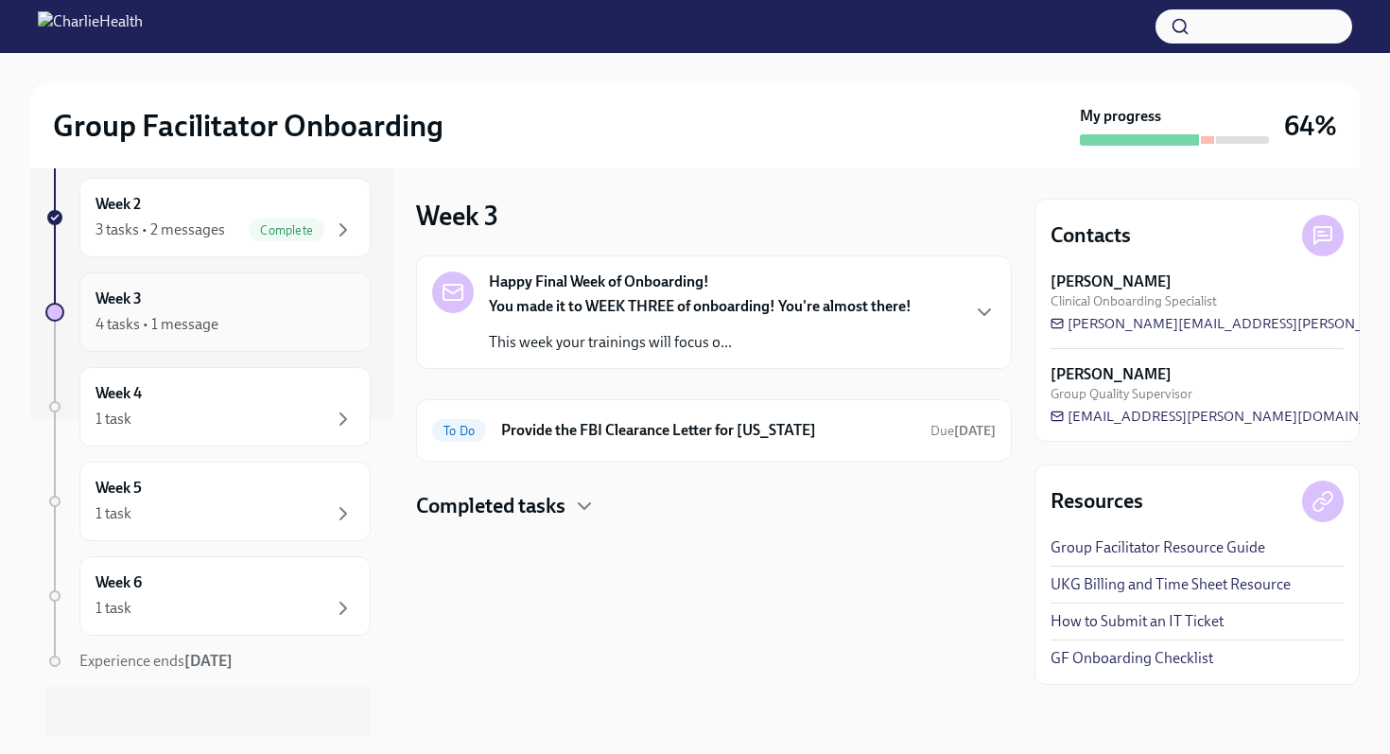
click at [266, 332] on div "4 tasks • 1 message" at bounding box center [225, 324] width 259 height 23
click at [266, 327] on div "4 tasks • 1 message" at bounding box center [225, 324] width 259 height 23
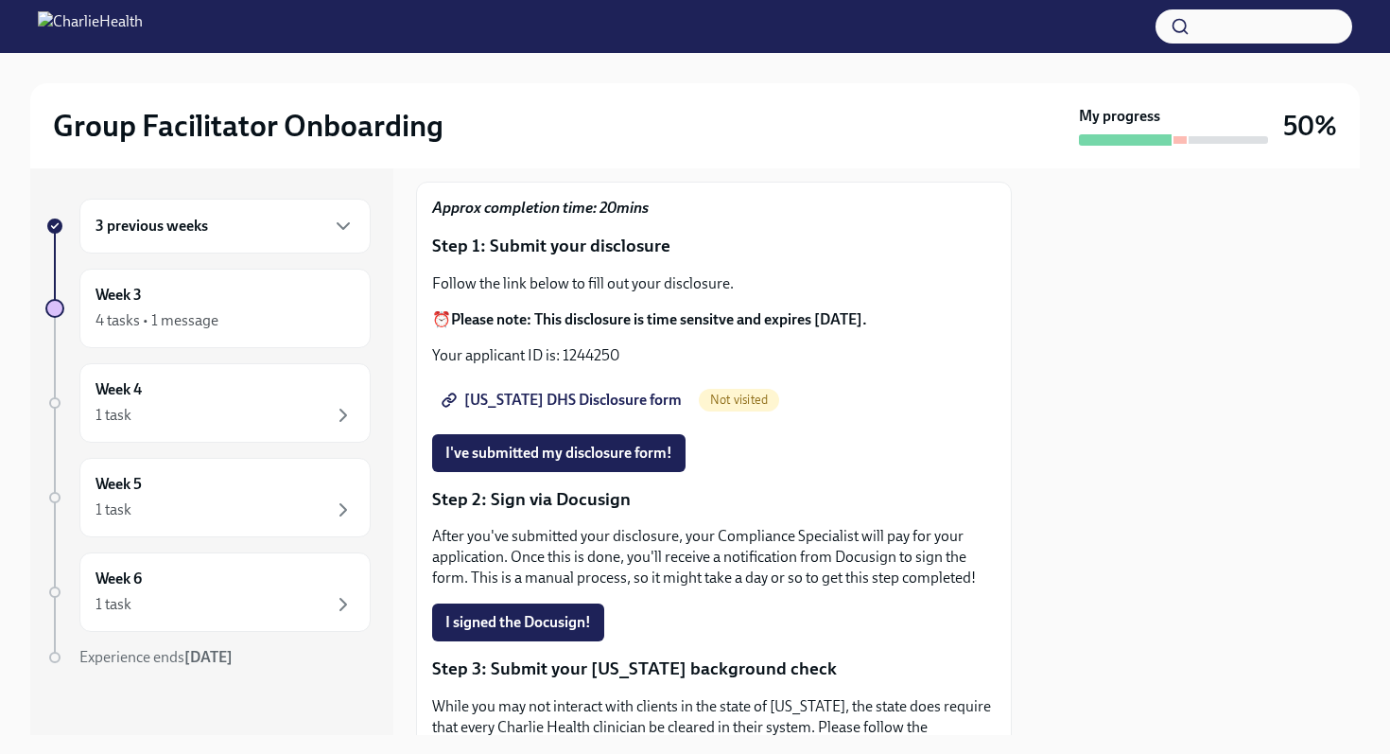
scroll to position [145, 0]
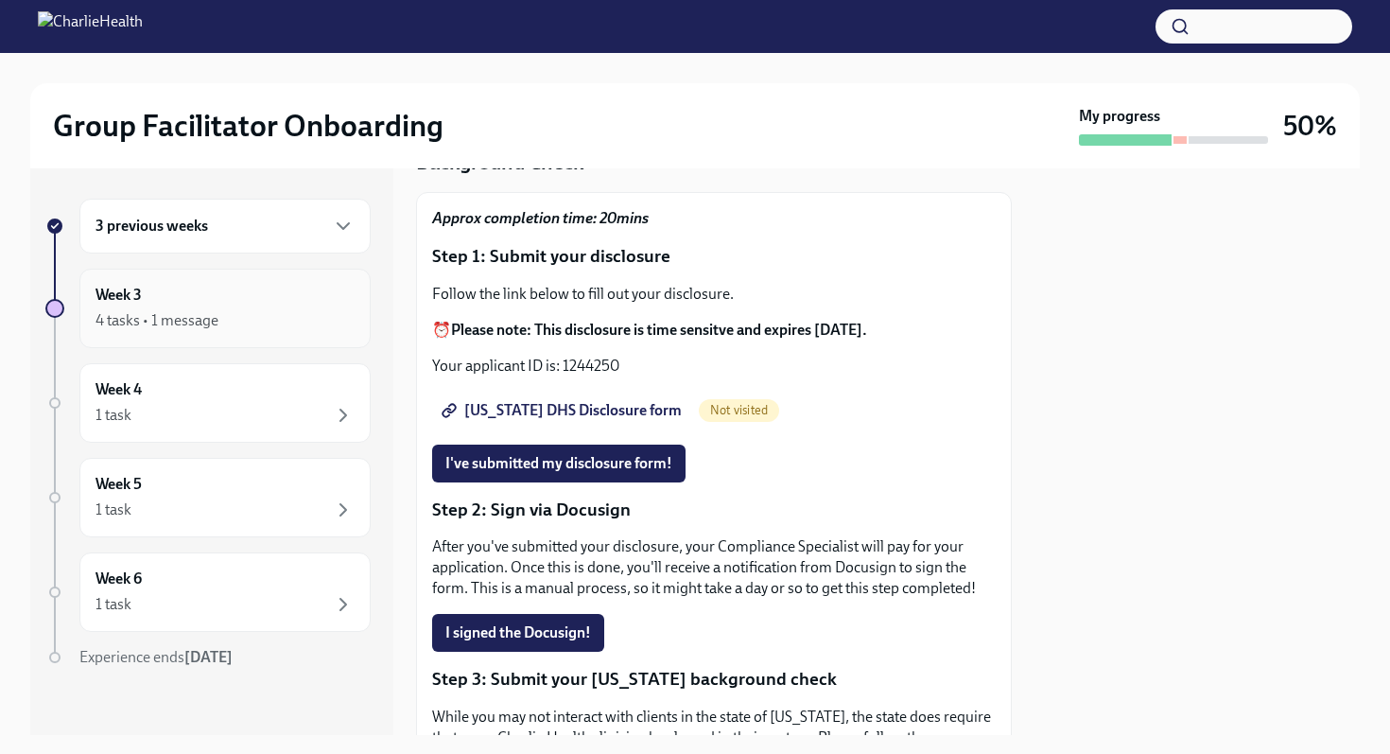
click at [282, 288] on div "Week 3 4 tasks • 1 message" at bounding box center [225, 308] width 259 height 47
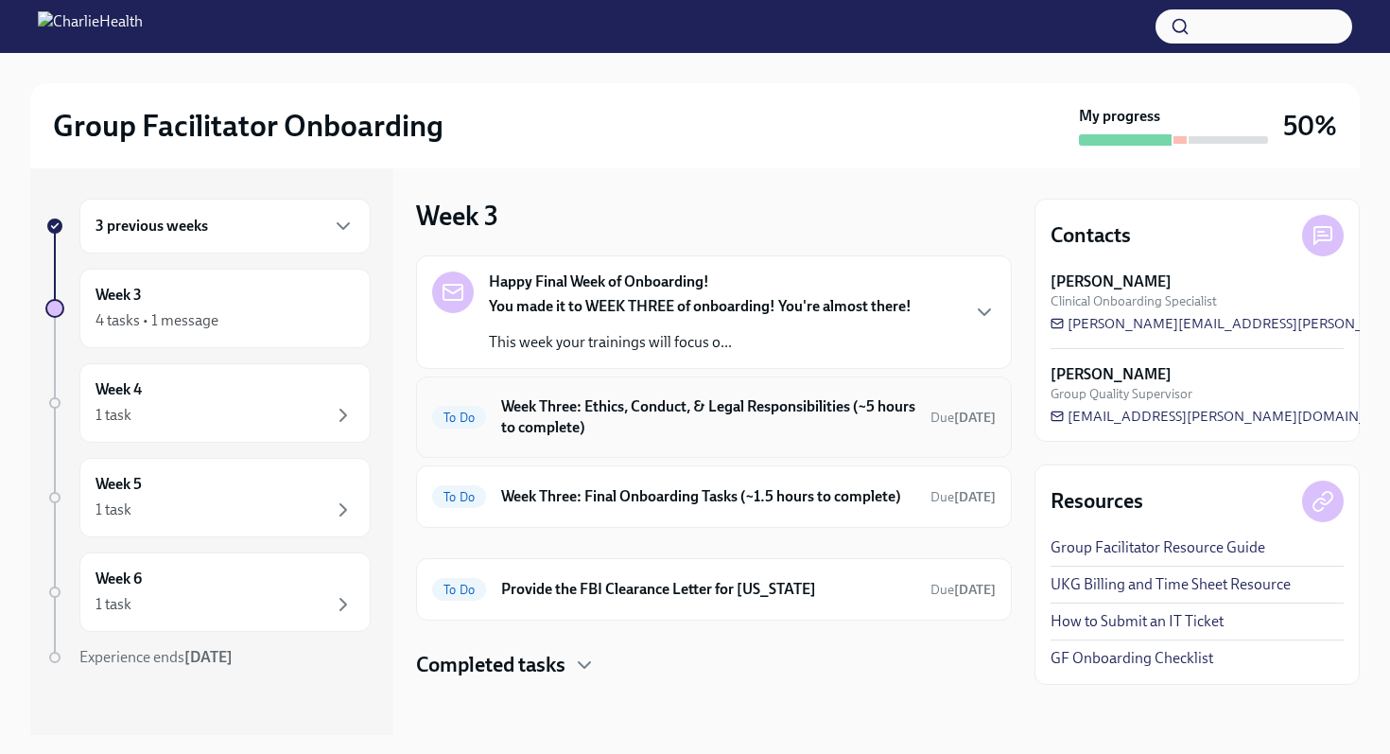
click at [515, 423] on h6 "Week Three: Ethics, Conduct, & Legal Responsibilities (~5 hours to complete)" at bounding box center [708, 417] width 414 height 42
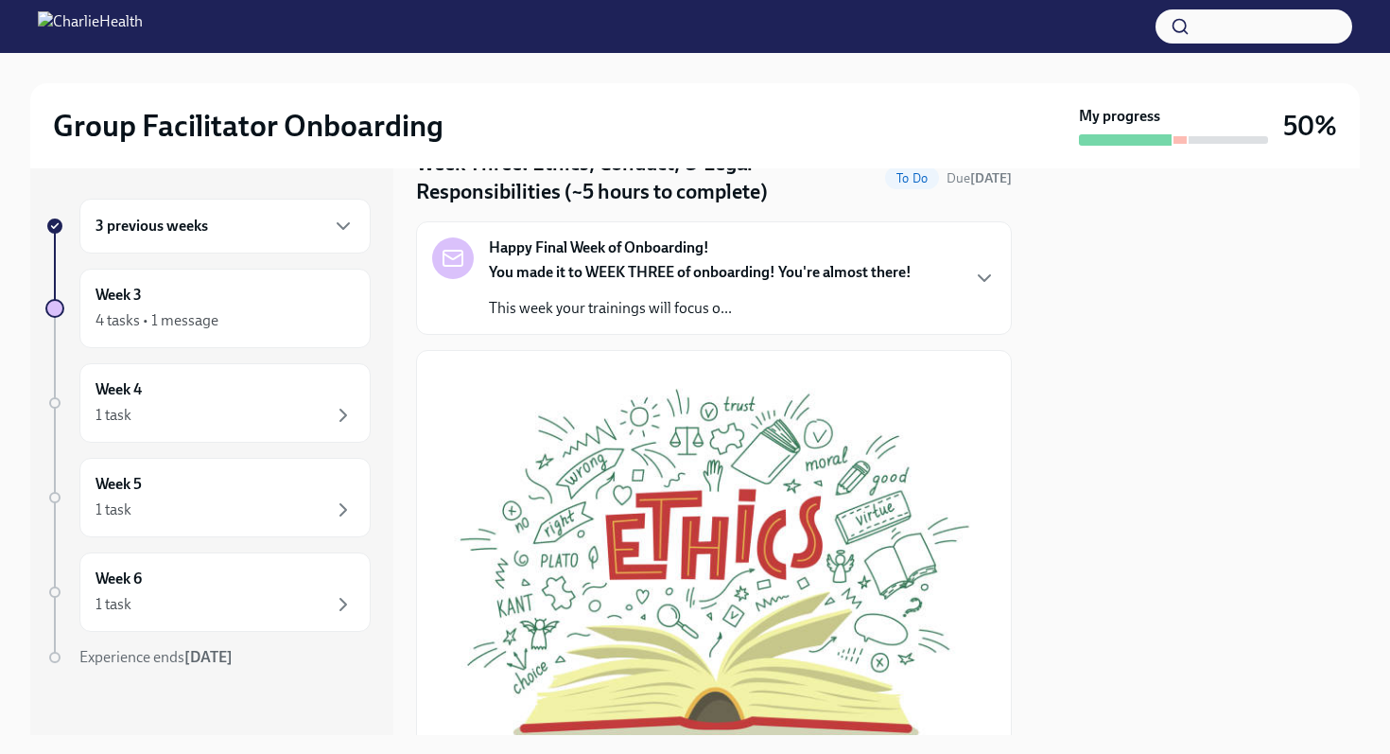
scroll to position [67, 0]
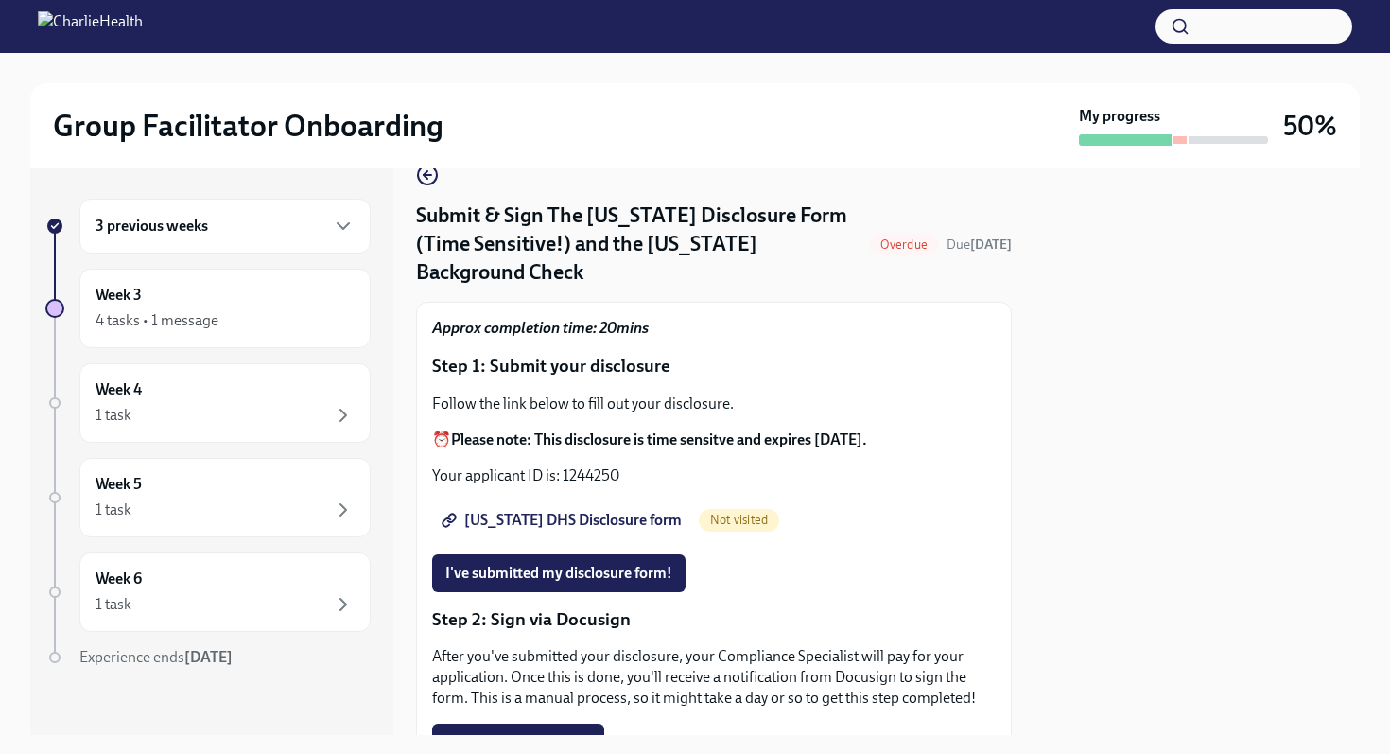
scroll to position [56, 0]
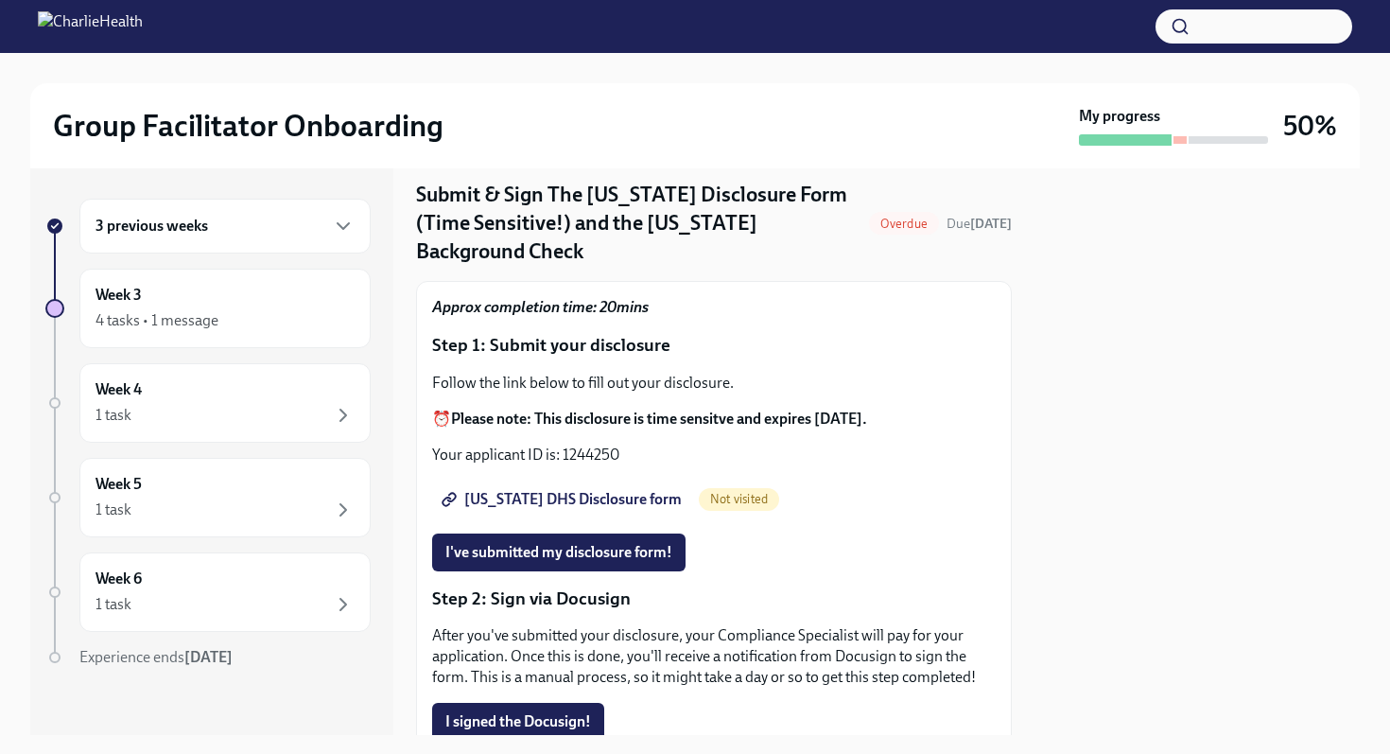
click at [561, 490] on span "[US_STATE] DHS Disclosure form" at bounding box center [563, 499] width 236 height 19
drag, startPoint x: 627, startPoint y: 442, endPoint x: 562, endPoint y: 447, distance: 65.5
click at [563, 447] on p "Your applicant ID is: 1244250" at bounding box center [714, 454] width 564 height 21
copy p "1244250"
click at [476, 543] on span "I've submitted my disclosure form!" at bounding box center [558, 552] width 227 height 19
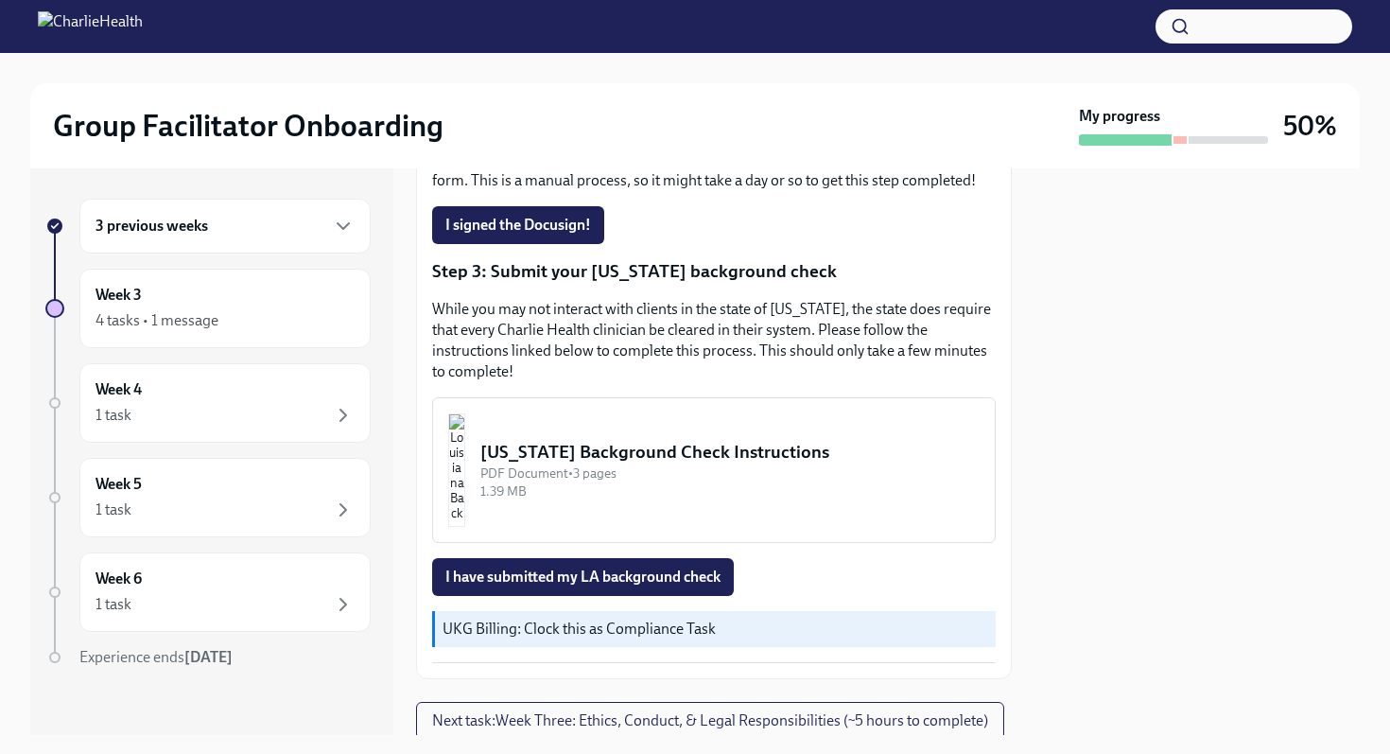
scroll to position [604, 0]
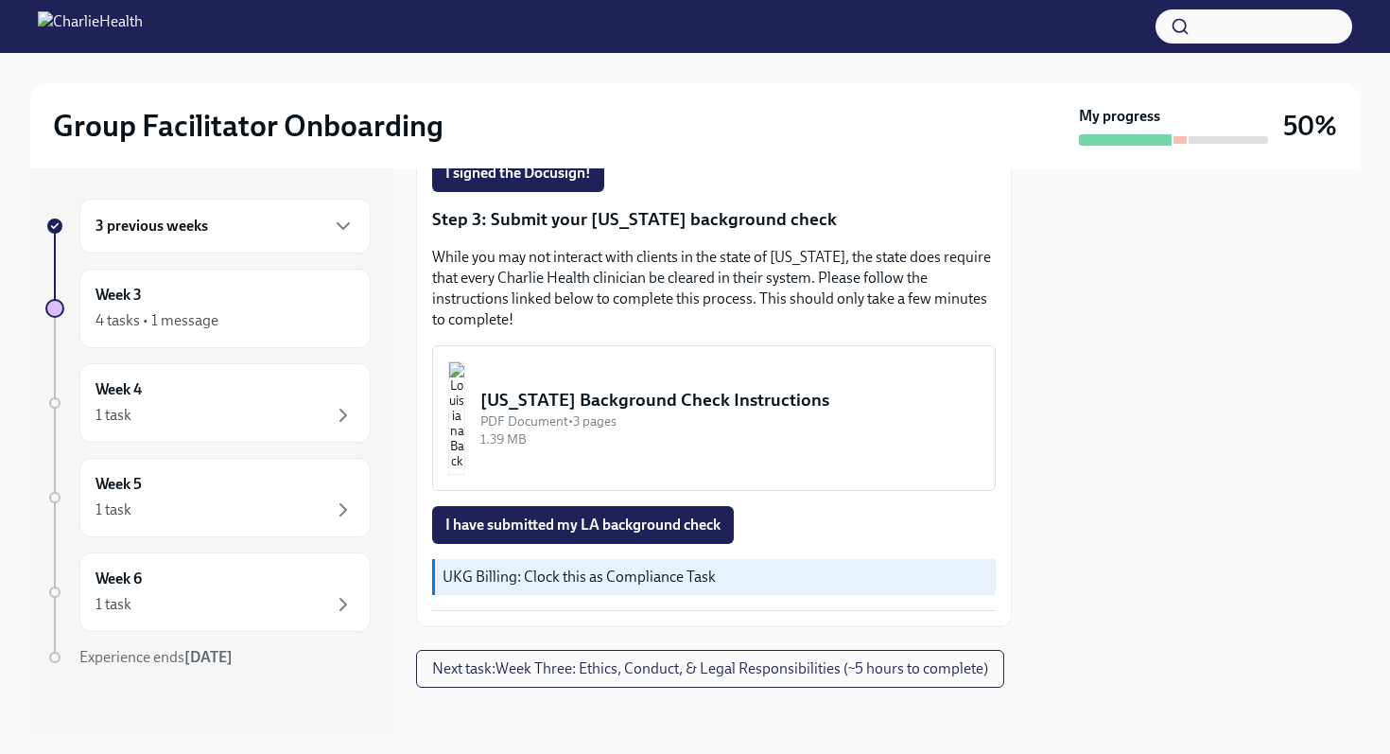
click at [567, 391] on div "[US_STATE] Background Check Instructions" at bounding box center [729, 400] width 499 height 25
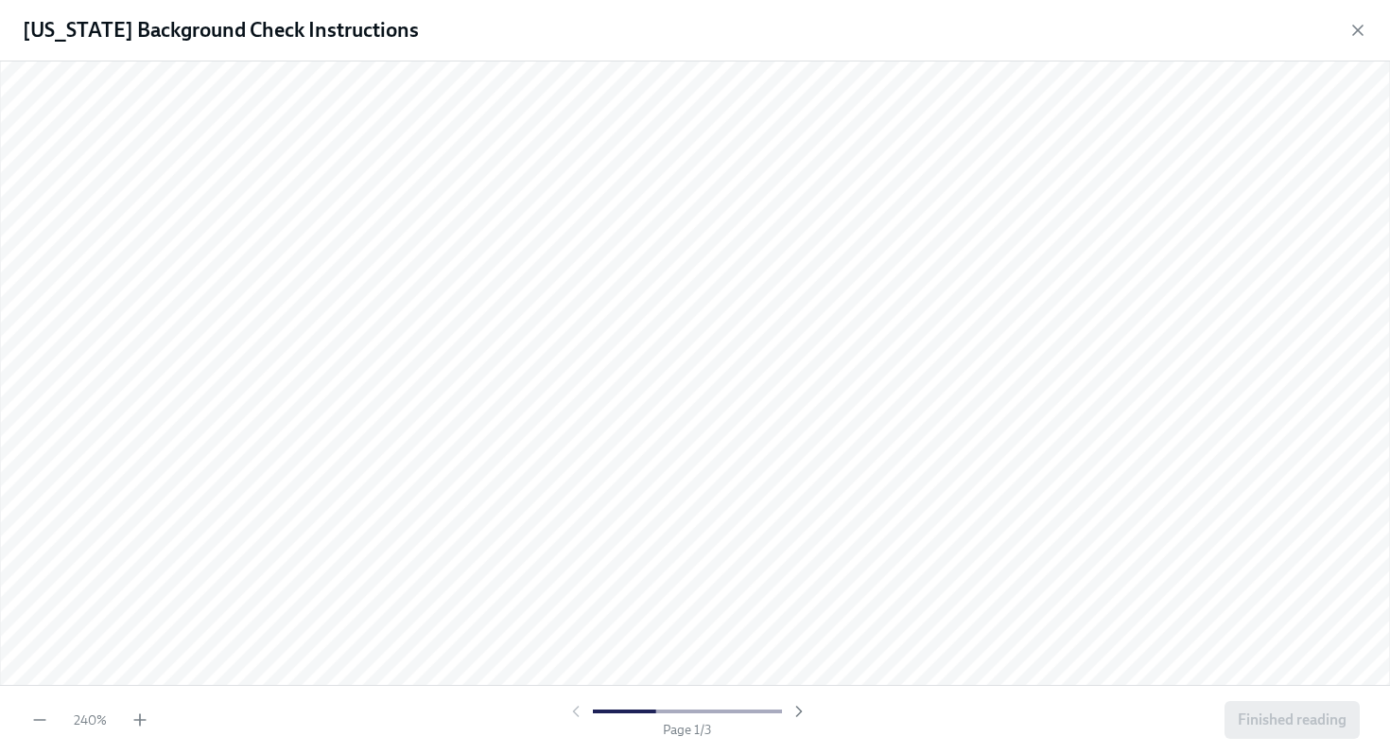
scroll to position [872, 0]
click at [1358, 28] on icon "button" at bounding box center [1357, 30] width 9 height 9
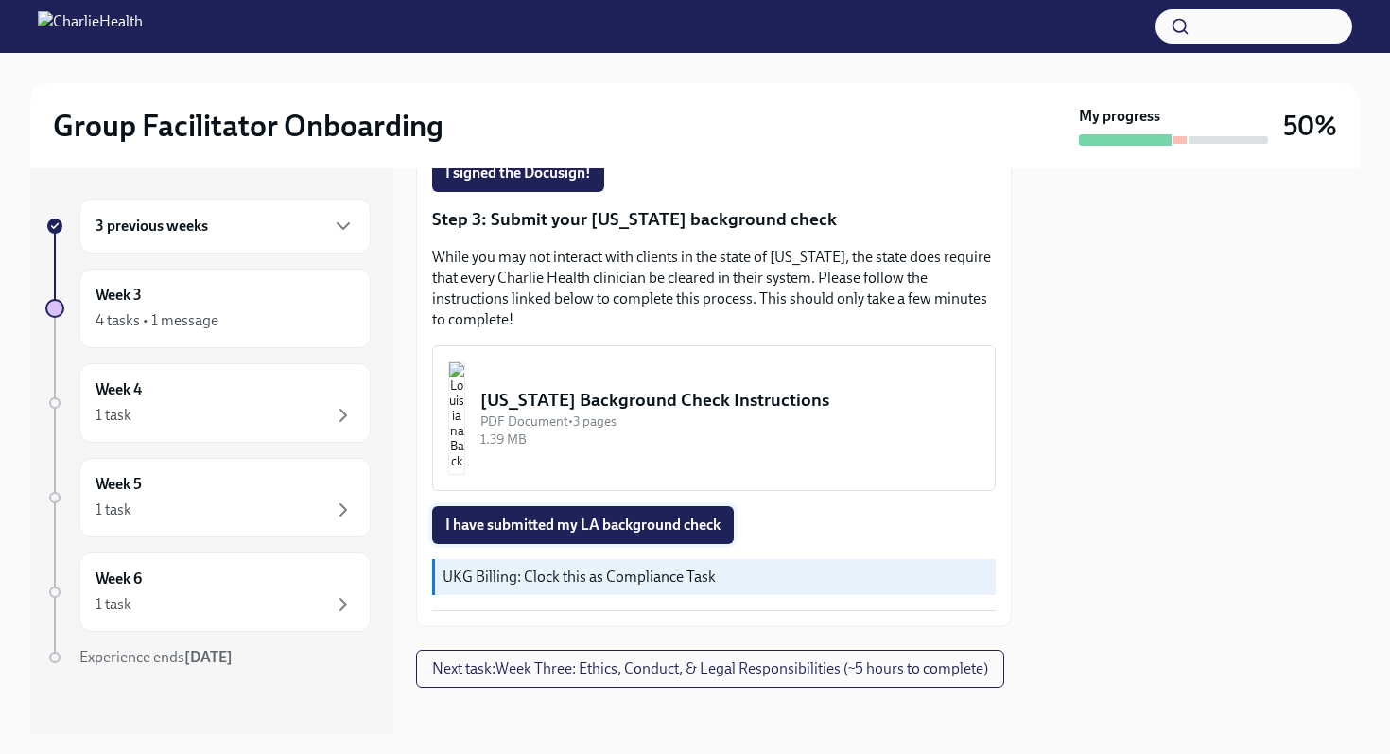
click at [720, 506] on button "I have submitted my LA background check" at bounding box center [583, 525] width 302 height 38
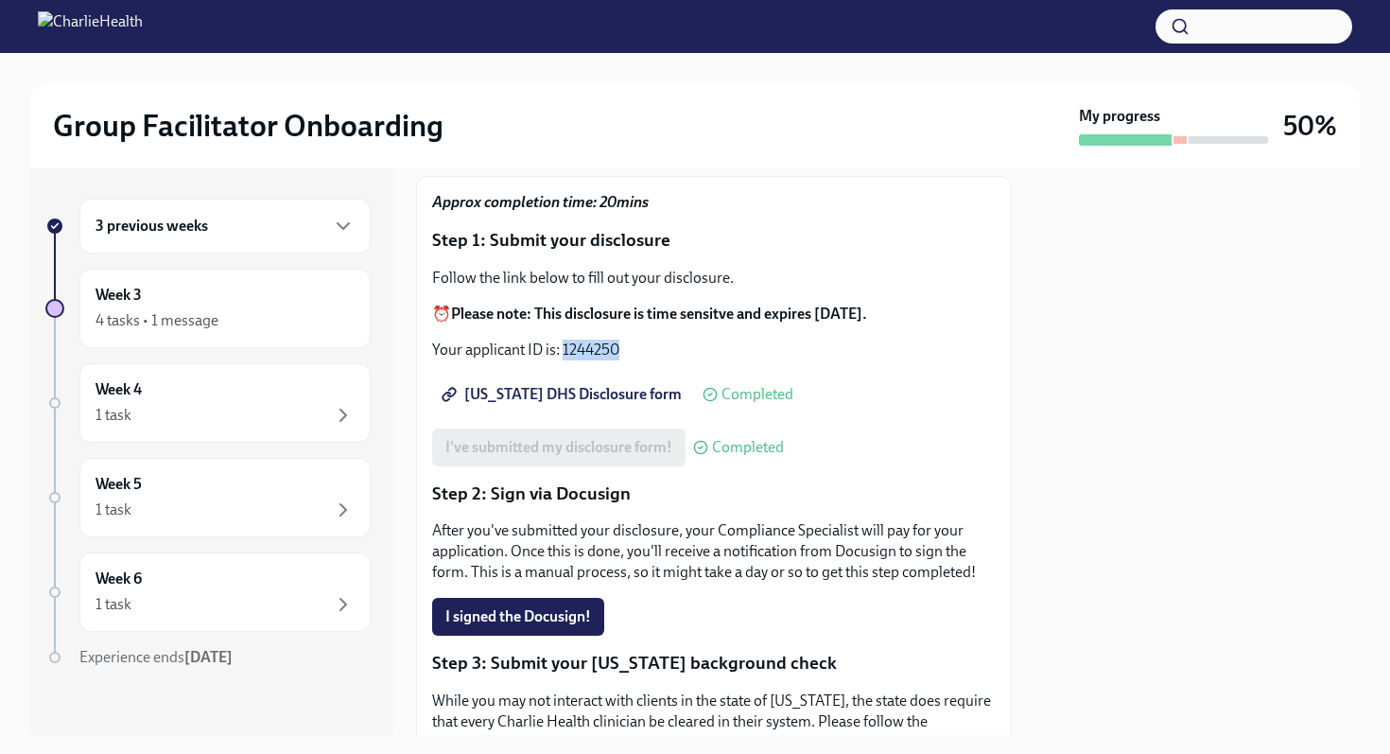
scroll to position [0, 0]
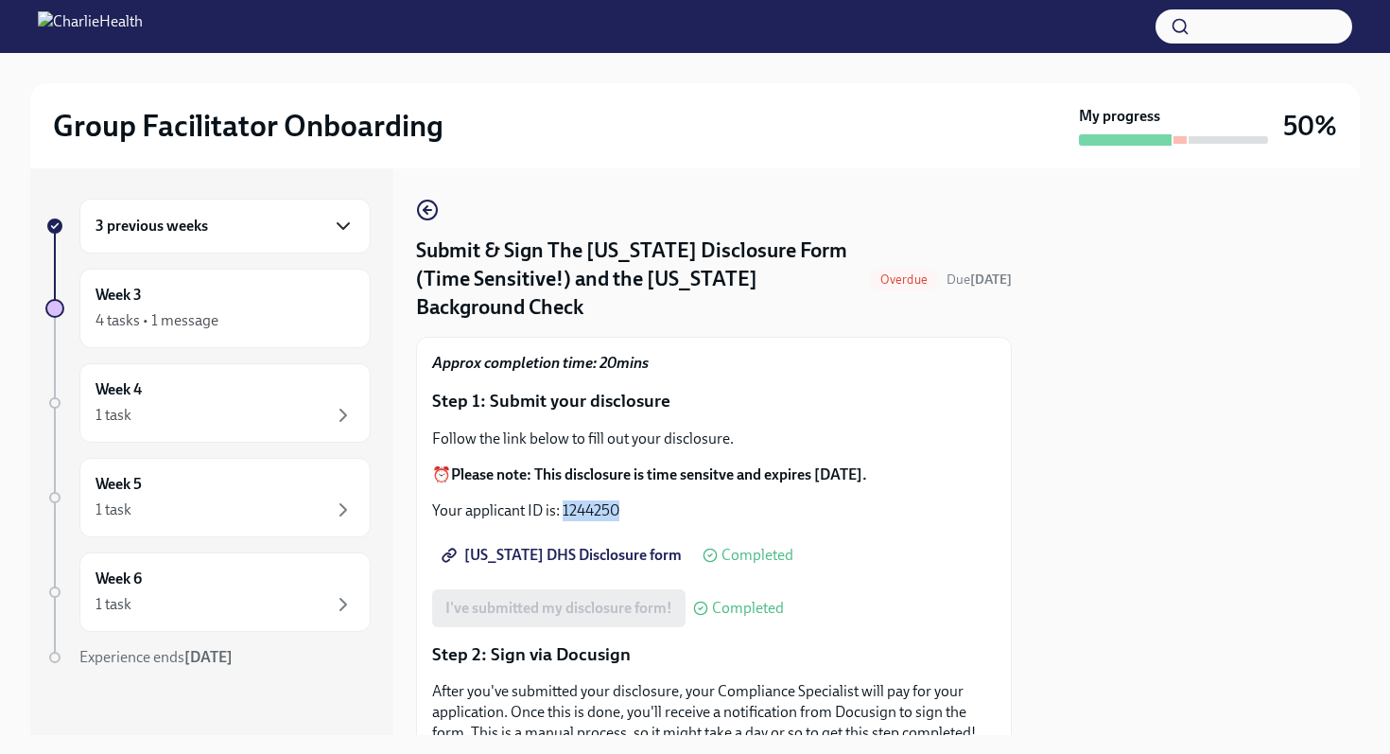
click at [349, 235] on icon "button" at bounding box center [343, 226] width 23 height 23
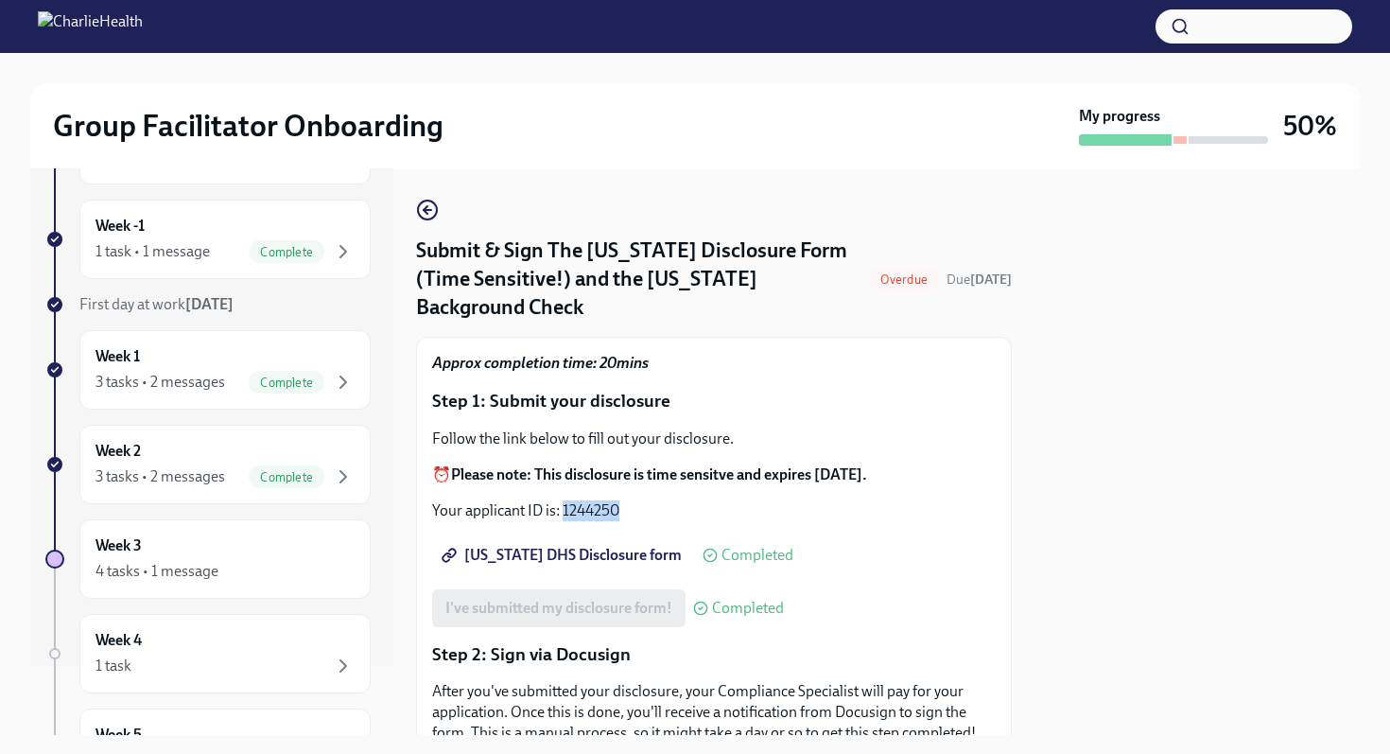
scroll to position [70, 0]
click at [314, 246] on span "Complete" at bounding box center [287, 251] width 76 height 14
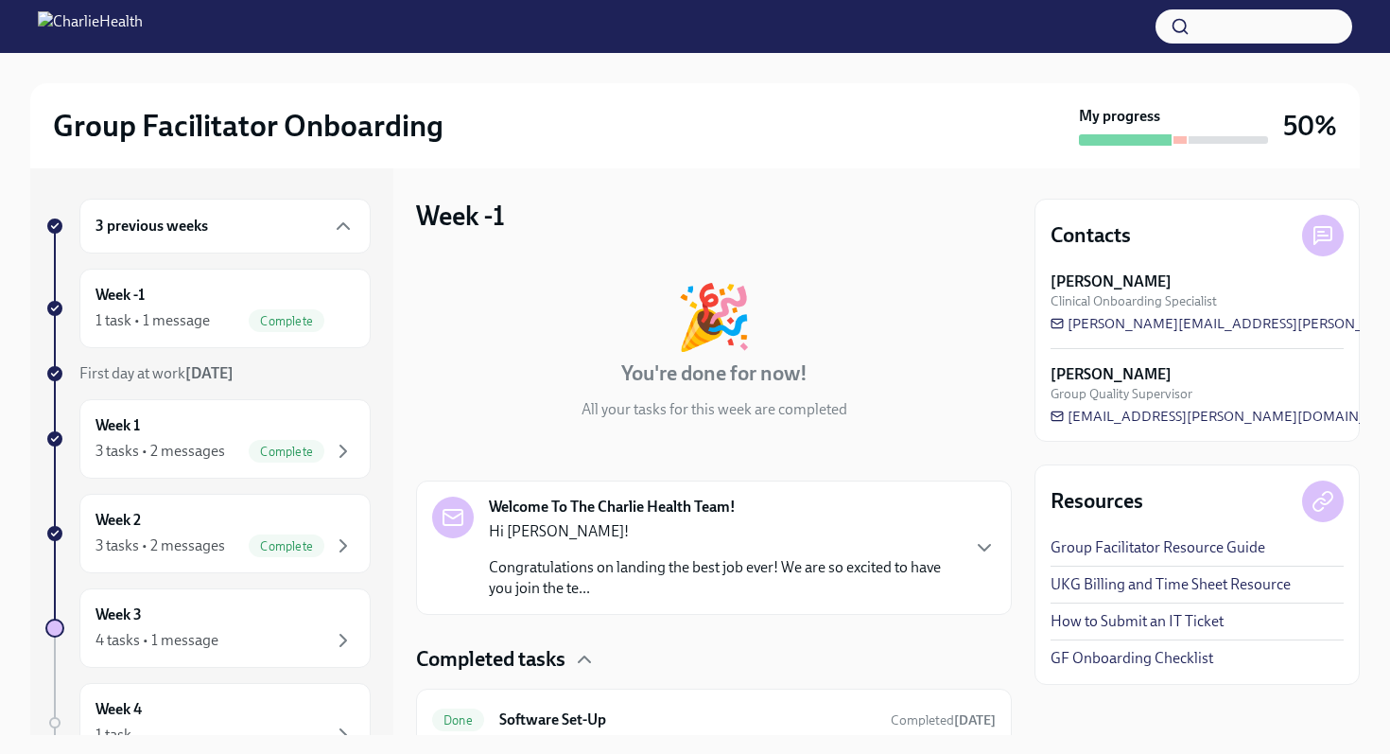
scroll to position [77, 0]
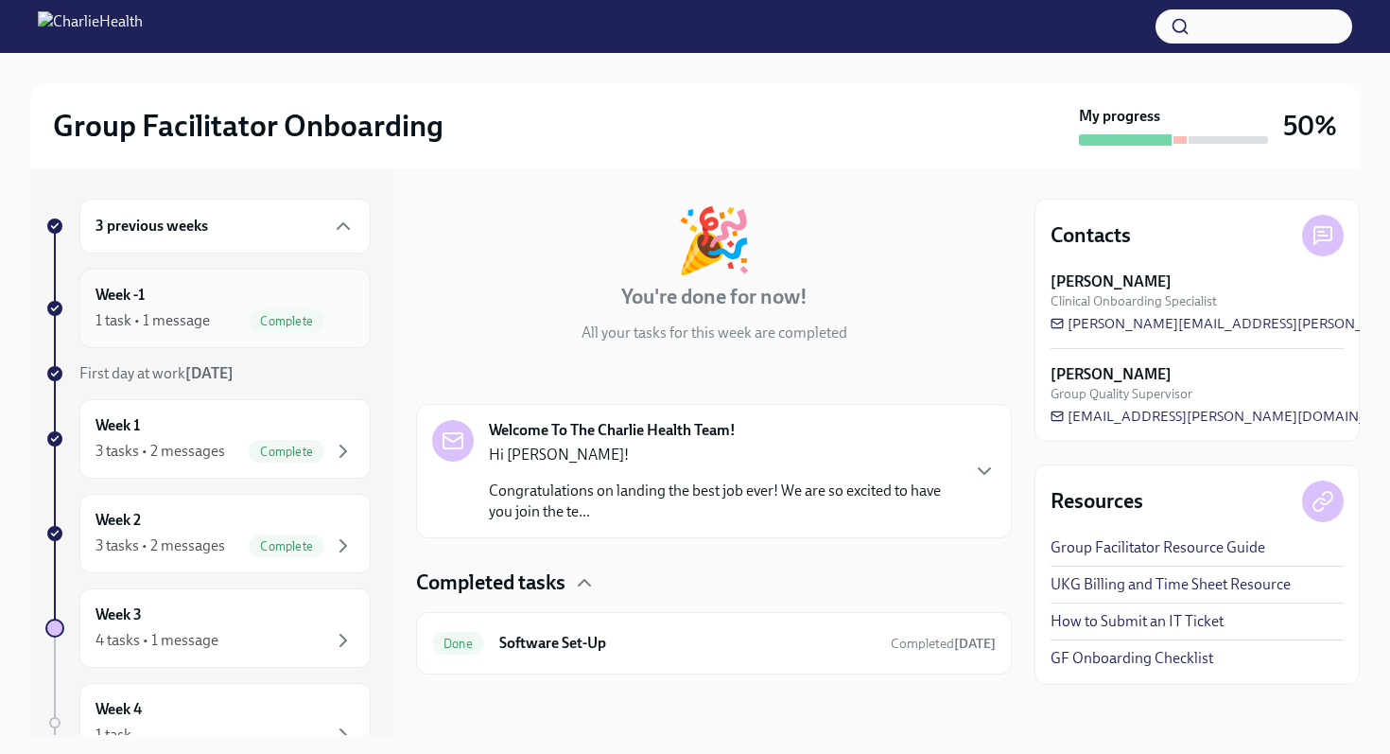
click at [291, 320] on span "Complete" at bounding box center [287, 321] width 76 height 14
click at [240, 416] on div "Week 1 3 tasks • 2 messages Complete" at bounding box center [225, 438] width 259 height 47
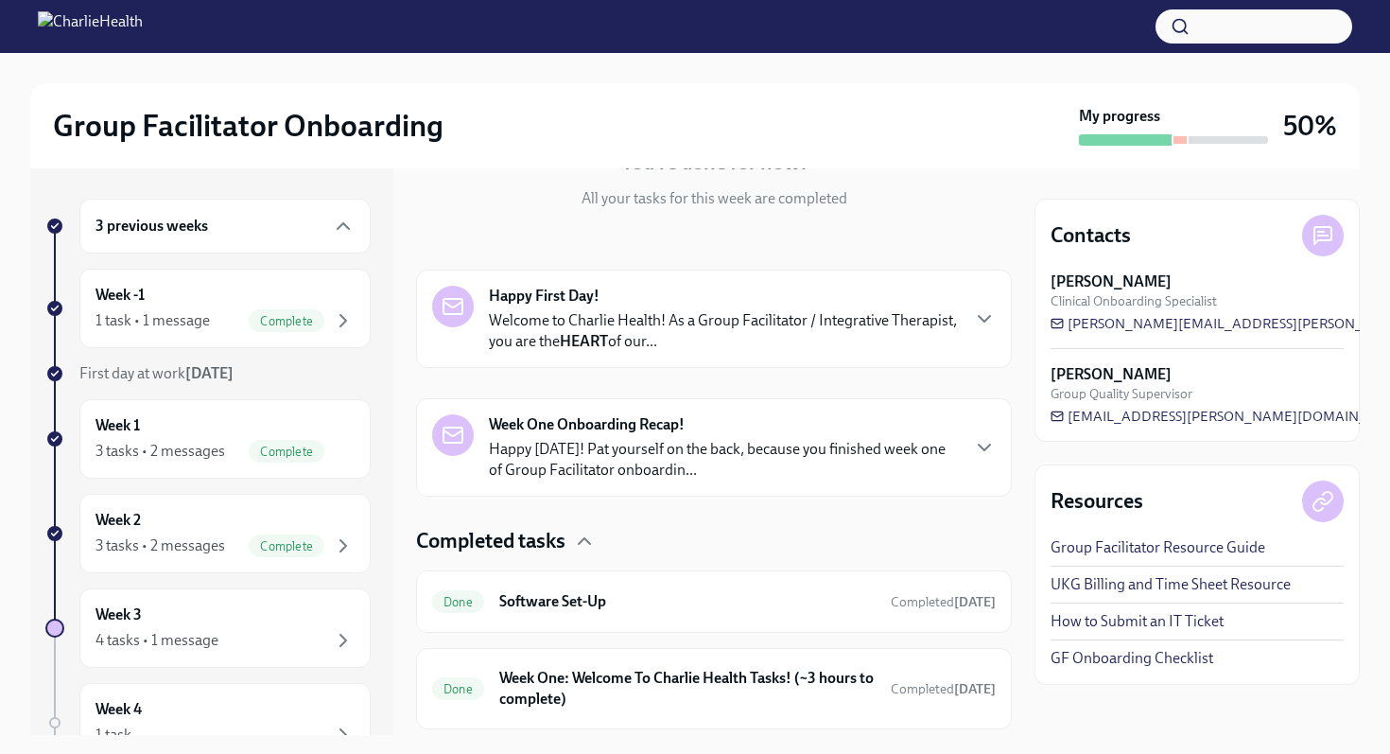
scroll to position [362, 0]
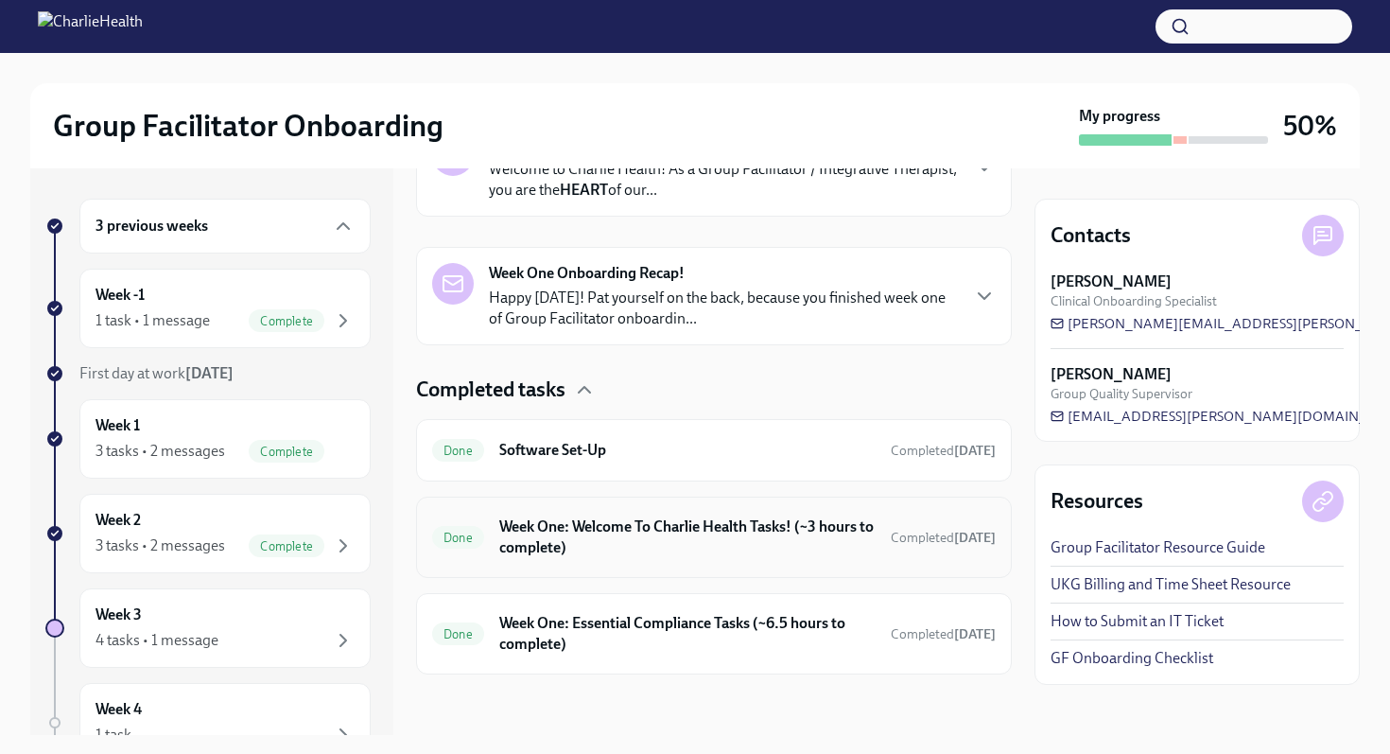
click at [597, 528] on h6 "Week One: Welcome To Charlie Health Tasks! (~3 hours to complete)" at bounding box center [687, 537] width 376 height 42
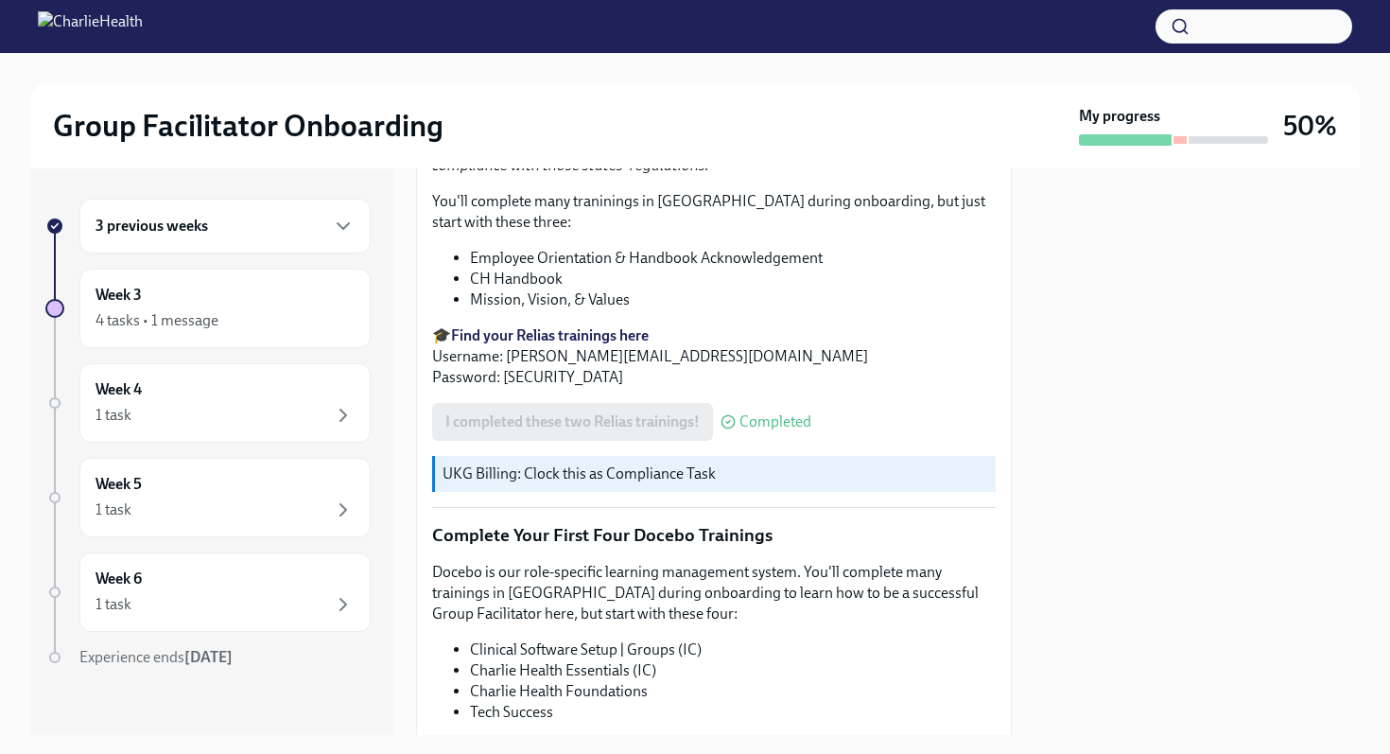
scroll to position [1911, 0]
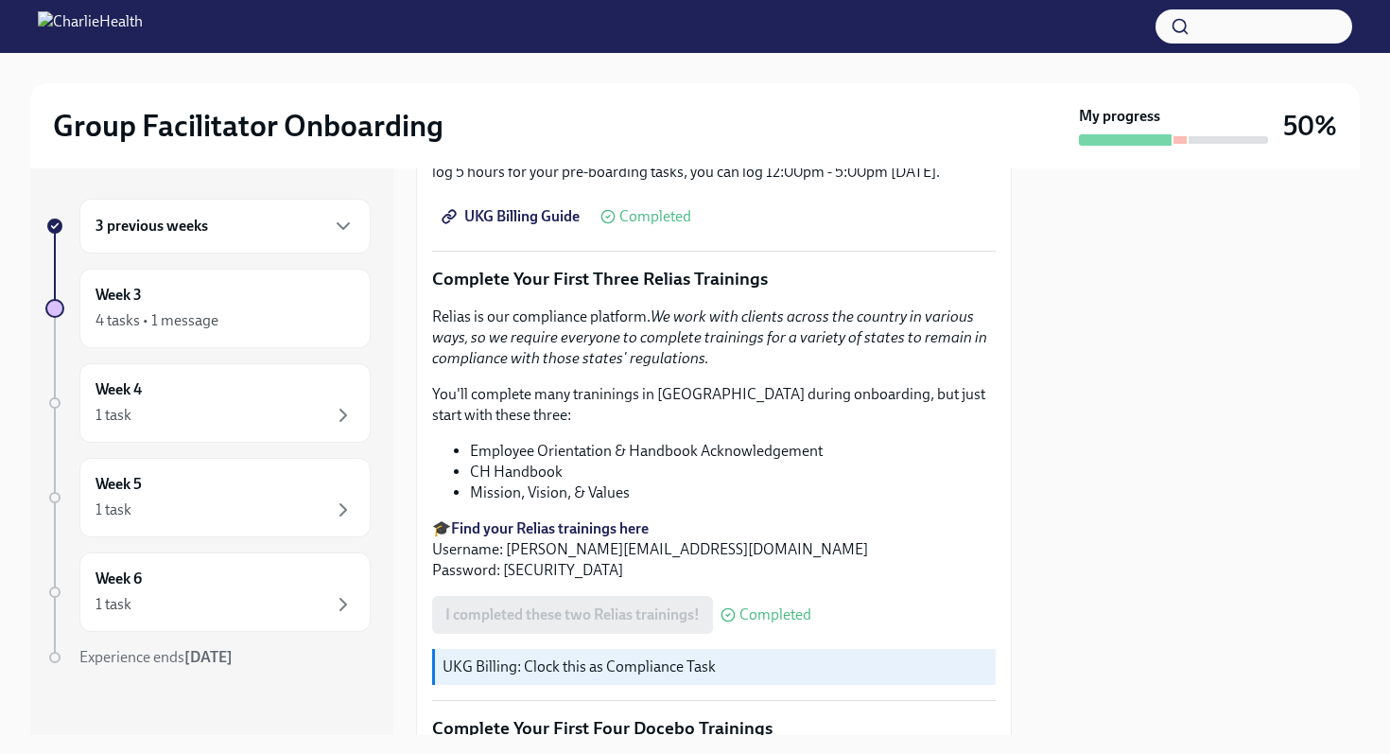
click at [327, 232] on div "3 previous weeks" at bounding box center [225, 226] width 259 height 23
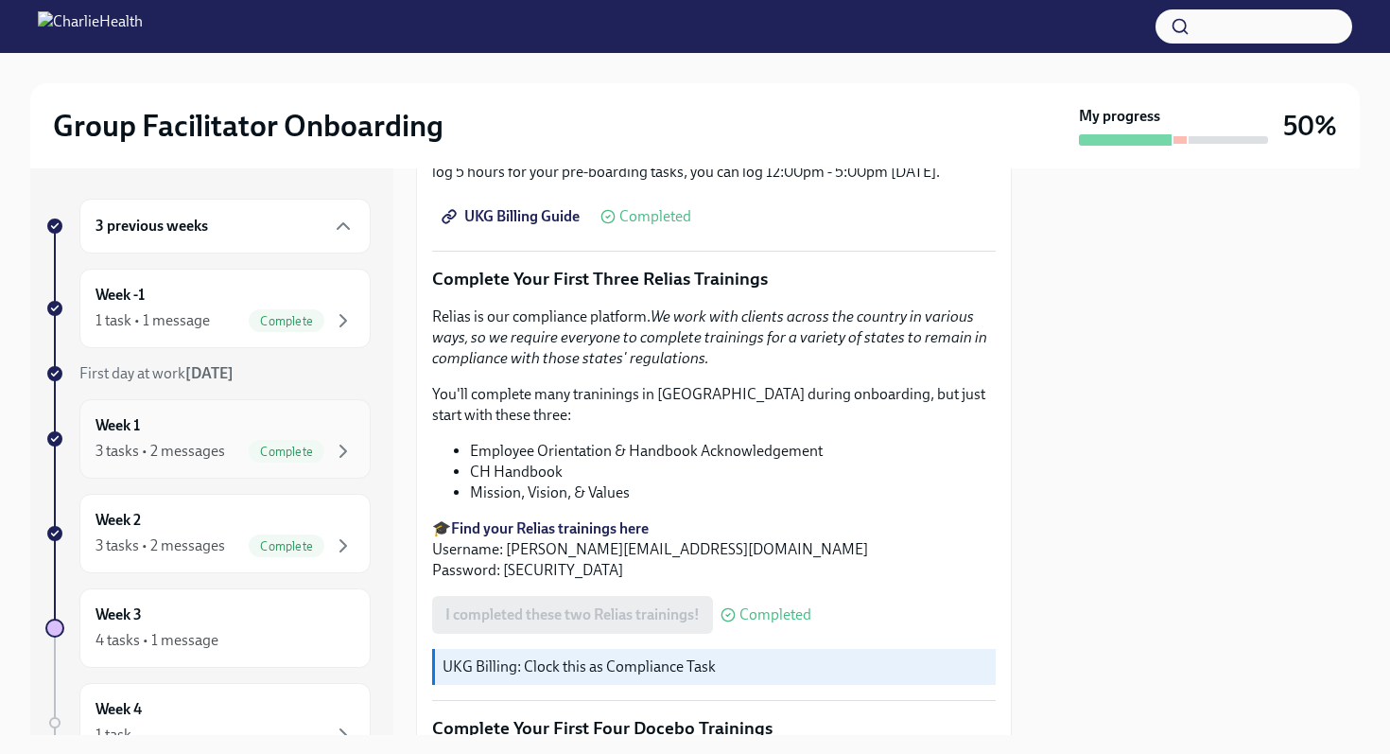
click at [274, 429] on div "Week 1 3 tasks • 2 messages Complete" at bounding box center [225, 438] width 259 height 47
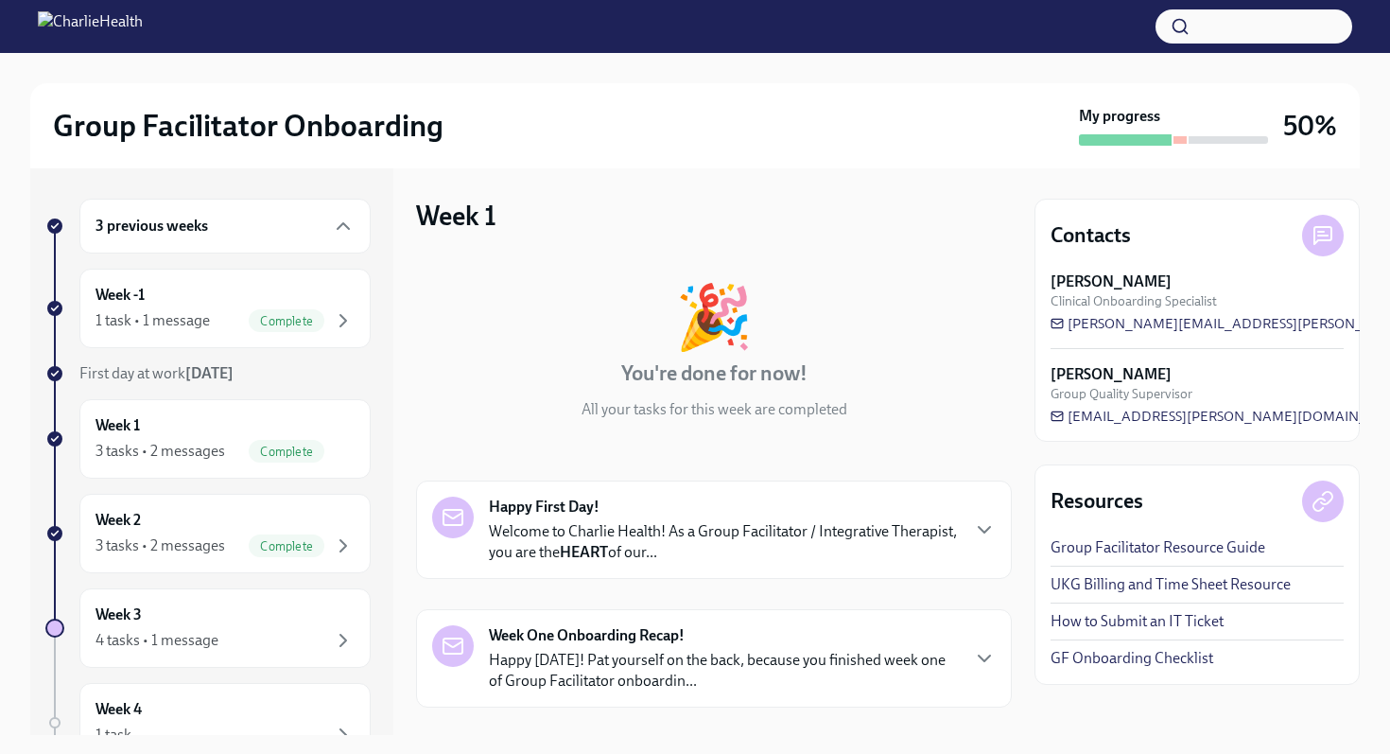
scroll to position [362, 0]
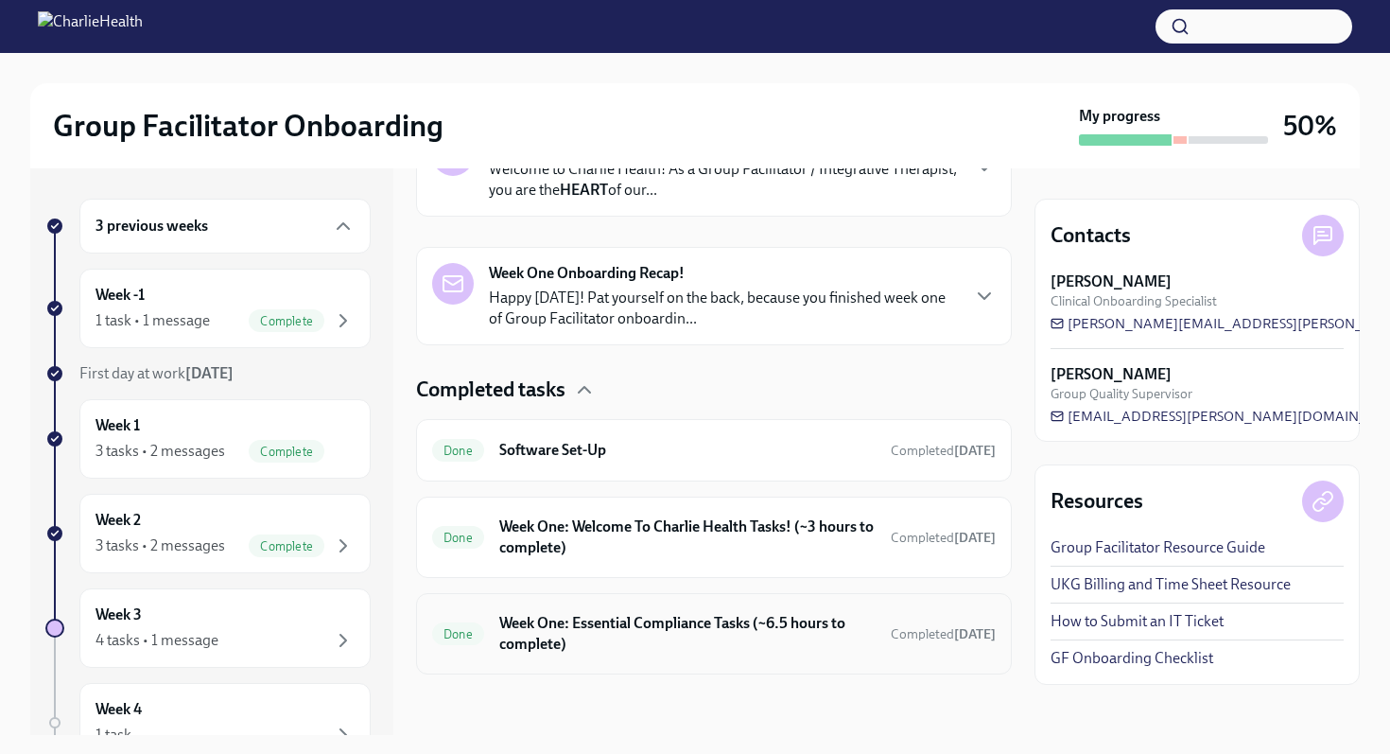
click at [513, 631] on h6 "Week One: Essential Compliance Tasks (~6.5 hours to complete)" at bounding box center [687, 634] width 376 height 42
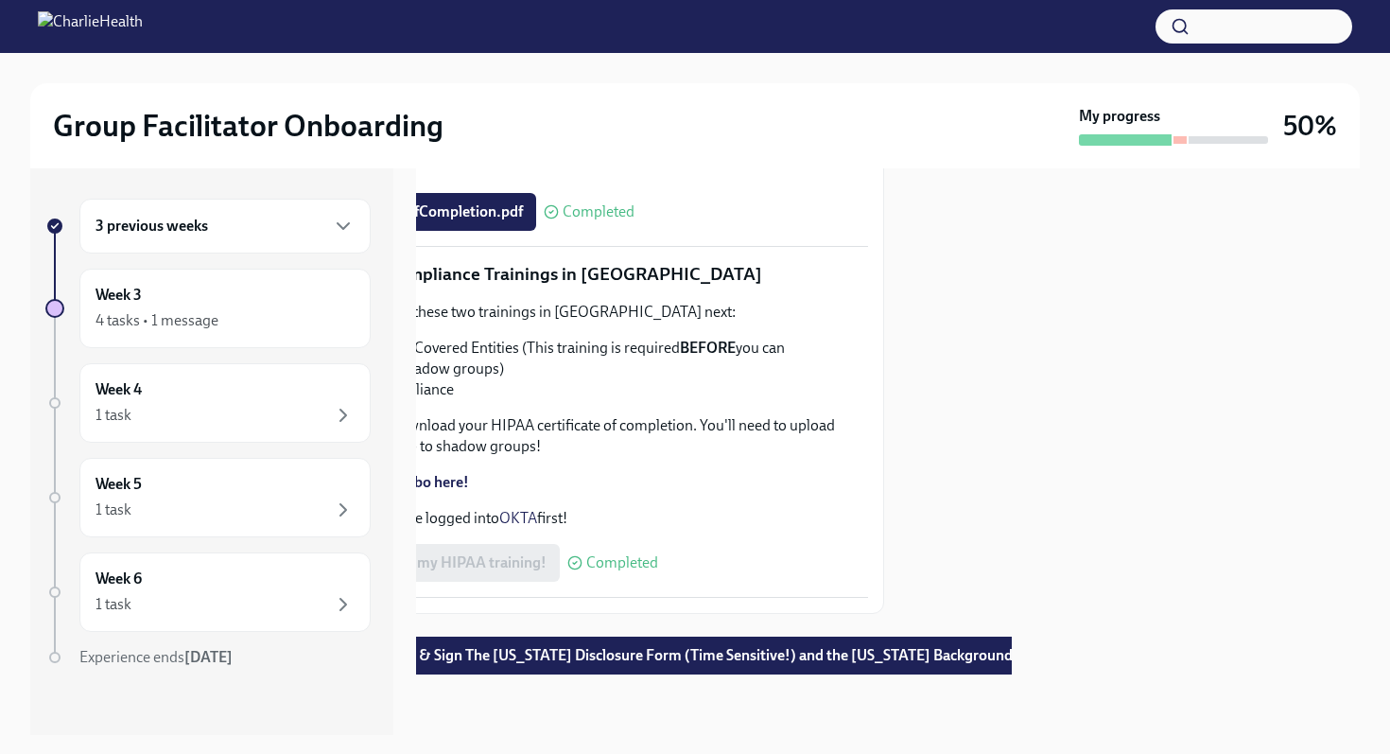
scroll to position [4475, 0]
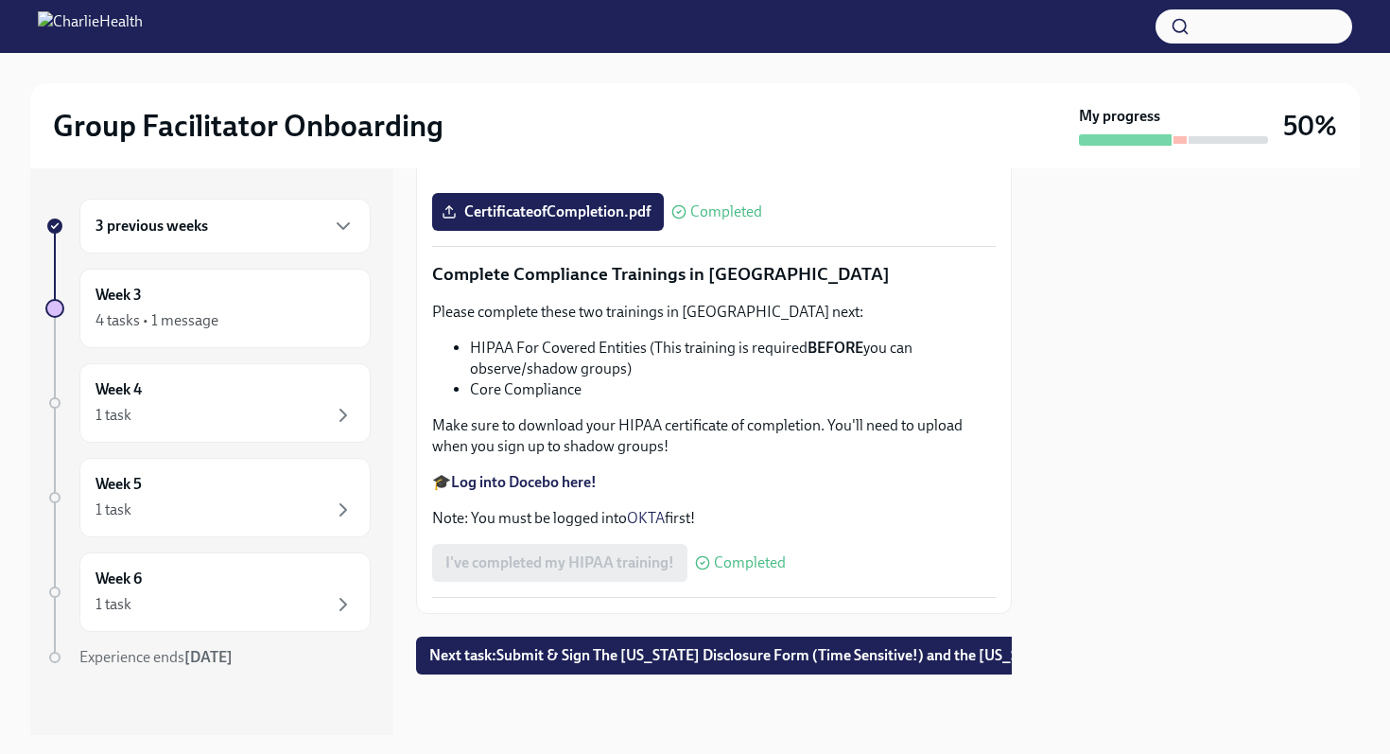
click at [291, 228] on div "3 previous weeks" at bounding box center [225, 226] width 259 height 23
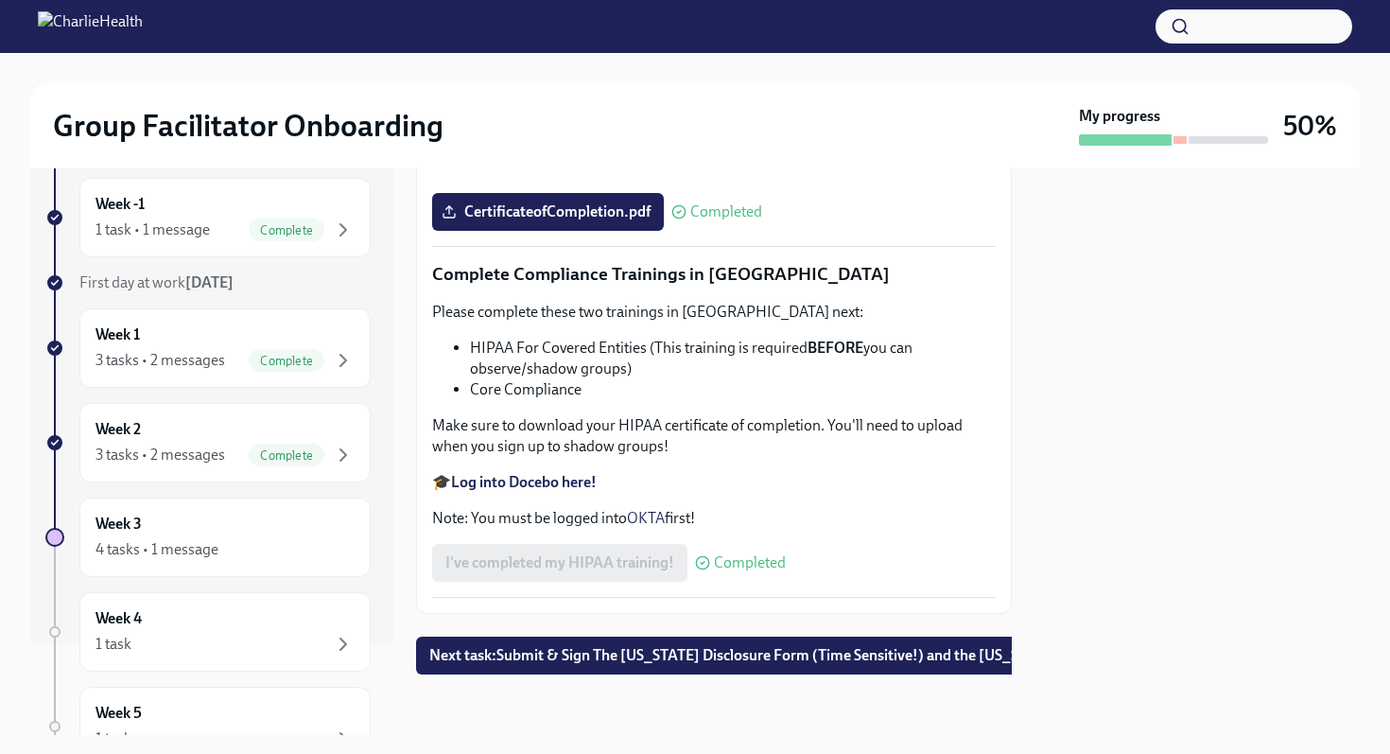
scroll to position [0, 0]
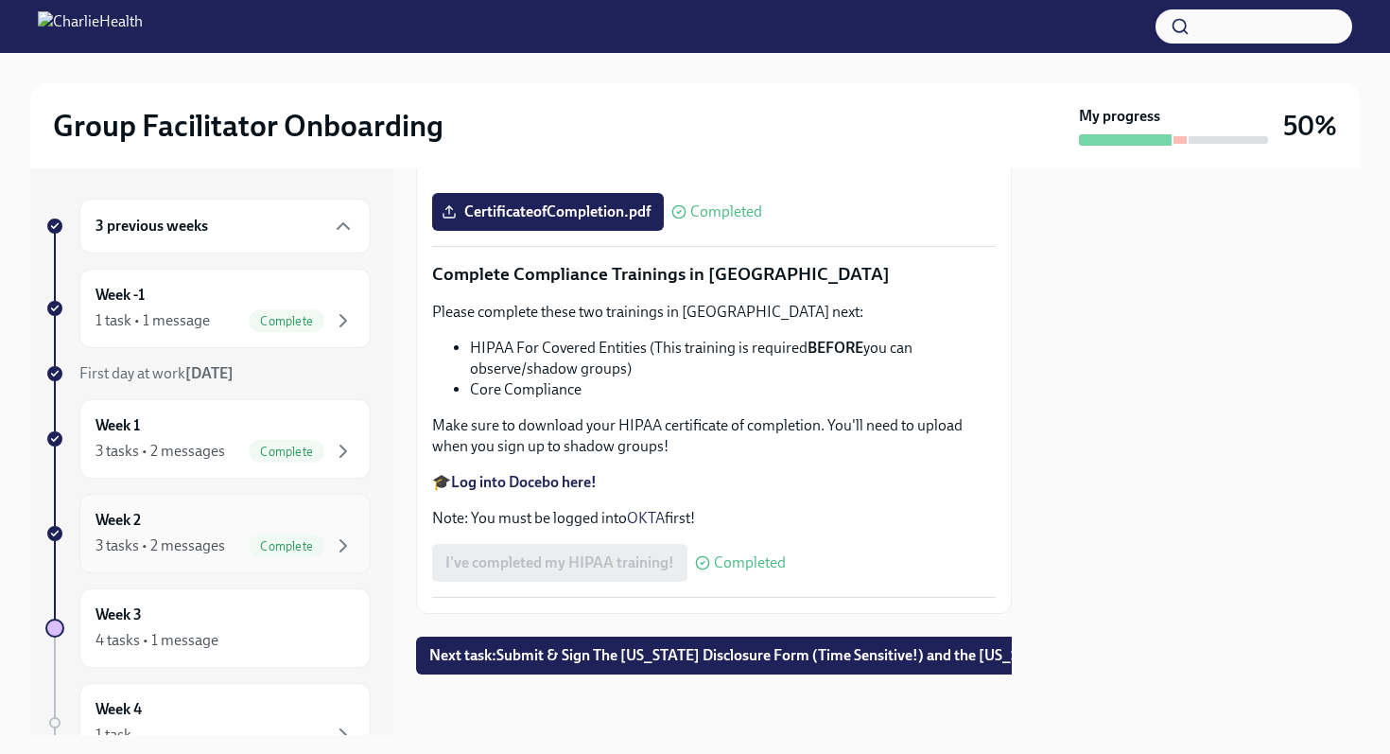
click at [215, 513] on div "Week 2 3 tasks • 2 messages Complete" at bounding box center [225, 533] width 259 height 47
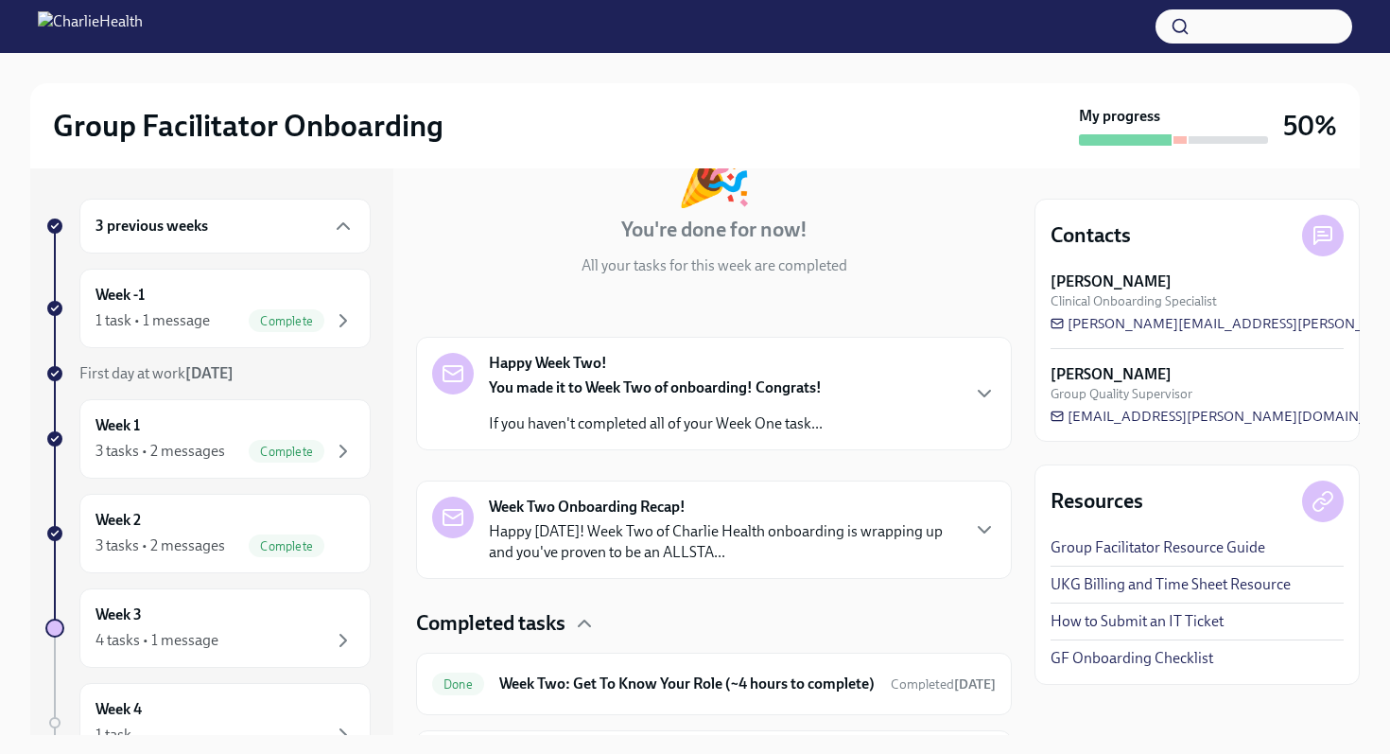
scroll to position [377, 0]
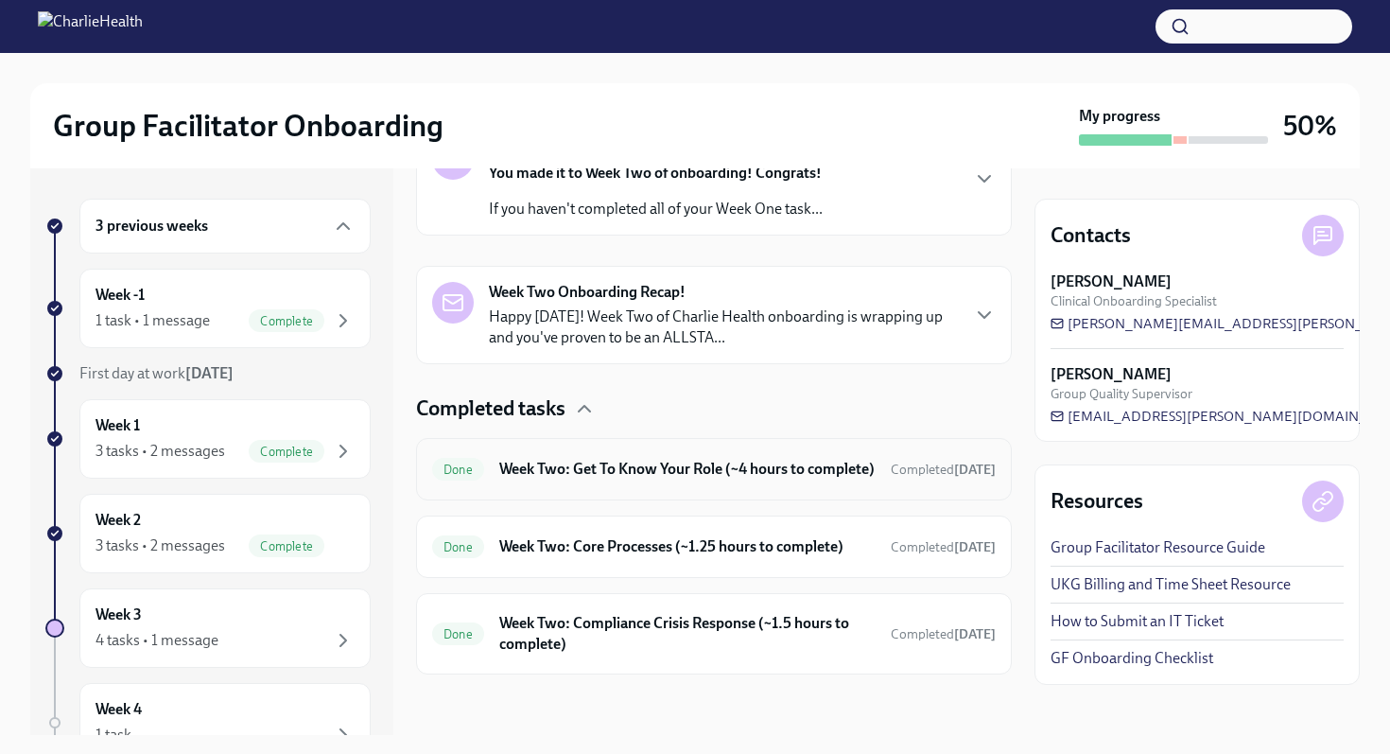
click at [526, 461] on h6 "Week Two: Get To Know Your Role (~4 hours to complete)" at bounding box center [687, 469] width 376 height 21
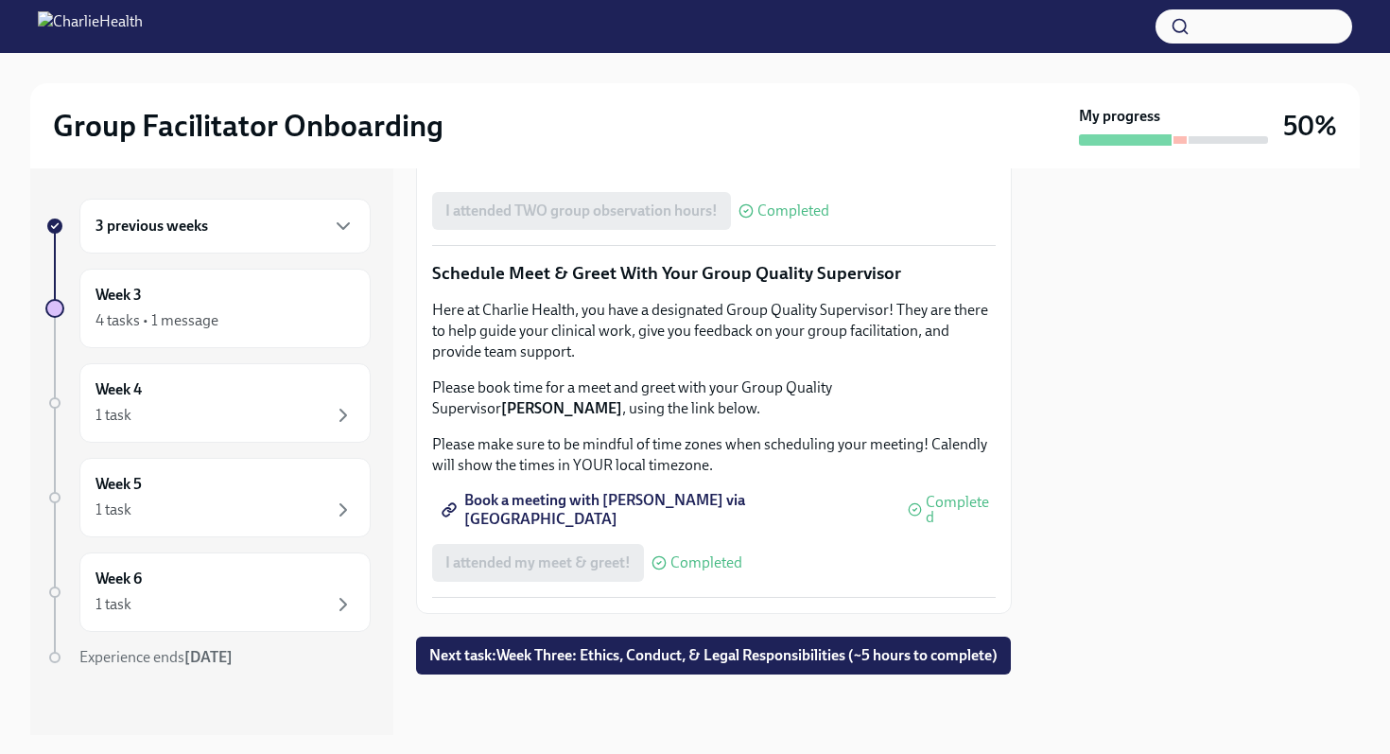
scroll to position [1833, 0]
click at [296, 245] on div "3 previous weeks" at bounding box center [224, 226] width 291 height 55
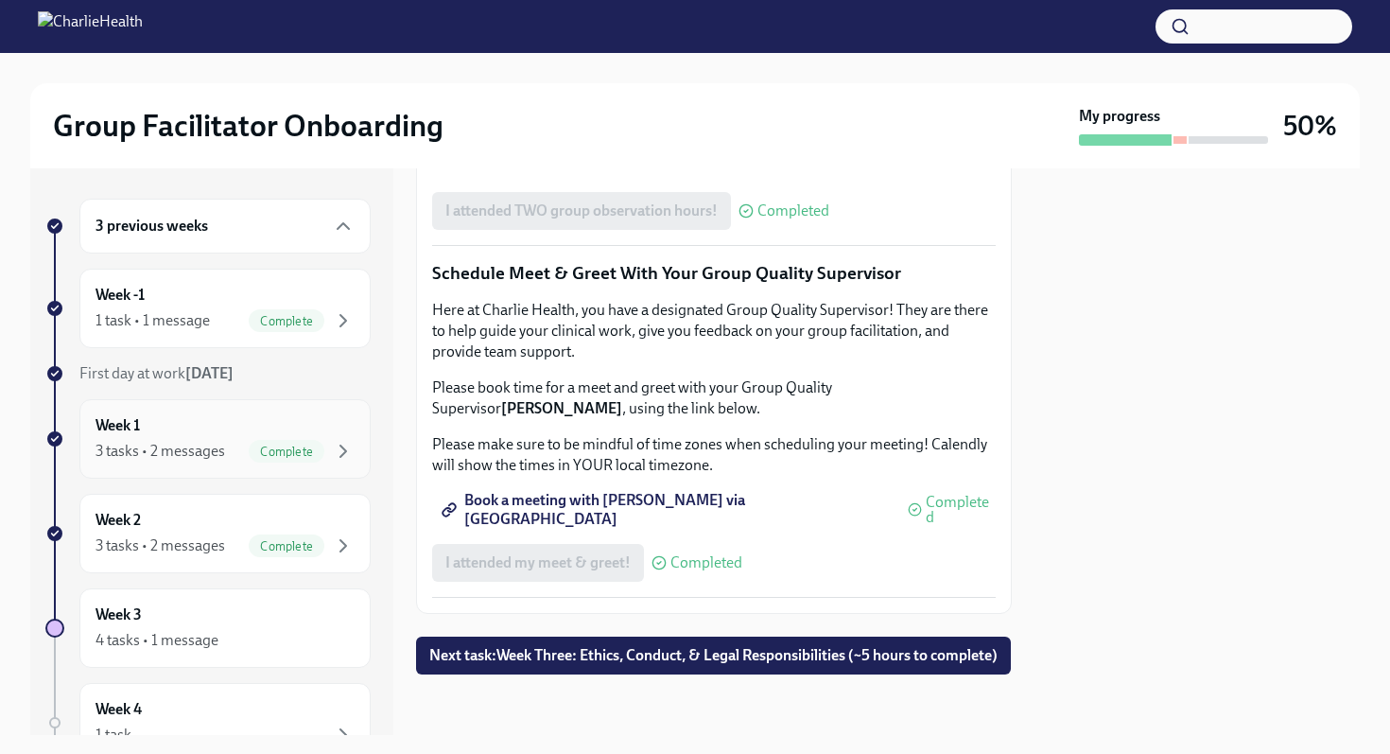
click at [196, 468] on div "Week 1 3 tasks • 2 messages Complete" at bounding box center [224, 438] width 291 height 79
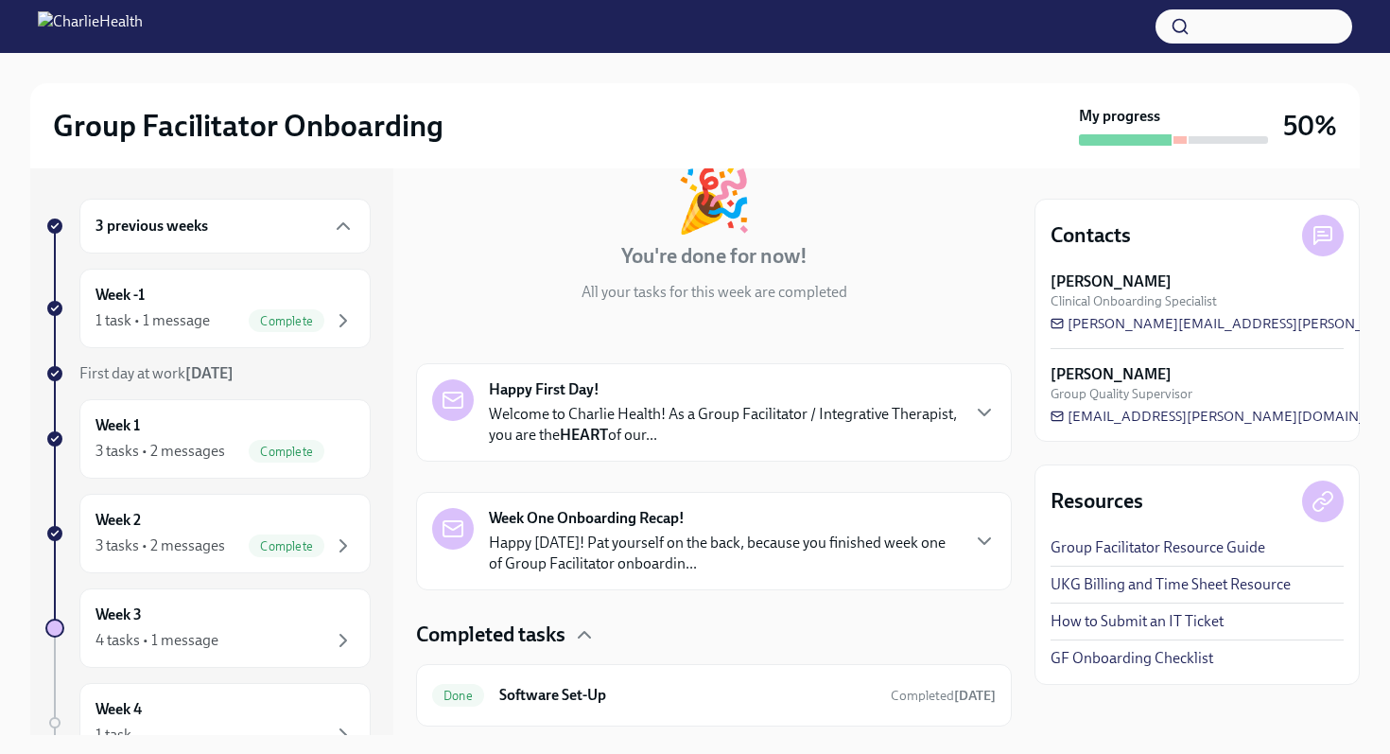
scroll to position [362, 0]
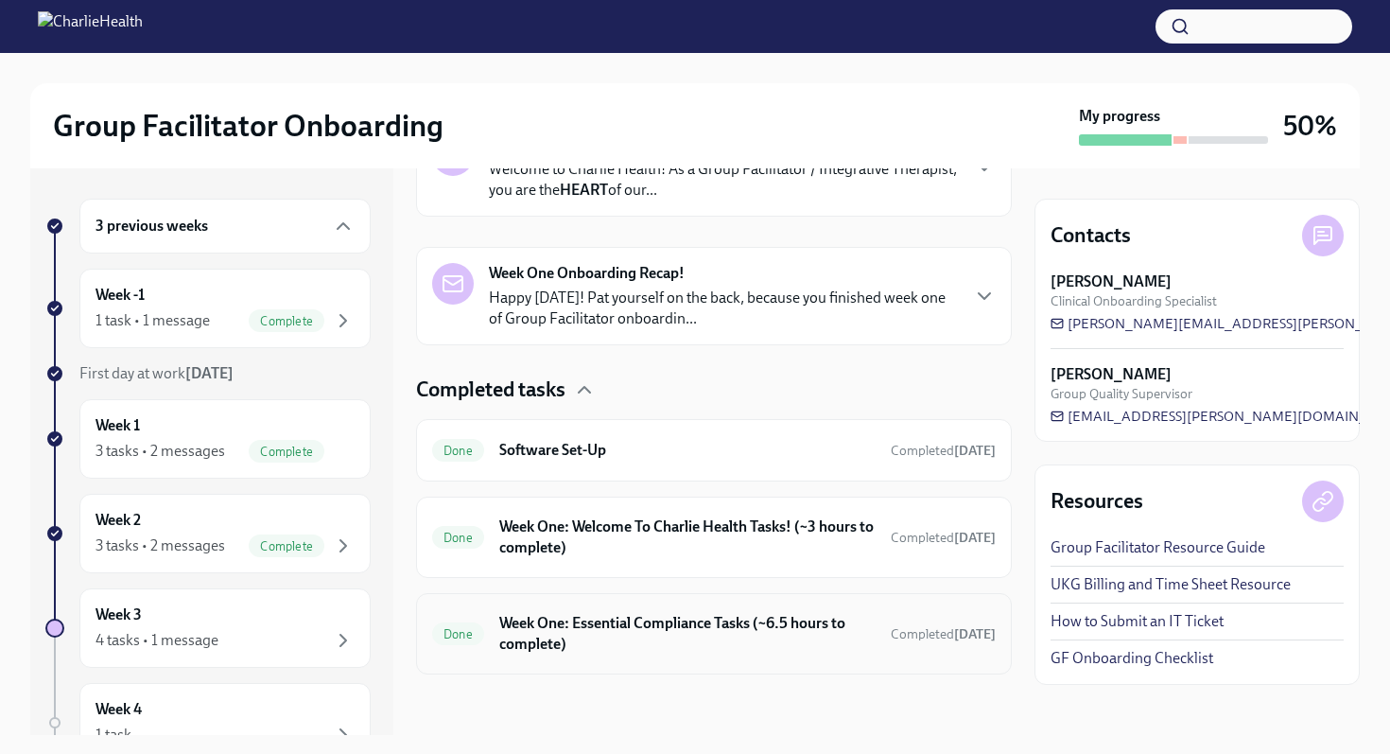
click at [540, 614] on h6 "Week One: Essential Compliance Tasks (~6.5 hours to complete)" at bounding box center [687, 634] width 376 height 42
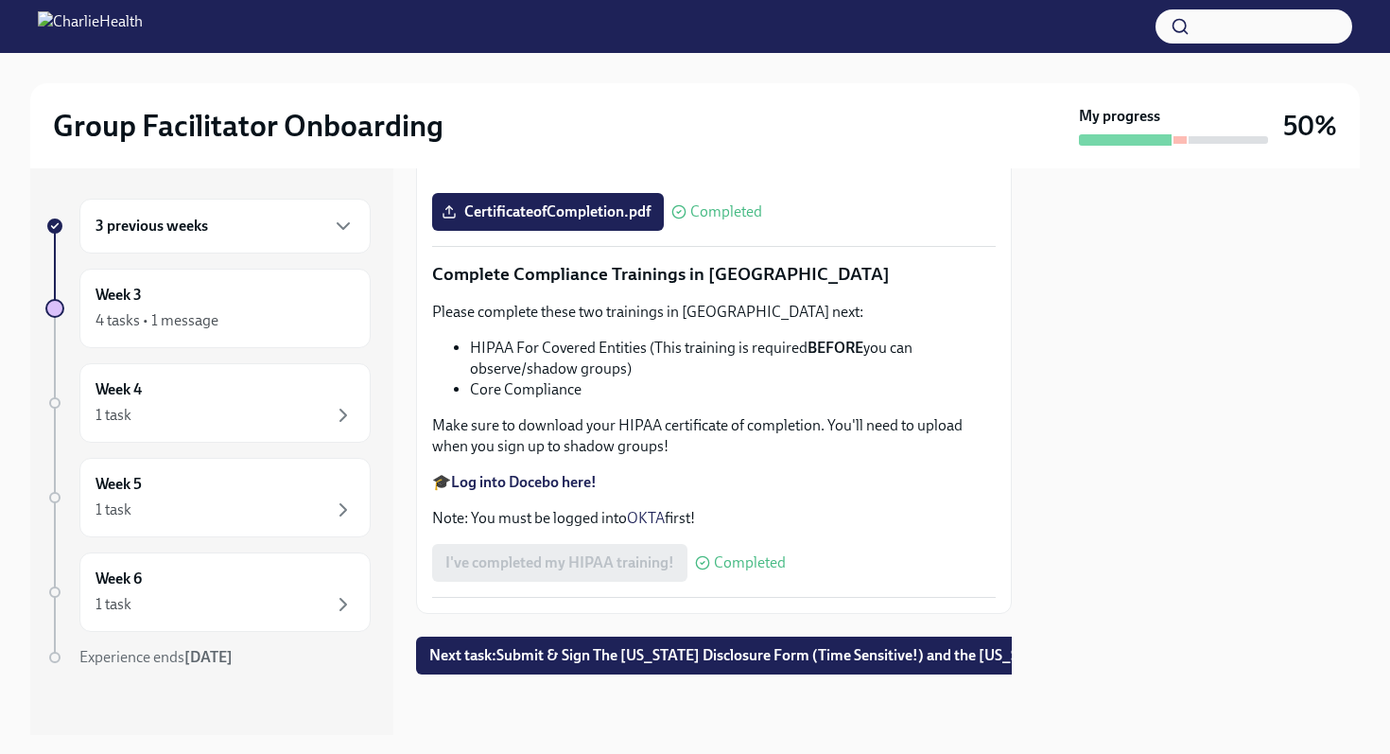
scroll to position [4475, 0]
click at [530, 657] on span "Next task : Submit & Sign The [US_STATE] Disclosure Form (Time Sensitive!) and …" at bounding box center [806, 655] width 754 height 19
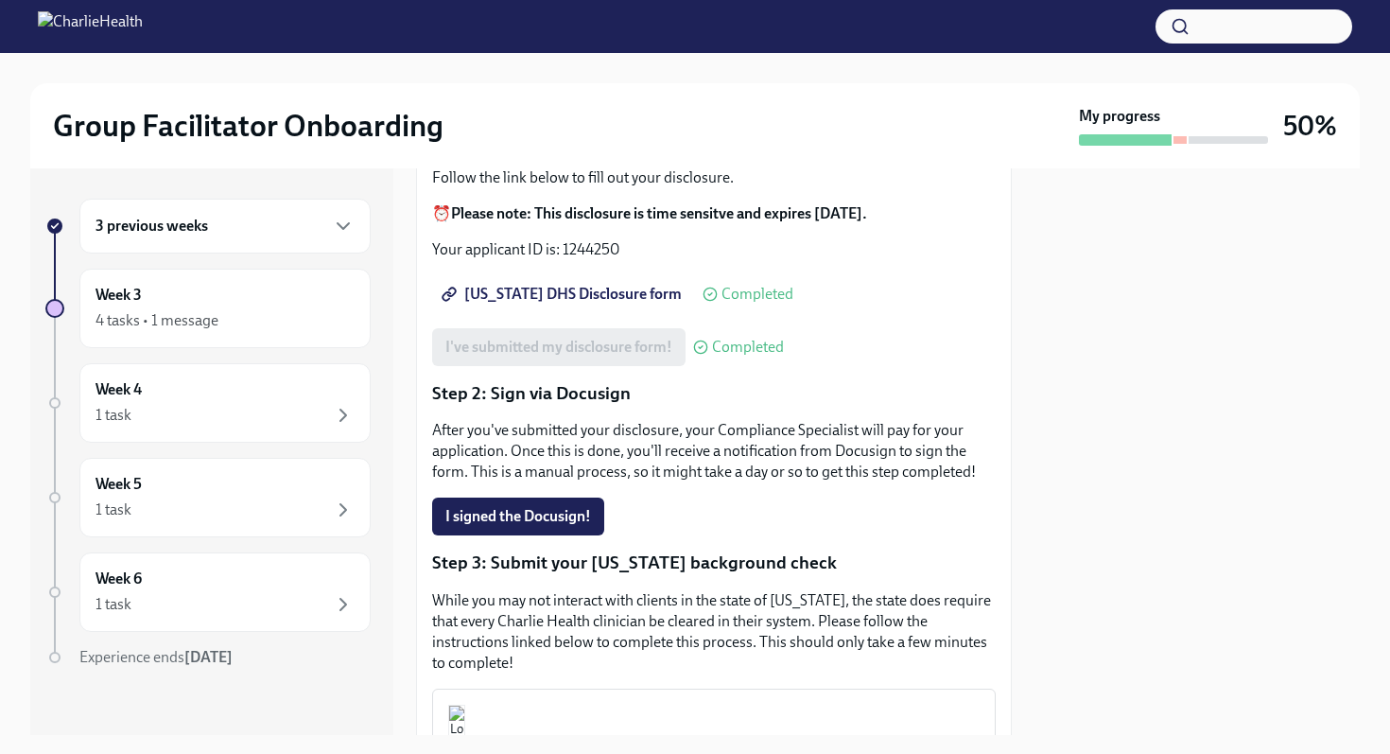
scroll to position [272, 0]
